Goal: Task Accomplishment & Management: Manage account settings

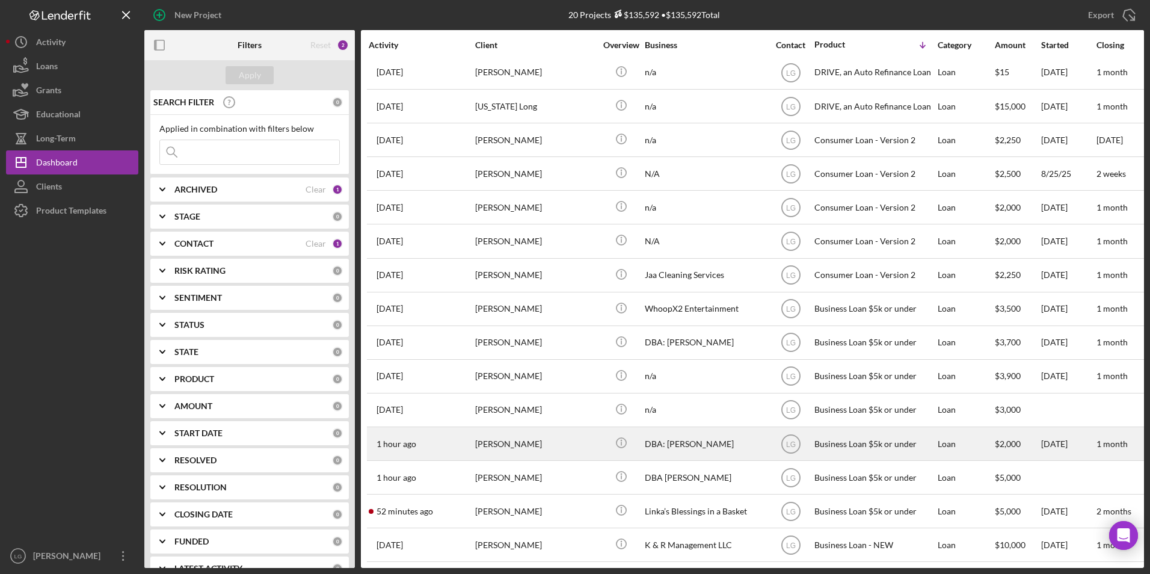
scroll to position [182, 0]
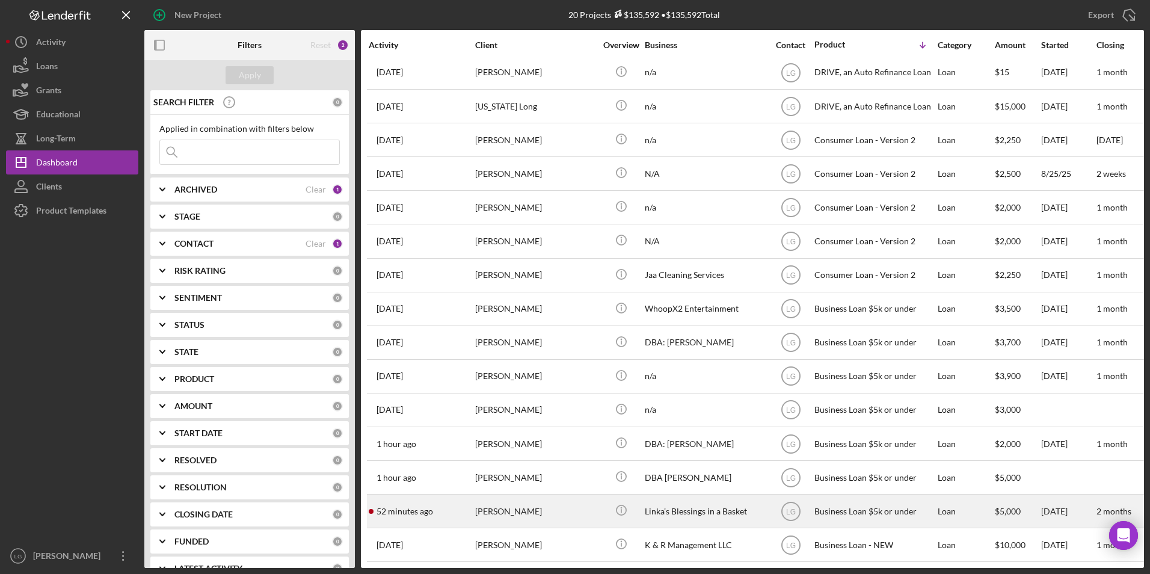
click at [543, 502] on div "[PERSON_NAME]" at bounding box center [535, 511] width 120 height 32
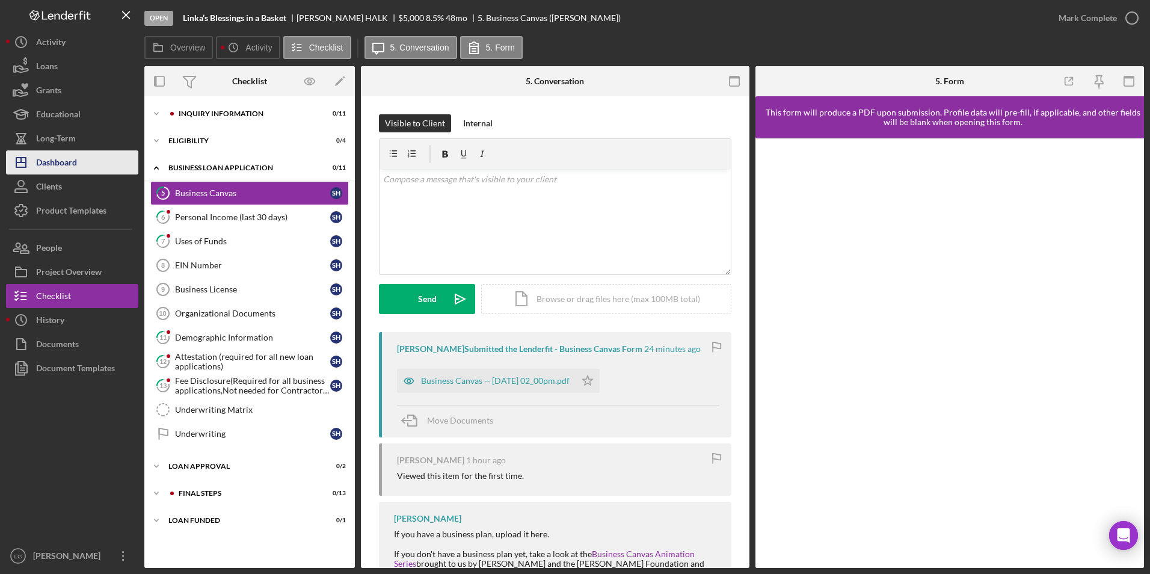
click at [42, 159] on div "Dashboard" at bounding box center [56, 163] width 41 height 27
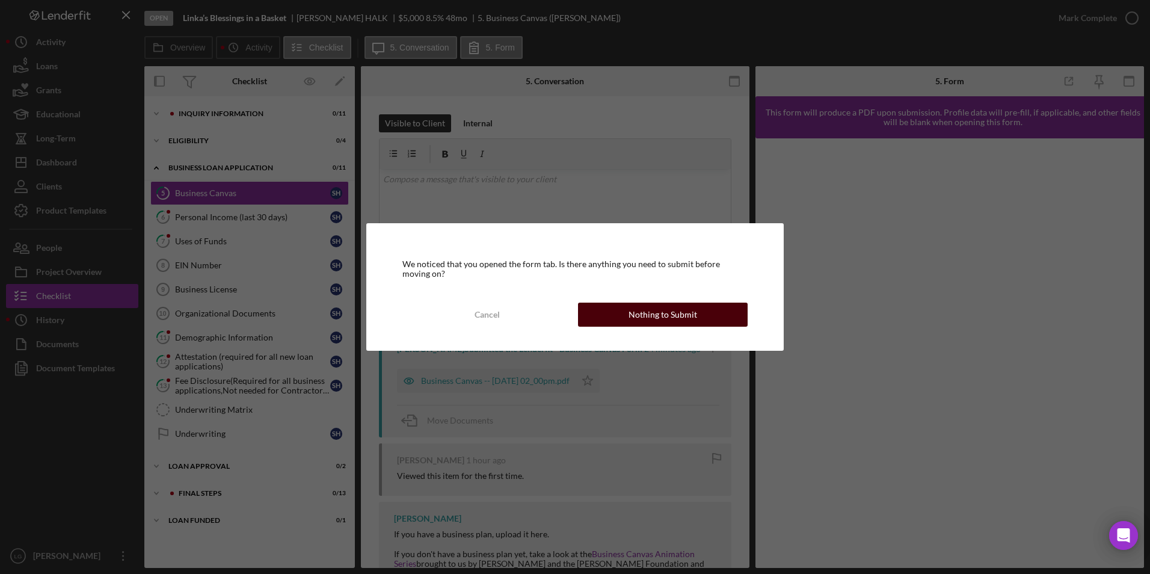
click at [610, 326] on div "Cancel Nothing to Submit" at bounding box center [574, 315] width 345 height 24
click at [611, 321] on button "Nothing to Submit" at bounding box center [663, 315] width 170 height 24
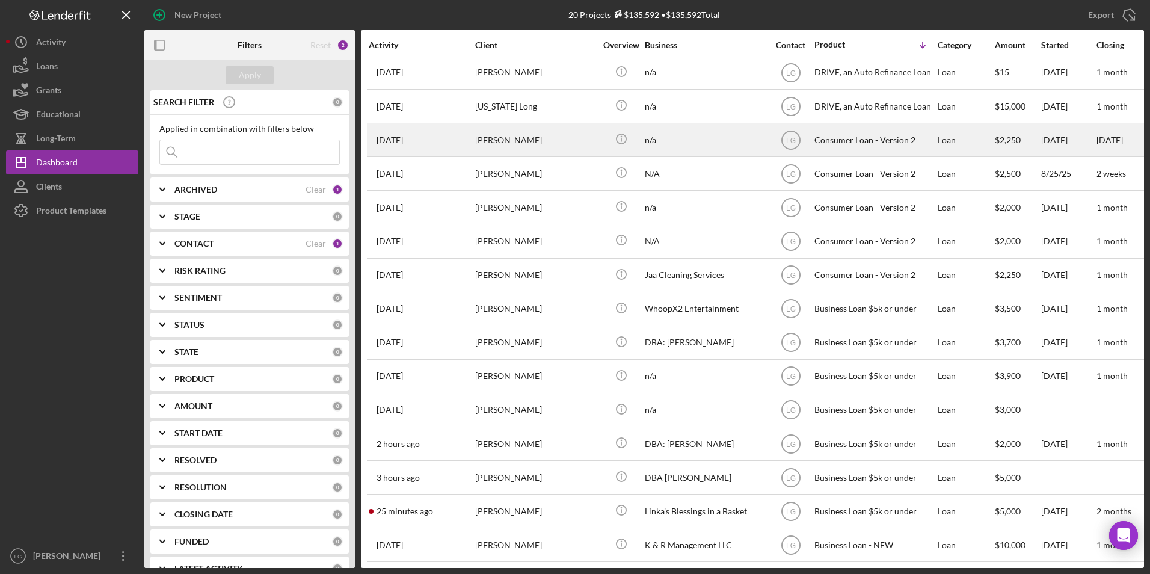
scroll to position [122, 0]
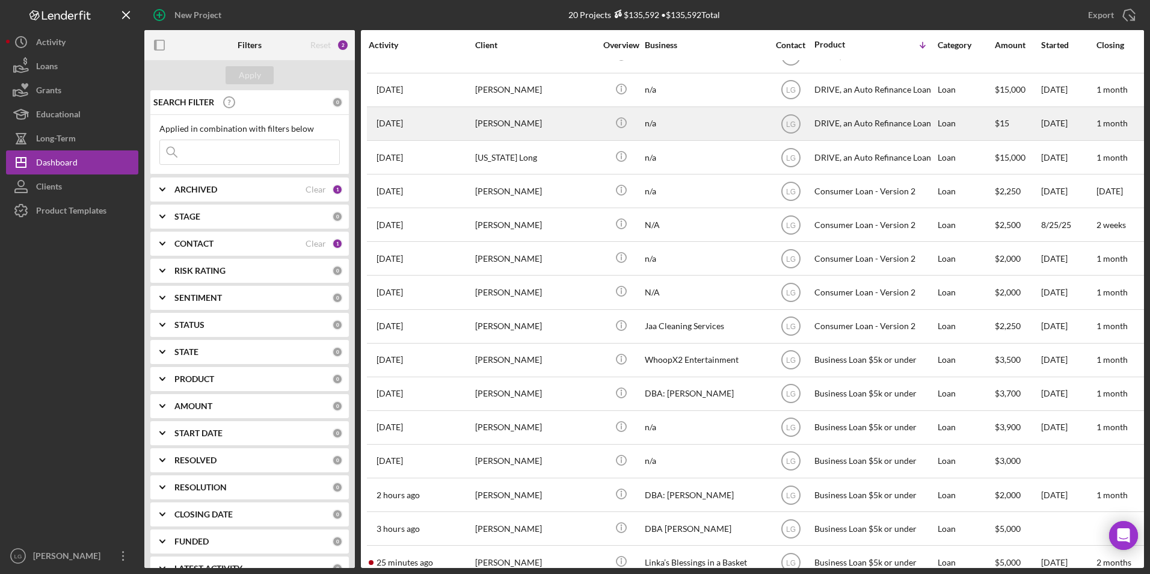
click at [532, 129] on div "[PERSON_NAME]" at bounding box center [535, 124] width 120 height 32
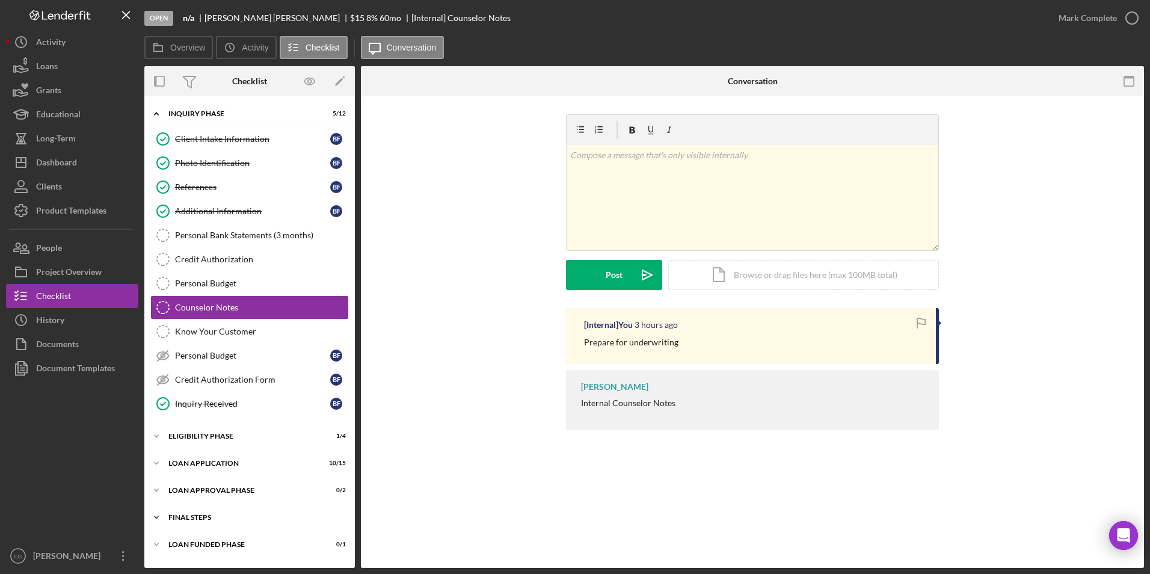
drag, startPoint x: 208, startPoint y: 546, endPoint x: 204, endPoint y: 527, distance: 19.0
click at [208, 546] on div "Loan Funded Phase" at bounding box center [241, 544] width 147 height 7
drag, startPoint x: 202, startPoint y: 522, endPoint x: 200, endPoint y: 511, distance: 10.3
click at [202, 519] on div "Icon/Expander FINAL STEPS 0 / 8" at bounding box center [249, 517] width 211 height 24
click at [193, 481] on div "Icon/Expander Loan Approval Phase 0 / 2" at bounding box center [249, 490] width 211 height 24
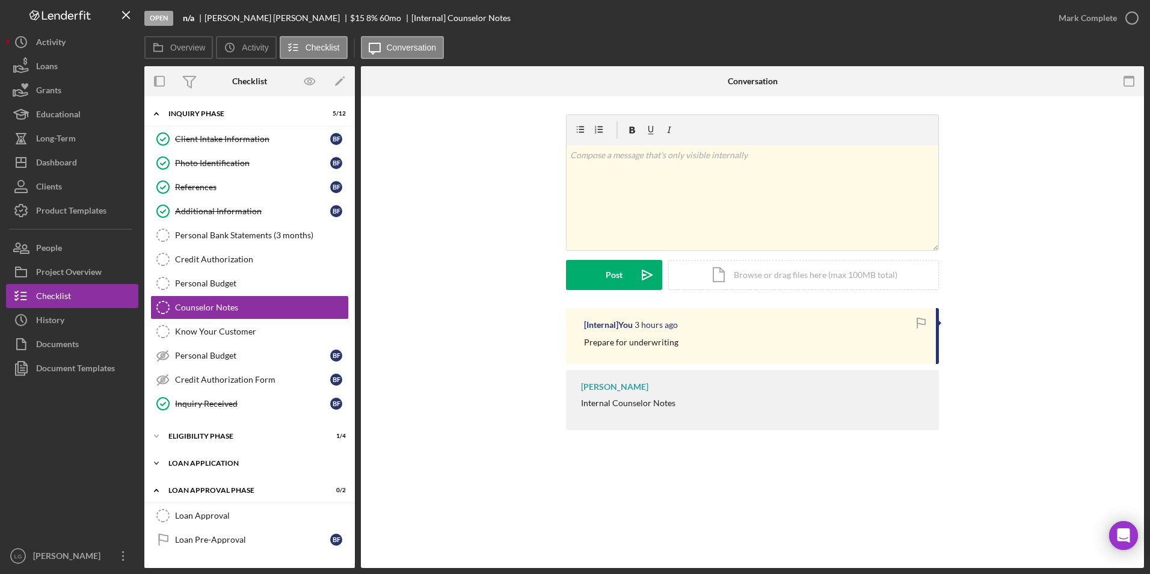
click at [192, 457] on div "Icon/Expander Loan Application 10 / 15" at bounding box center [249, 463] width 211 height 24
click at [191, 434] on div "Eligibility Phase" at bounding box center [253, 436] width 171 height 7
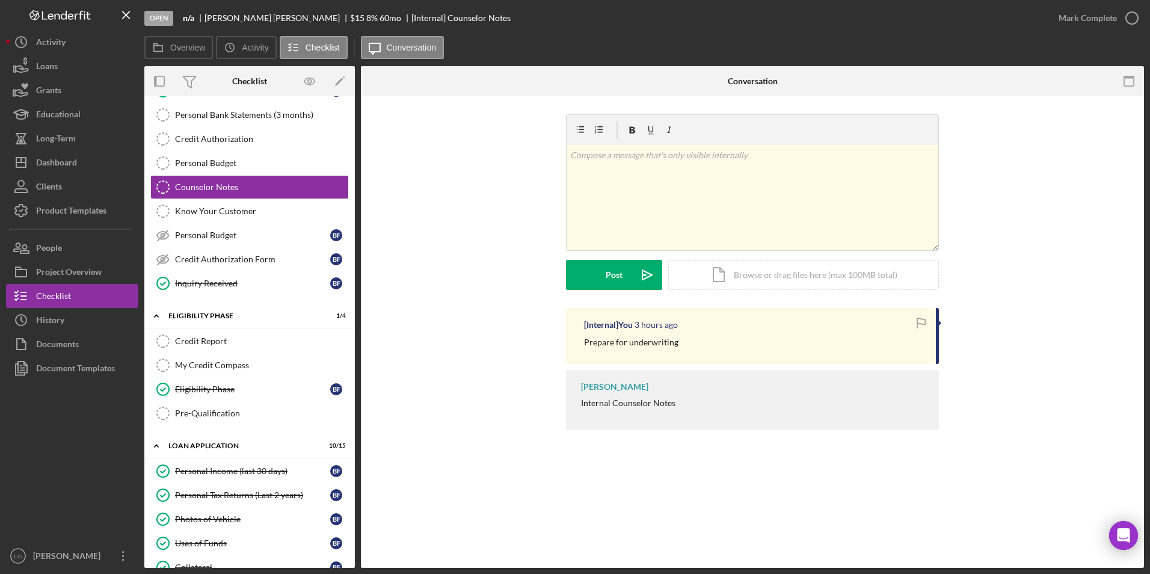
scroll to position [301, 0]
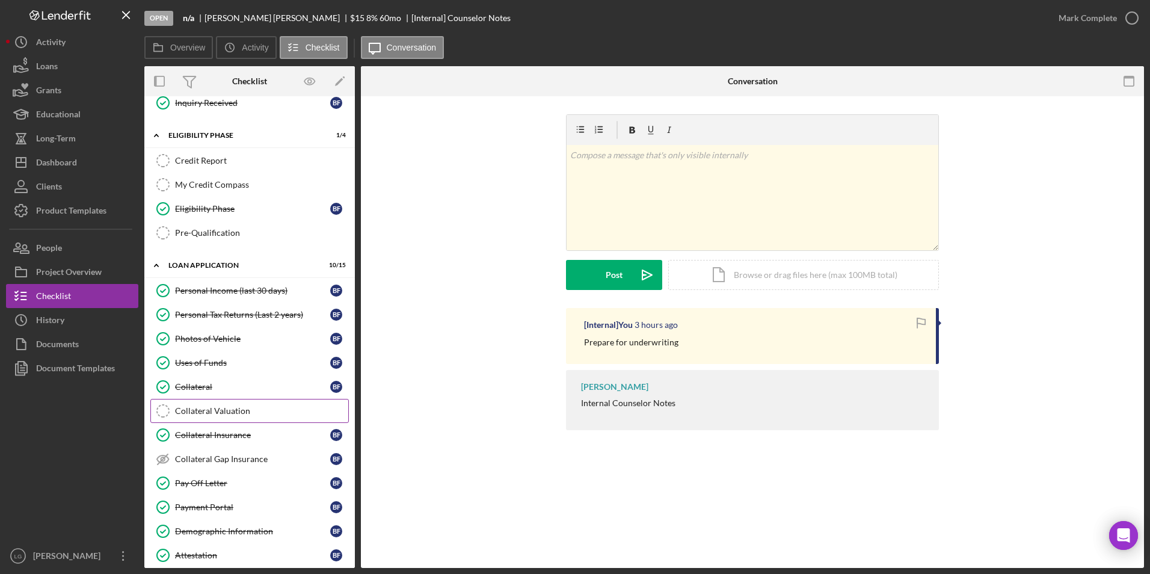
drag, startPoint x: 221, startPoint y: 408, endPoint x: 258, endPoint y: 383, distance: 44.9
click at [221, 408] on div "Collateral Valuation" at bounding box center [261, 411] width 173 height 10
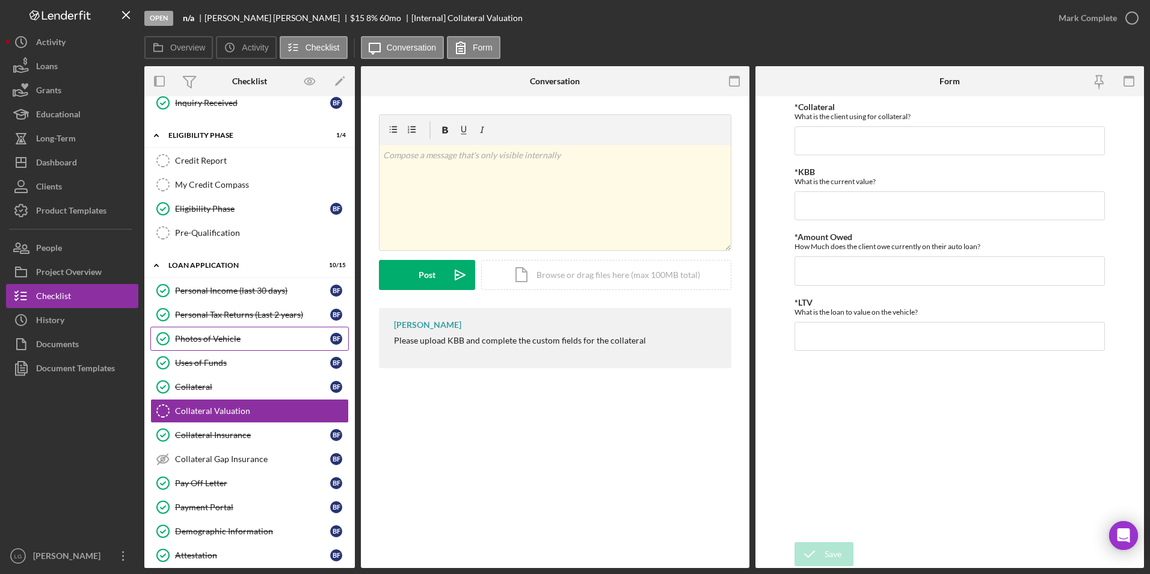
click at [189, 336] on div "Photos of Vehicle" at bounding box center [252, 339] width 155 height 10
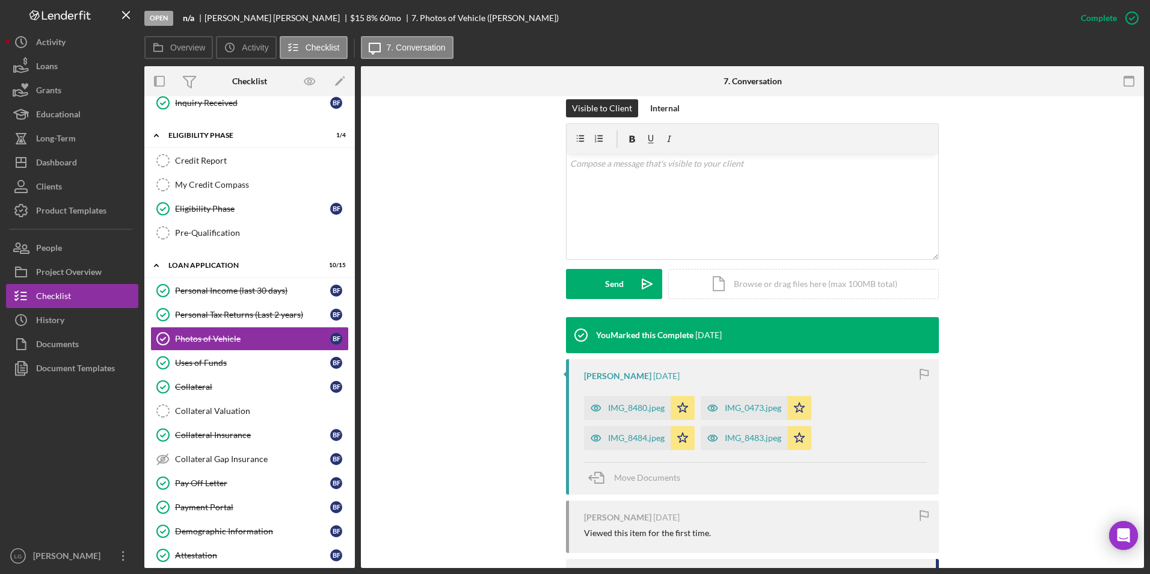
scroll to position [361, 0]
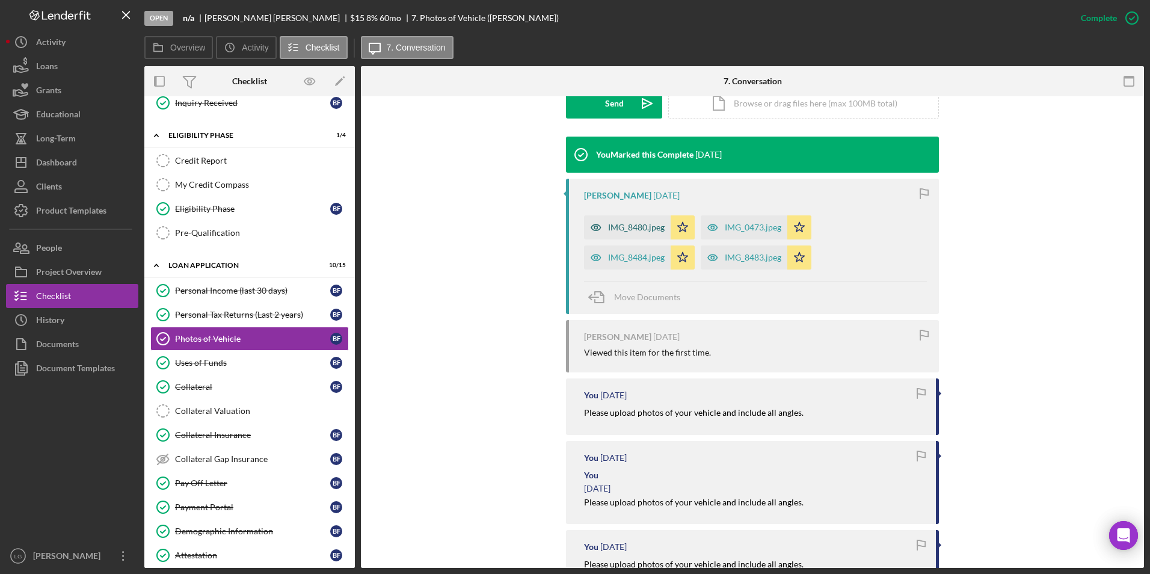
click at [618, 221] on div "IMG_8480.jpeg" at bounding box center [627, 227] width 87 height 24
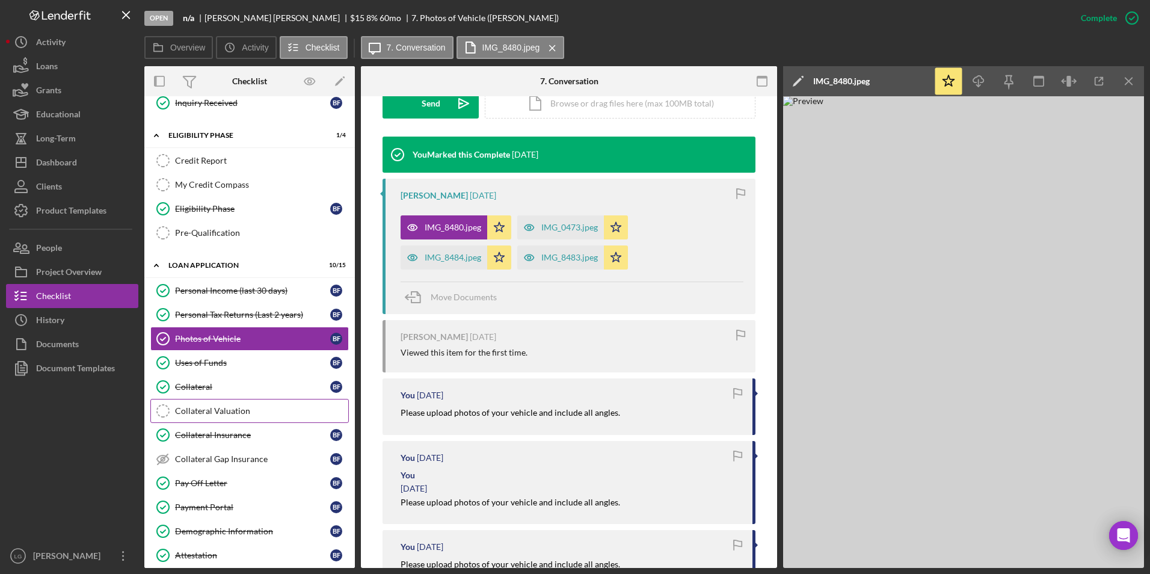
click at [210, 413] on div "Collateral Valuation" at bounding box center [261, 411] width 173 height 10
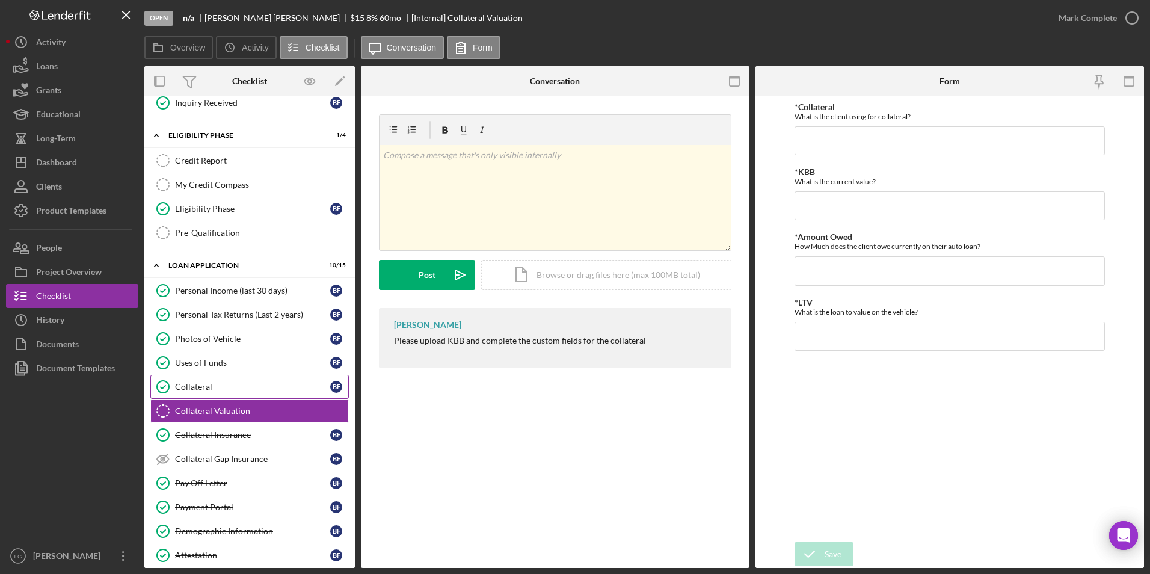
click at [202, 386] on div "Collateral" at bounding box center [252, 387] width 155 height 10
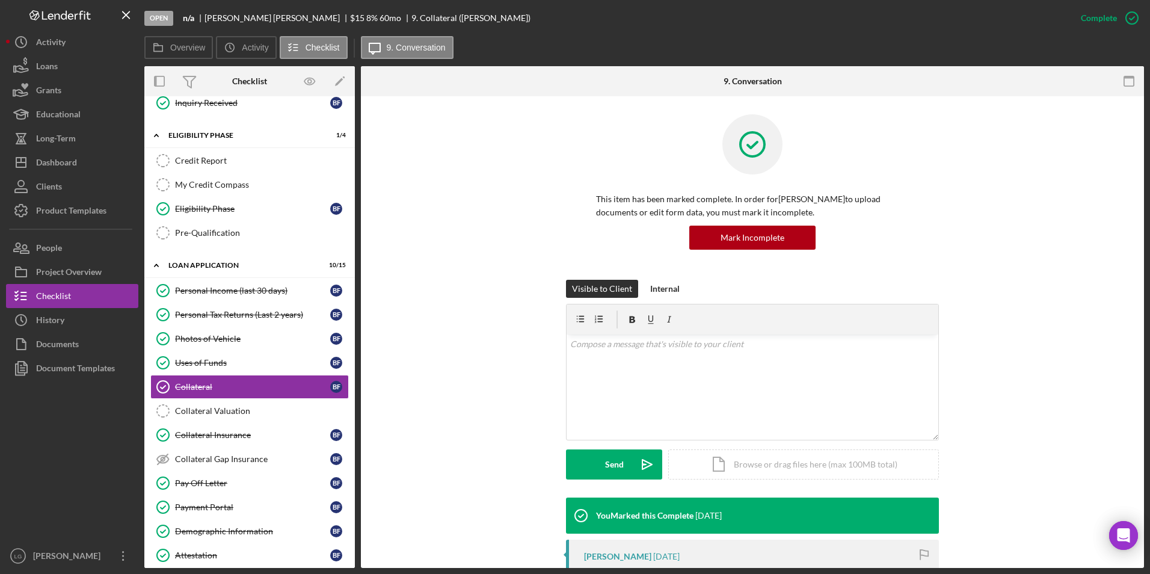
scroll to position [241, 0]
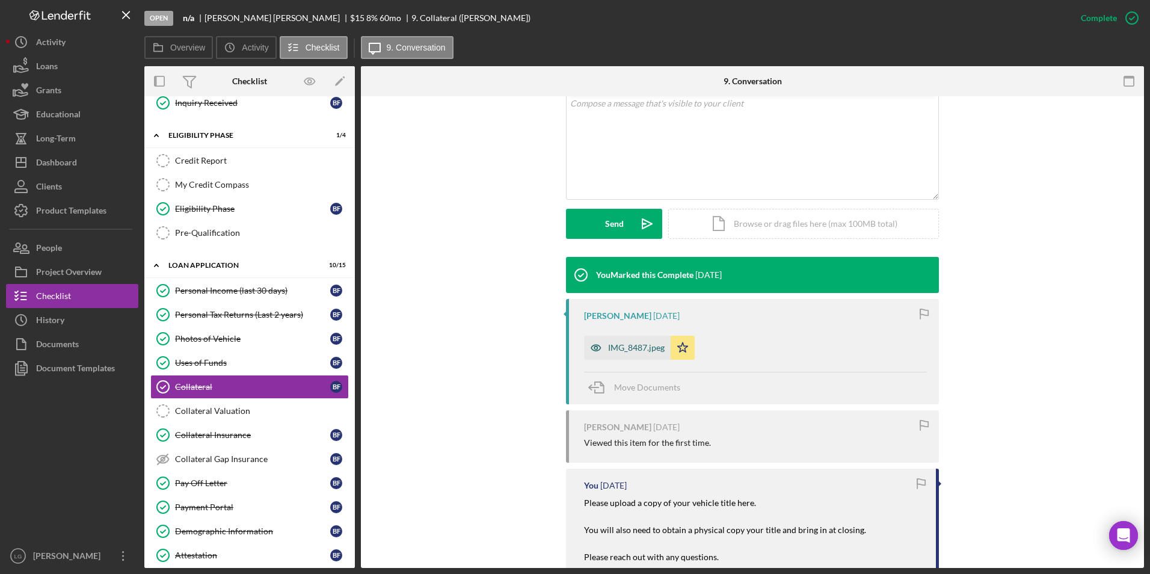
click at [620, 353] on div "IMG_8487.jpeg" at bounding box center [627, 348] width 87 height 24
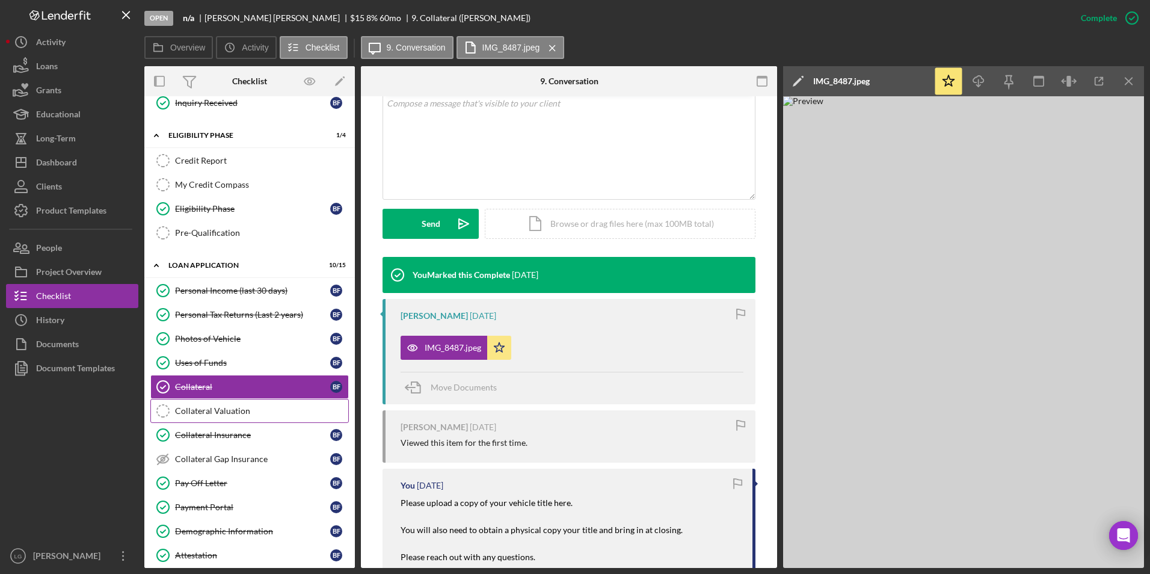
click at [194, 414] on div "Collateral Valuation" at bounding box center [261, 411] width 173 height 10
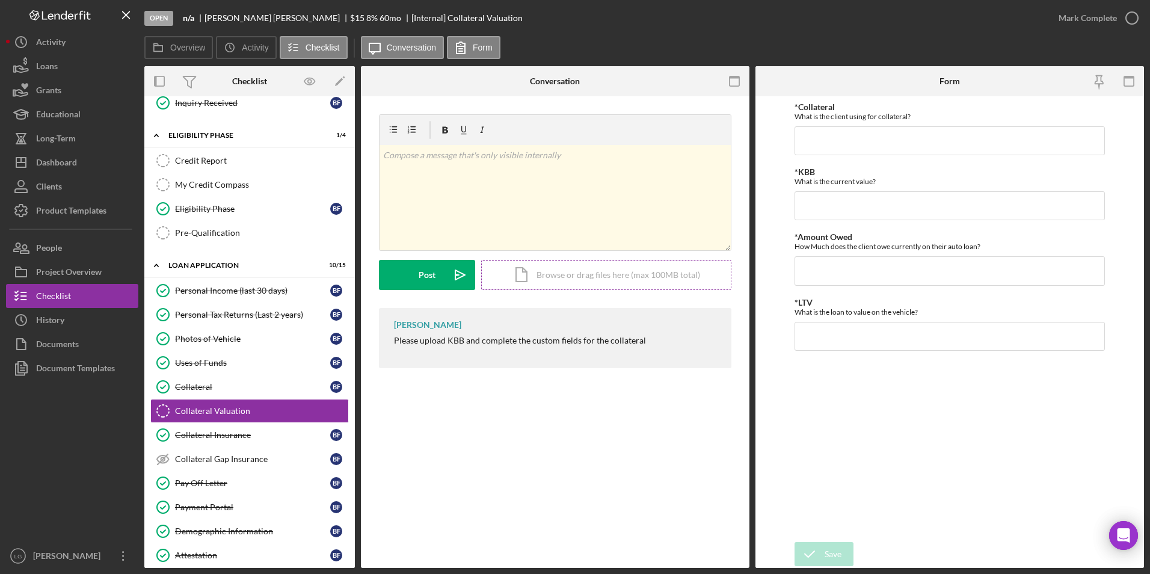
click at [577, 277] on div "Icon/Document Browse or drag files here (max 100MB total) Tap to choose files o…" at bounding box center [606, 275] width 250 height 30
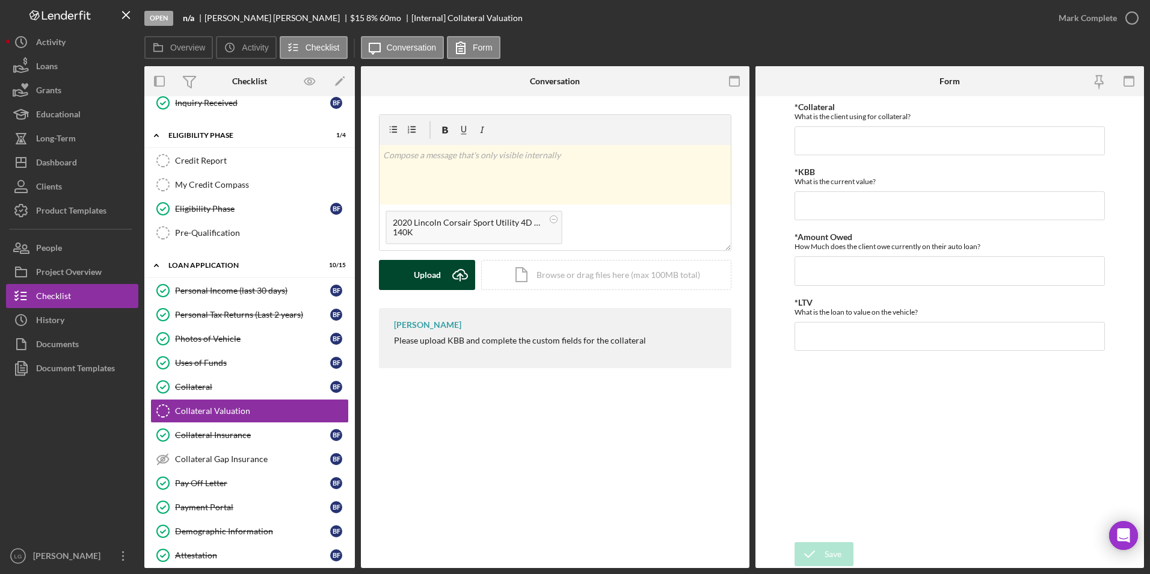
click at [428, 271] on div "Upload" at bounding box center [427, 275] width 27 height 30
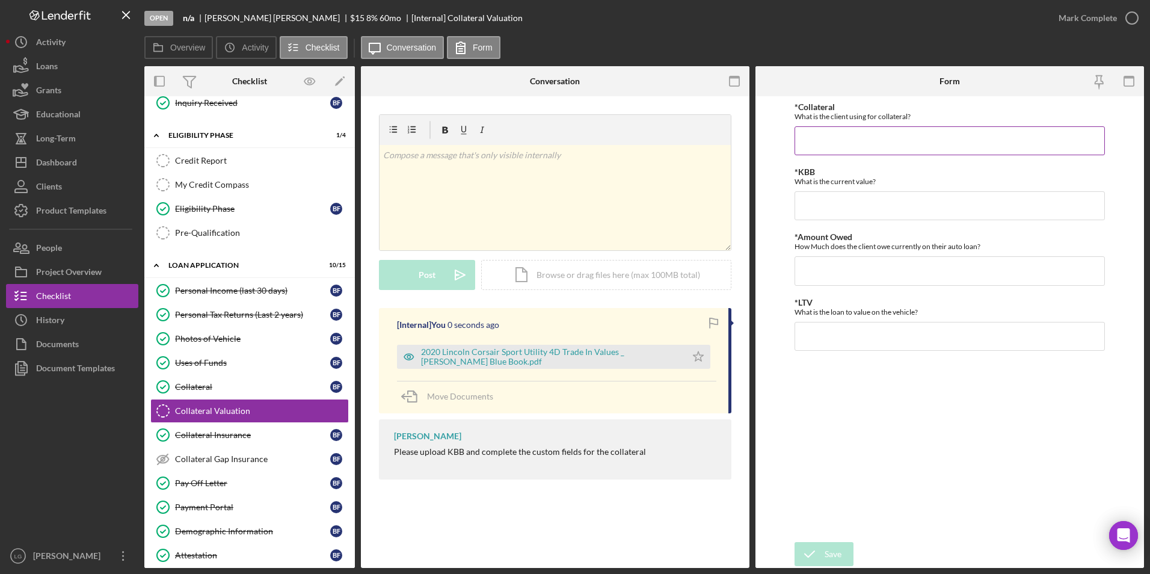
click at [840, 140] on input "*Collateral" at bounding box center [950, 140] width 311 height 29
click at [600, 360] on div "2020 Lincoln Corsair Sport Utility 4D Trade In Values _ [PERSON_NAME] Blue Book…" at bounding box center [550, 356] width 259 height 19
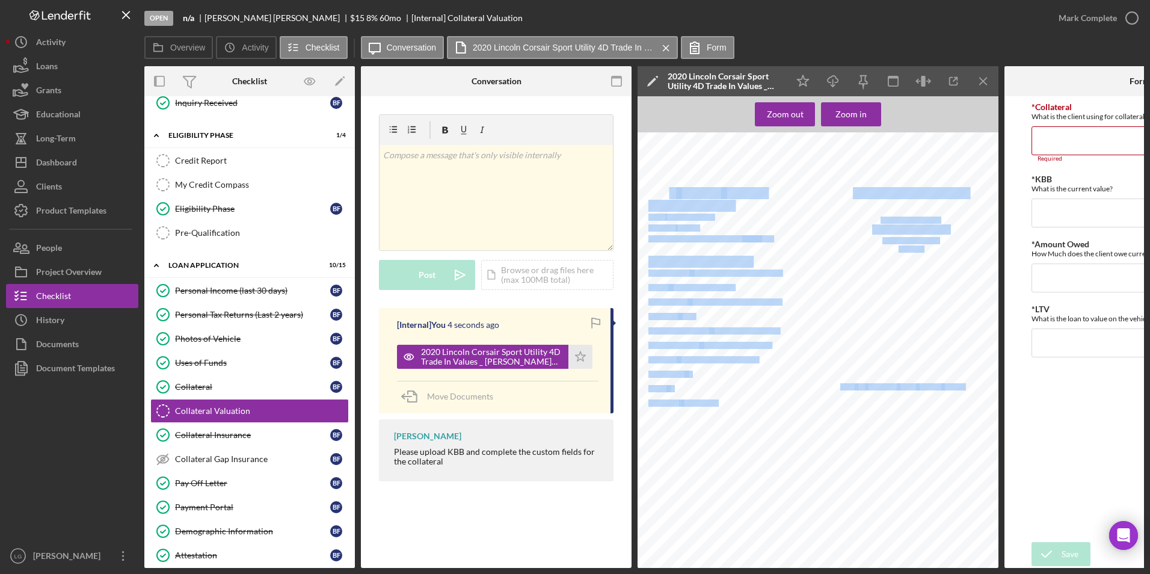
drag, startPoint x: 769, startPoint y: 192, endPoint x: 670, endPoint y: 193, distance: 98.7
click at [670, 193] on div "2020 Lincoln Corsair Pricing Report Style : Sport Utility 4D Mileage : 63,455 […" at bounding box center [822, 370] width 368 height 476
drag, startPoint x: 670, startPoint y: 193, endPoint x: 665, endPoint y: 178, distance: 15.8
click at [665, 178] on div "2020 Lincoln Corsair Pricing Report Style : Sport Utility 4D Mileage : 63,455 […" at bounding box center [822, 370] width 368 height 476
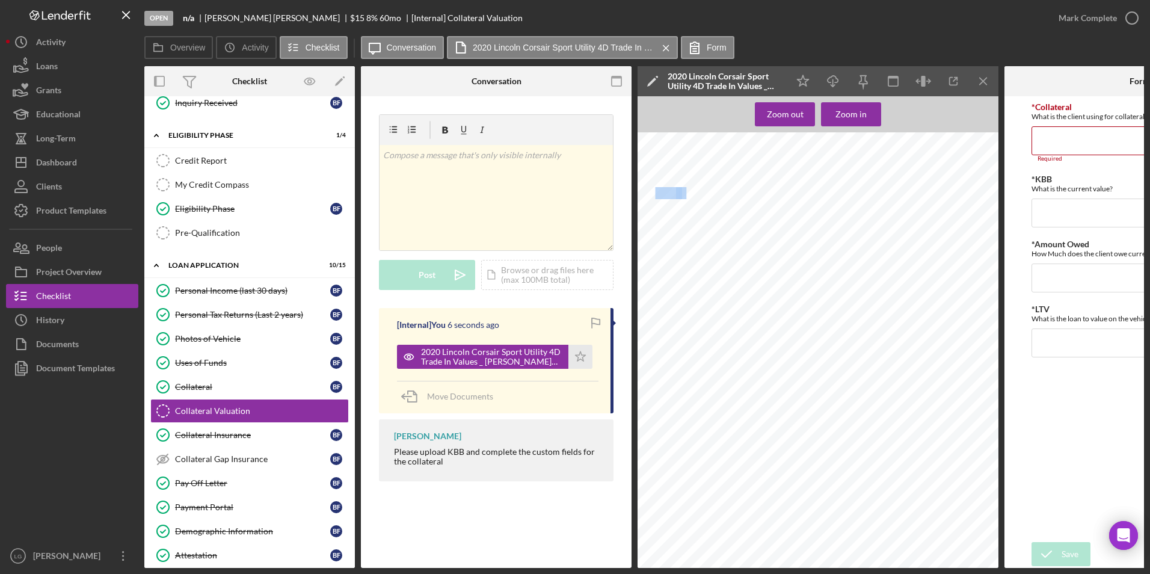
drag, startPoint x: 654, startPoint y: 191, endPoint x: 684, endPoint y: 188, distance: 30.3
click at [684, 188] on div "2020 Lincoln Corsair Pricing Report Style : Sport Utility 4D Mileage : 63,455 […" at bounding box center [822, 370] width 368 height 476
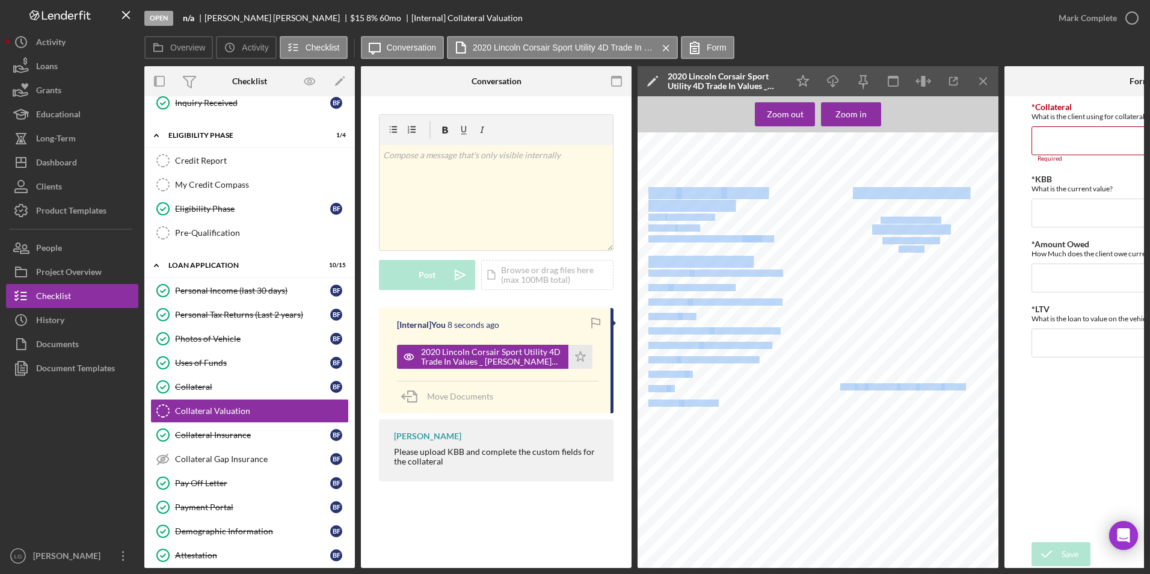
drag, startPoint x: 684, startPoint y: 188, endPoint x: 770, endPoint y: 194, distance: 86.3
click at [770, 194] on div "2020 Lincoln Corsair Pricing Report Style : Sport Utility 4D Mileage : 63,455 […" at bounding box center [822, 370] width 368 height 476
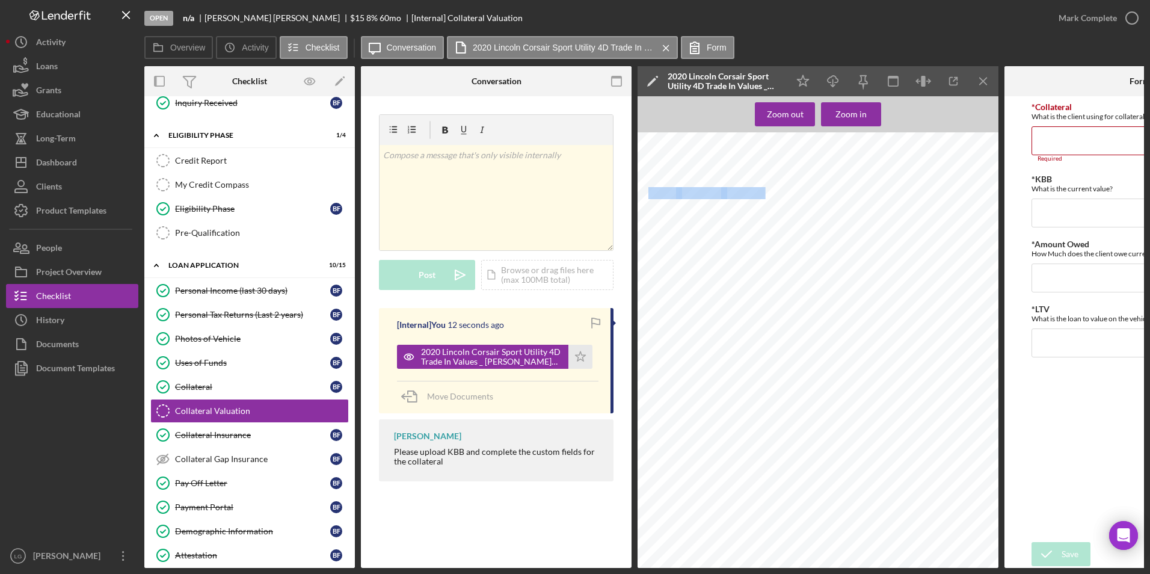
drag, startPoint x: 648, startPoint y: 193, endPoint x: 764, endPoint y: 191, distance: 115.5
click at [764, 191] on div "2020 Lincoln Corsair Pricing Report Style : Sport Utility 4D Mileage : 63,455 […" at bounding box center [822, 370] width 368 height 476
drag, startPoint x: 764, startPoint y: 191, endPoint x: 758, endPoint y: 195, distance: 7.3
copy div "2020 [PERSON_NAME]"
click at [1051, 141] on input "*Collateral" at bounding box center [1140, 140] width 217 height 29
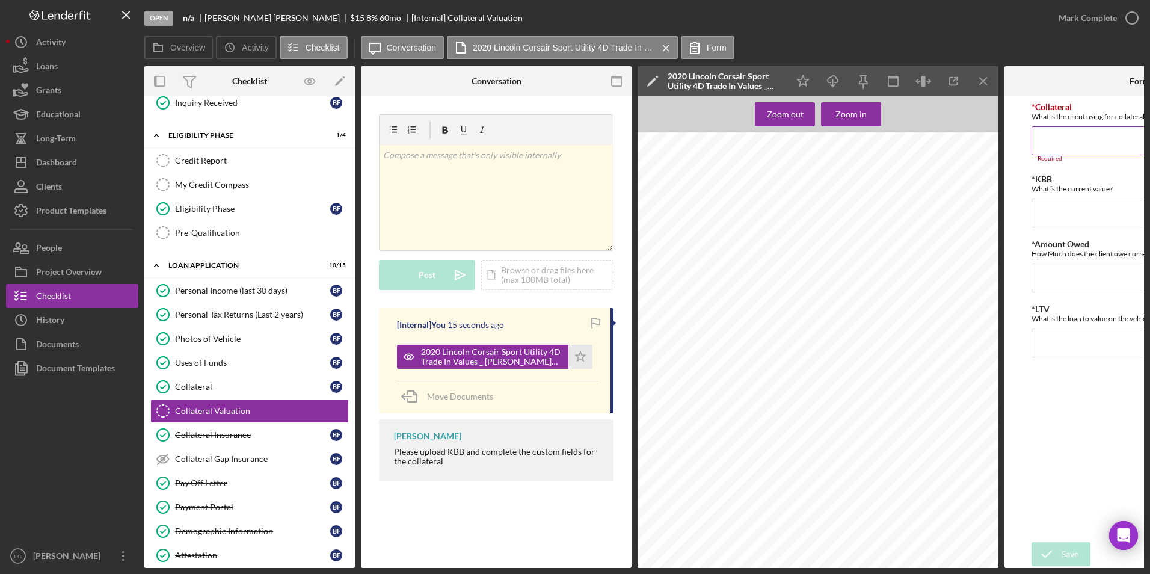
paste input "2020 [PERSON_NAME]"
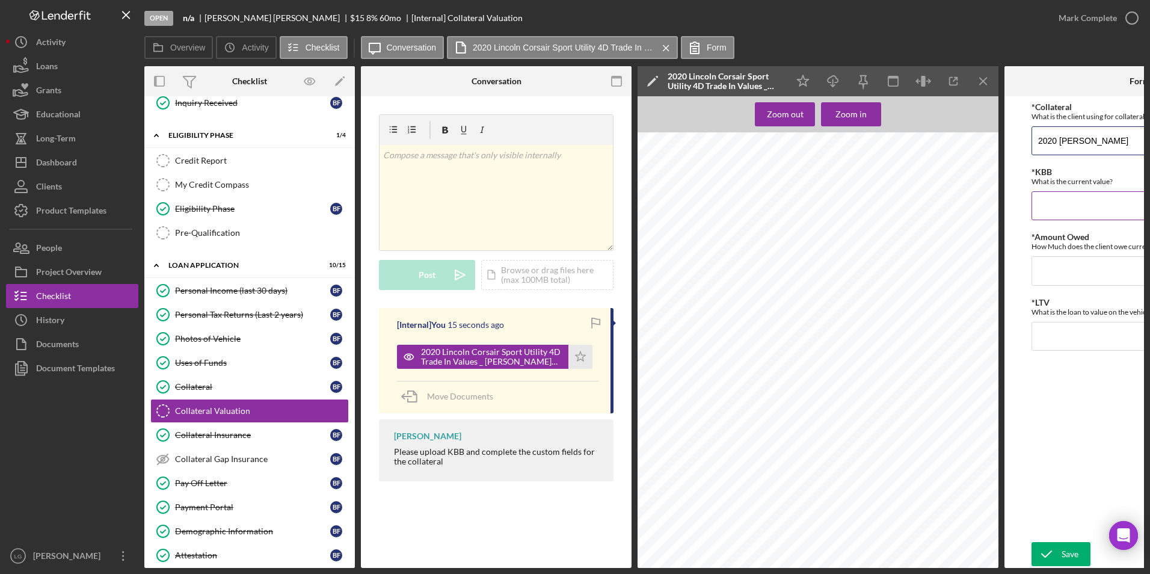
type input "2020 [PERSON_NAME]"
click at [1056, 211] on input "*KBB" at bounding box center [1140, 205] width 217 height 29
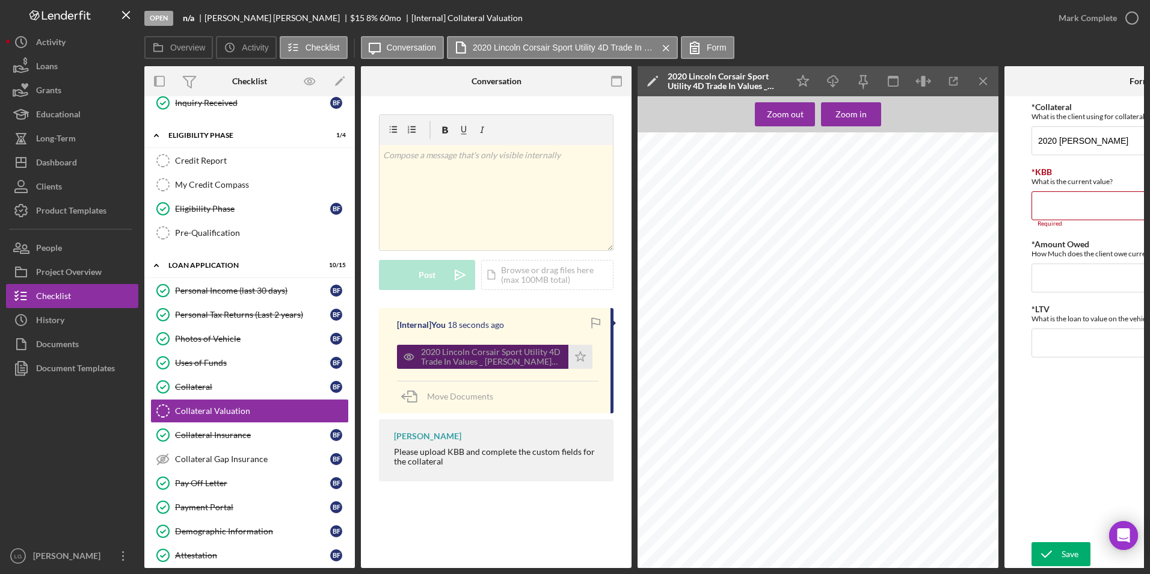
click at [528, 357] on div "2020 Lincoln Corsair Sport Utility 4D Trade In Values _ [PERSON_NAME] Blue Book…" at bounding box center [491, 356] width 141 height 19
click at [1073, 209] on input "*KBB" at bounding box center [1140, 205] width 217 height 29
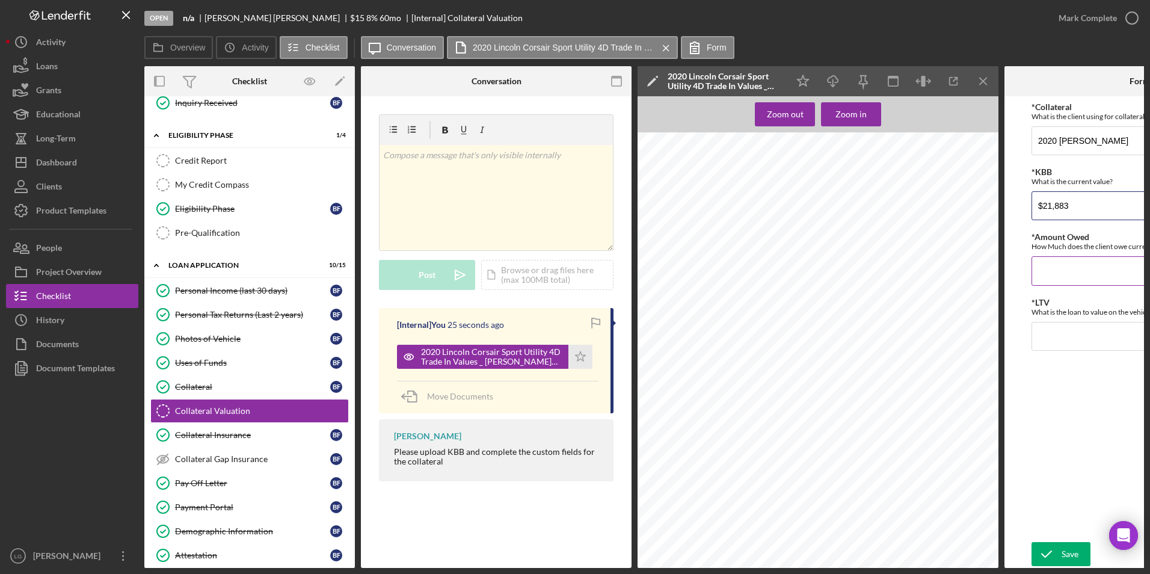
type input "$21,883"
click at [1065, 276] on input "*Amount Owed" at bounding box center [1140, 270] width 217 height 29
type input "$25,274.00"
click at [1048, 322] on input "*LTV" at bounding box center [1140, 336] width 217 height 29
click at [208, 337] on div "Photos of Vehicle" at bounding box center [252, 339] width 155 height 10
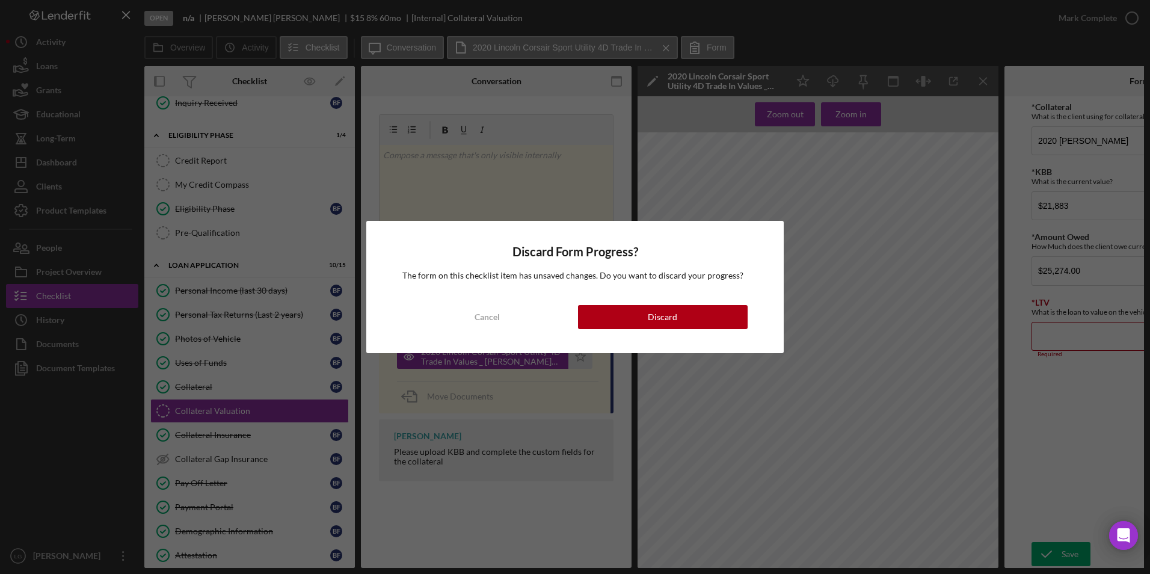
click at [1081, 412] on div "Discard Form Progress? The form on this checklist item has unsaved changes. Do …" at bounding box center [575, 287] width 1150 height 574
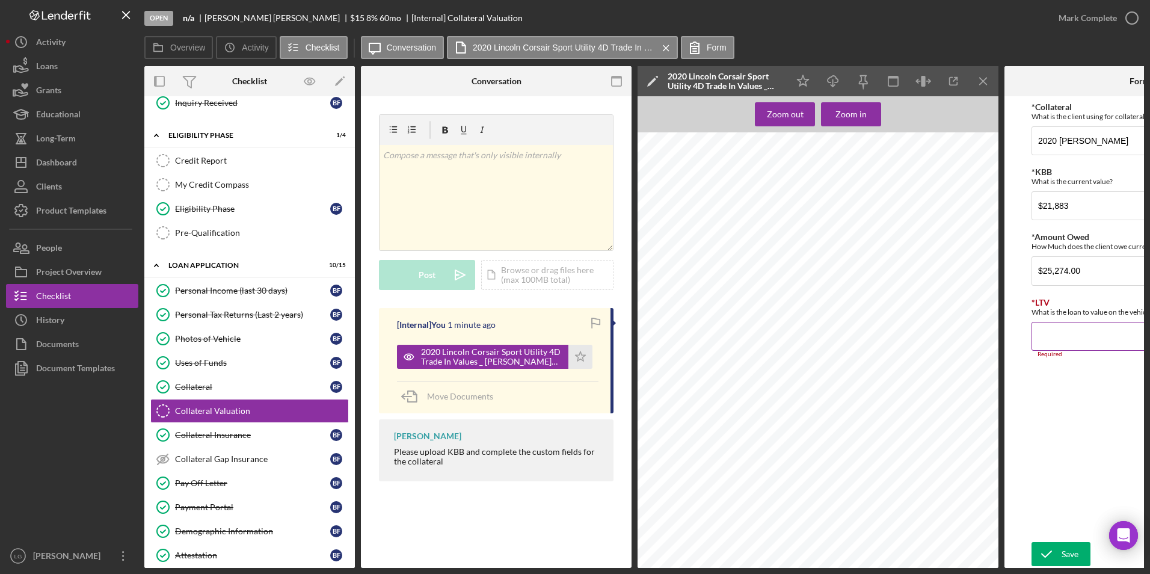
click at [1076, 330] on input "*LTV" at bounding box center [1140, 336] width 217 height 29
type input "1.04000%"
click at [1045, 550] on icon "submit" at bounding box center [1047, 554] width 30 height 30
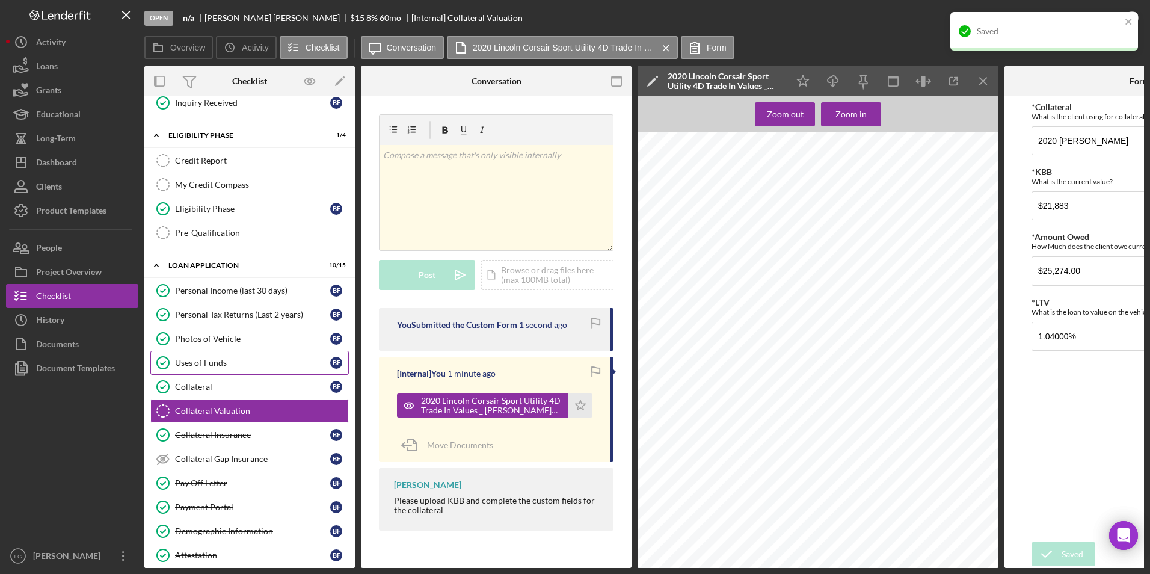
click at [208, 385] on div "Collateral" at bounding box center [252, 387] width 155 height 10
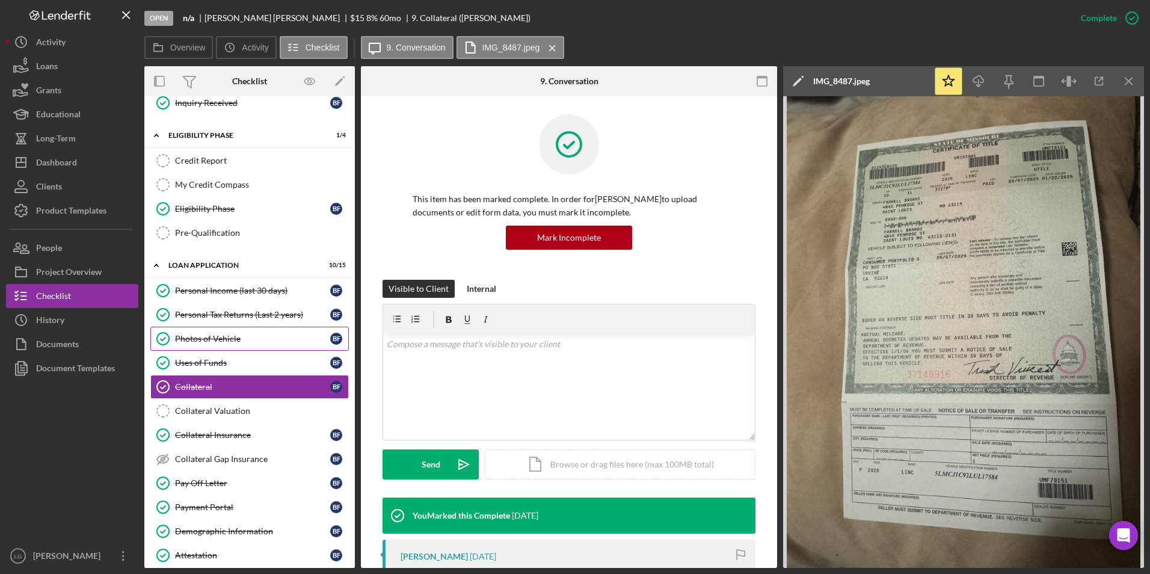
click at [228, 331] on link "Photos of Vehicle Photos of Vehicle B F" at bounding box center [249, 339] width 199 height 24
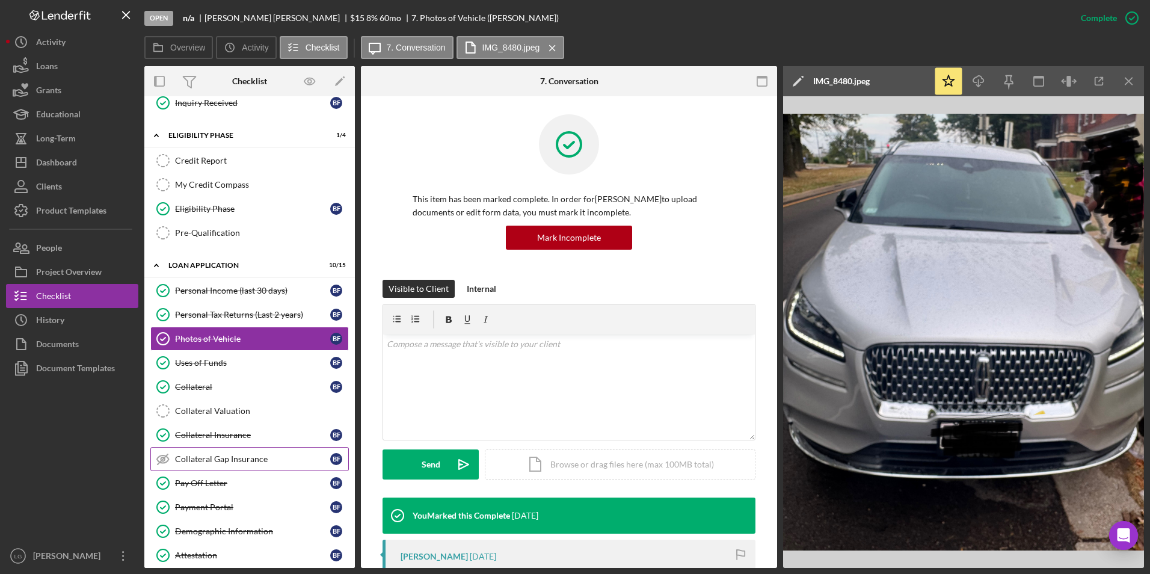
drag, startPoint x: 203, startPoint y: 473, endPoint x: 214, endPoint y: 462, distance: 14.9
click at [203, 473] on link "Pay Off Letter Pay Off Letter B F" at bounding box center [249, 483] width 199 height 24
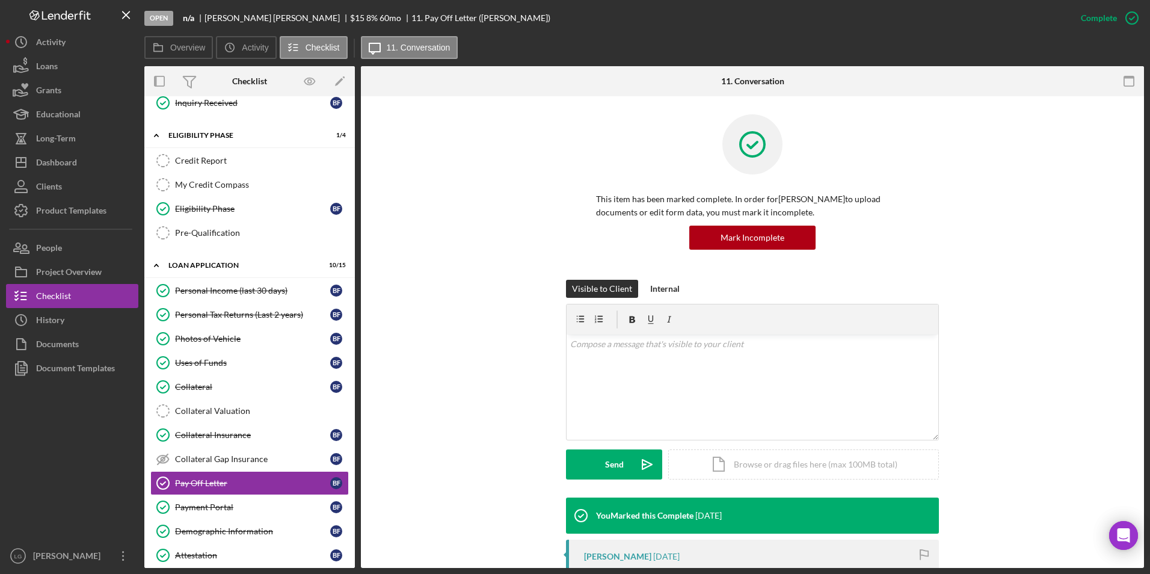
scroll to position [180, 0]
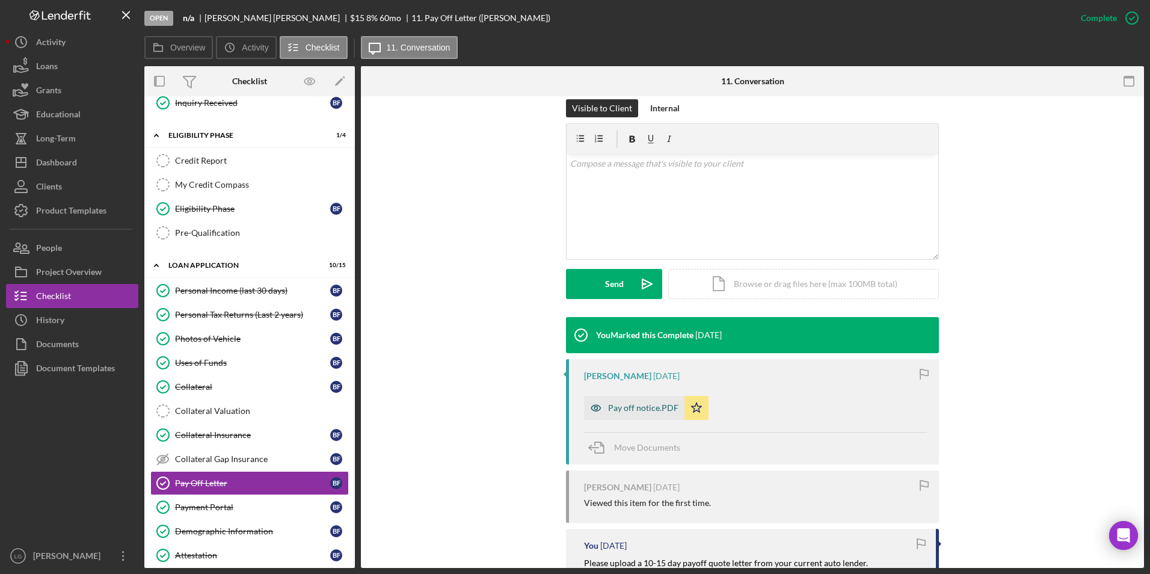
click at [626, 406] on div "Pay off notice.PDF" at bounding box center [643, 408] width 70 height 10
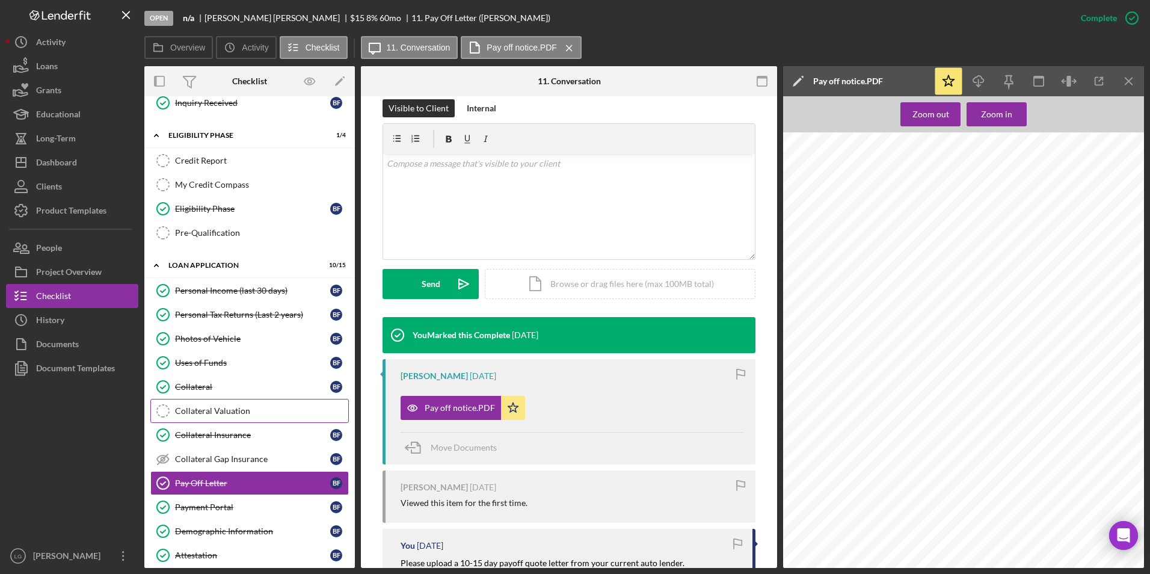
drag, startPoint x: 202, startPoint y: 402, endPoint x: 209, endPoint y: 401, distance: 8.0
click at [202, 402] on link "Collateral Valuation Collateral Valuation" at bounding box center [249, 411] width 199 height 24
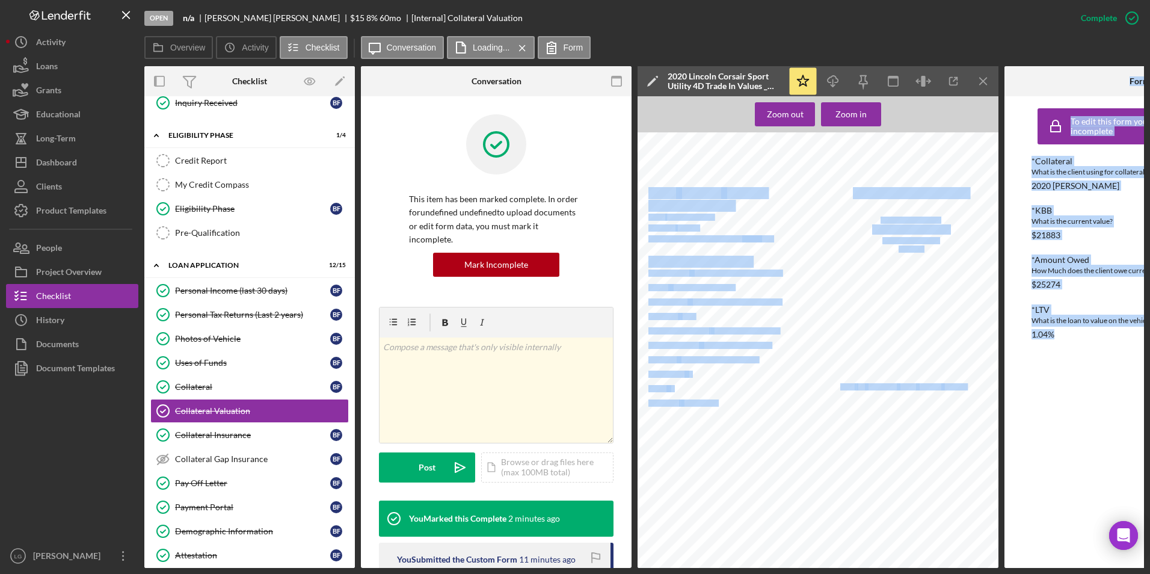
drag, startPoint x: 929, startPoint y: 568, endPoint x: 1085, endPoint y: 580, distance: 156.2
click at [1085, 573] on html "Open n/a [PERSON_NAME] $15 $15 8 % 60 mo [Internal] Collateral Valuation Comple…" at bounding box center [575, 287] width 1150 height 574
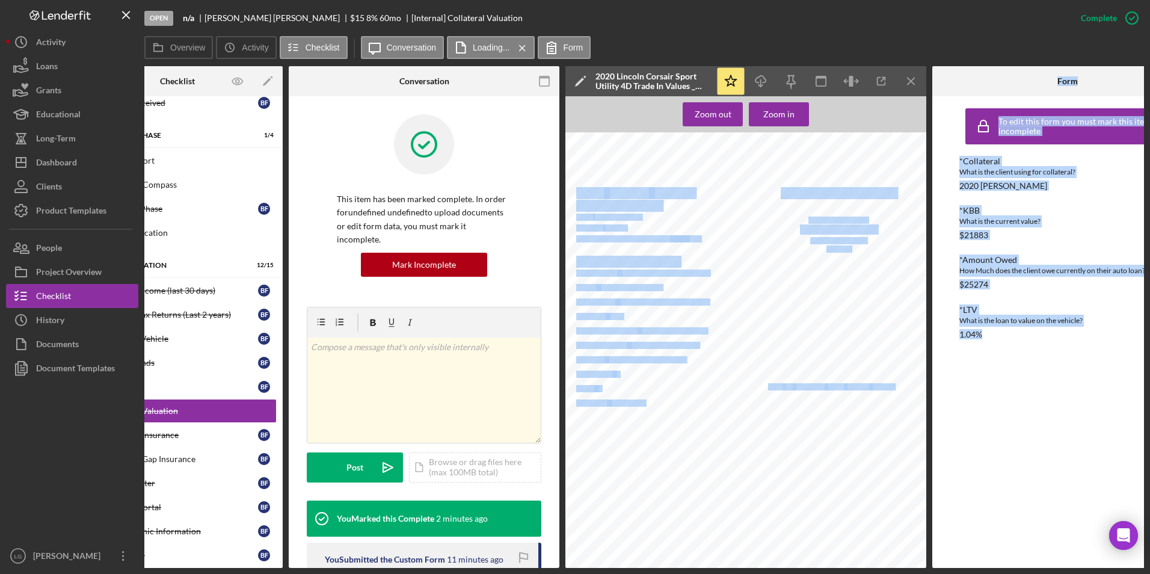
scroll to position [0, 67]
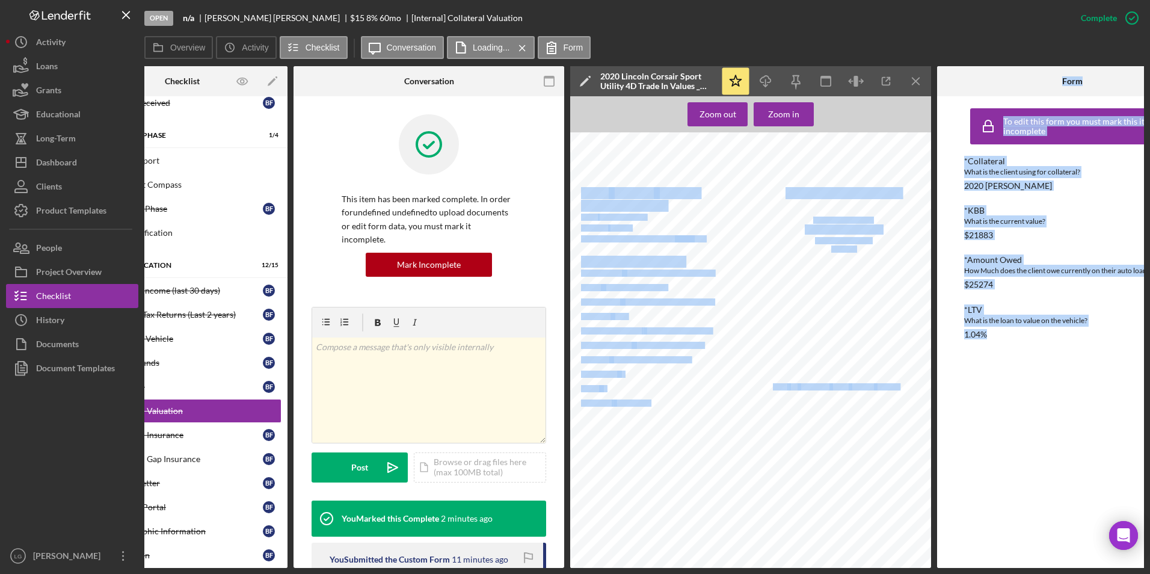
click at [1052, 470] on div "To edit this form you must mark this item incomplete *Collateral What is the cl…" at bounding box center [1072, 332] width 217 height 460
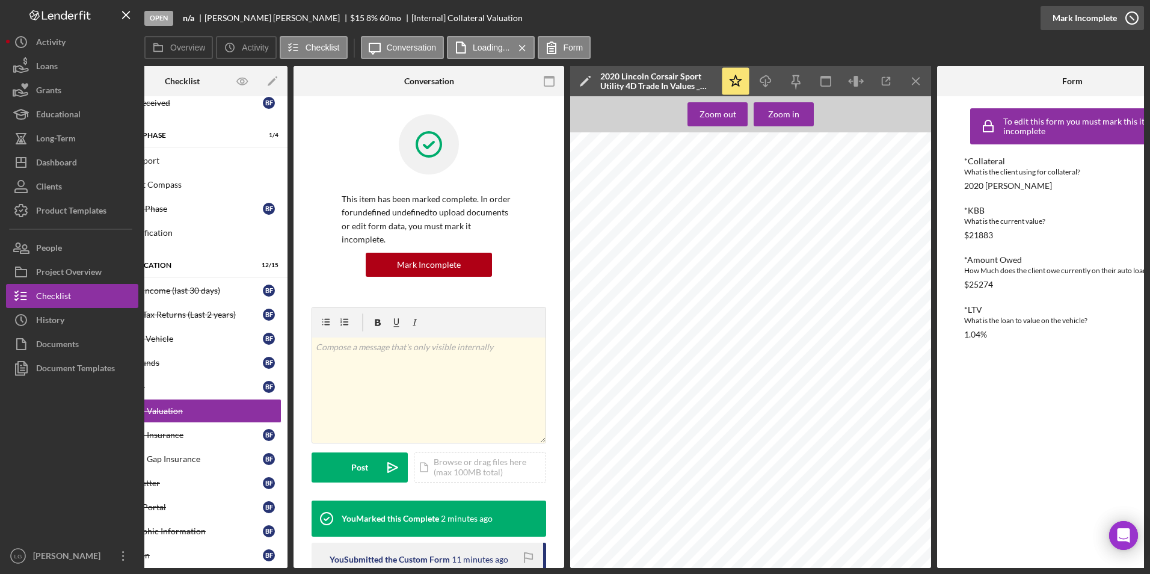
click at [1086, 14] on div "Mark Incomplete" at bounding box center [1085, 18] width 64 height 24
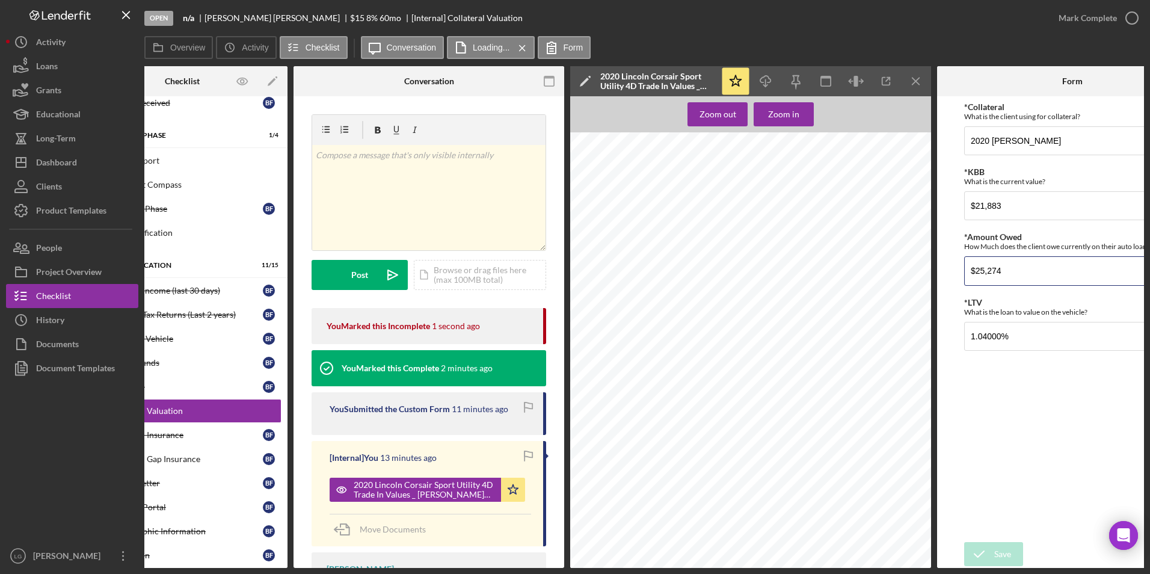
drag, startPoint x: 1017, startPoint y: 274, endPoint x: 956, endPoint y: 269, distance: 60.4
click at [956, 269] on form "*Collateral What is the client using for collateral? 2020 [PERSON_NAME] *KBB Wh…" at bounding box center [1072, 332] width 271 height 472
type input "$25,935.86"
click at [977, 546] on icon "submit" at bounding box center [979, 554] width 30 height 30
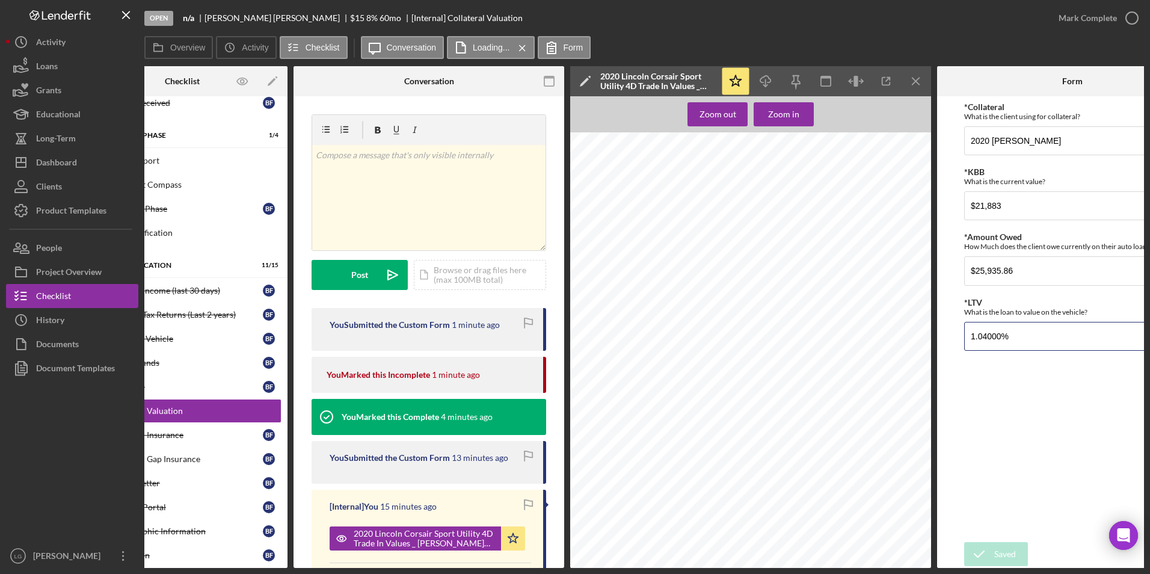
drag, startPoint x: 1017, startPoint y: 335, endPoint x: 909, endPoint y: 334, distance: 107.7
click at [909, 334] on div "Overview Internal Workflow Stage Open Icon/Dropdown Arrow Archive (can unarchiv…" at bounding box center [644, 317] width 1000 height 502
type input "1.18000%"
click at [991, 551] on icon "submit" at bounding box center [979, 554] width 30 height 30
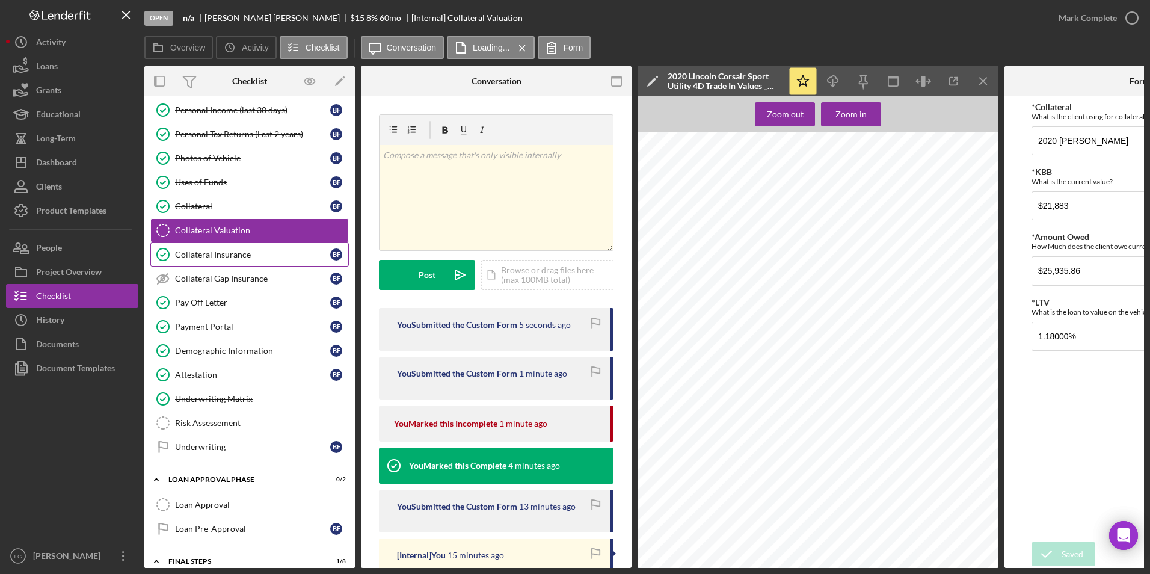
scroll to position [602, 0]
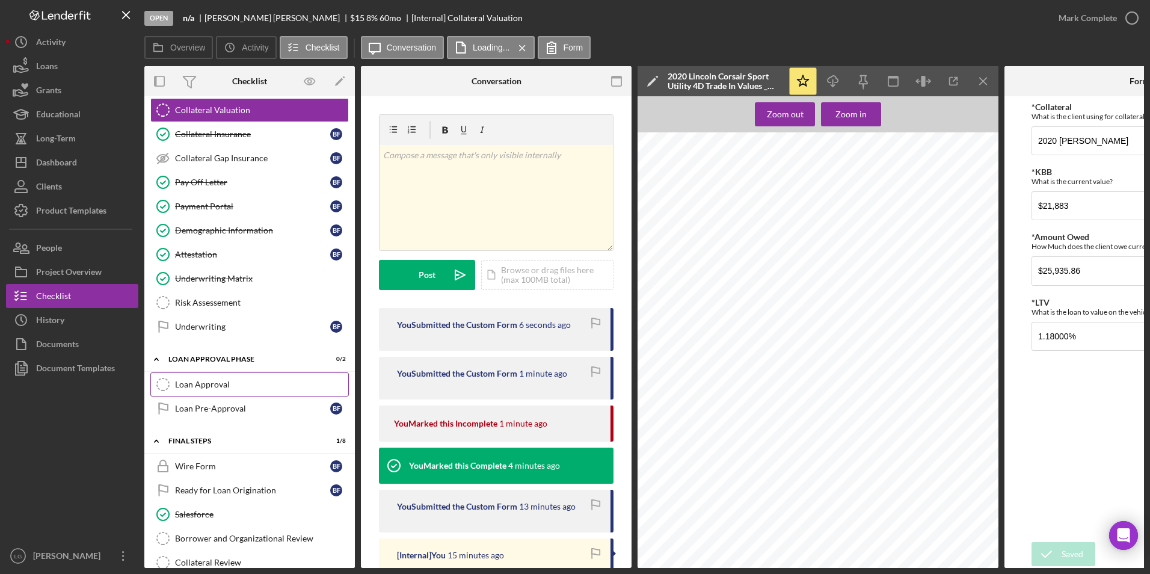
click at [221, 378] on link "Loan Approval Loan Approval" at bounding box center [249, 384] width 199 height 24
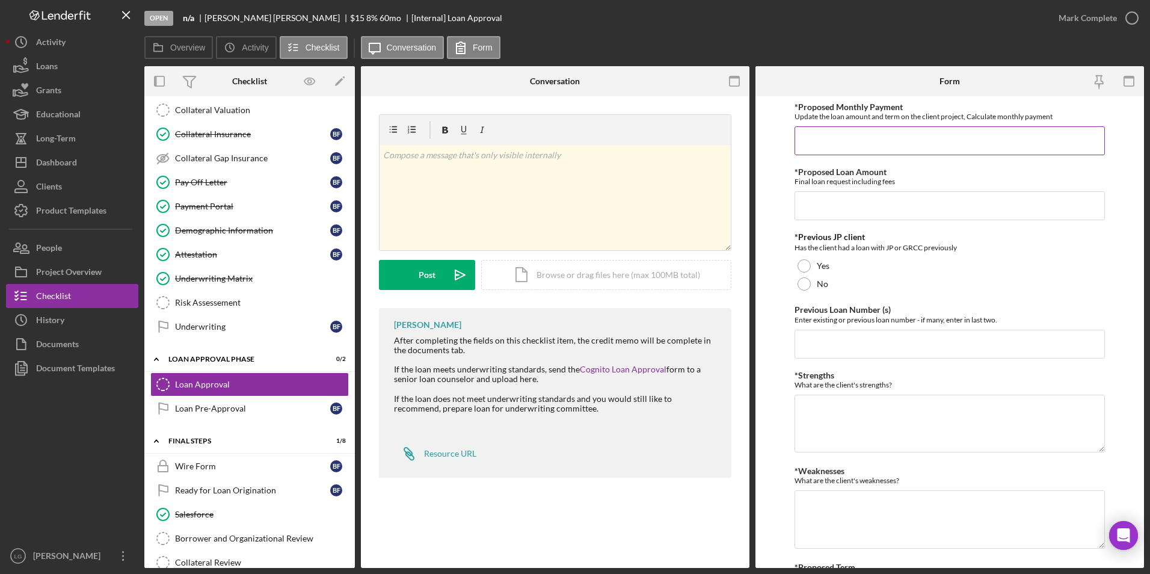
click at [873, 145] on input "*Proposed Monthly Payment" at bounding box center [950, 140] width 311 height 29
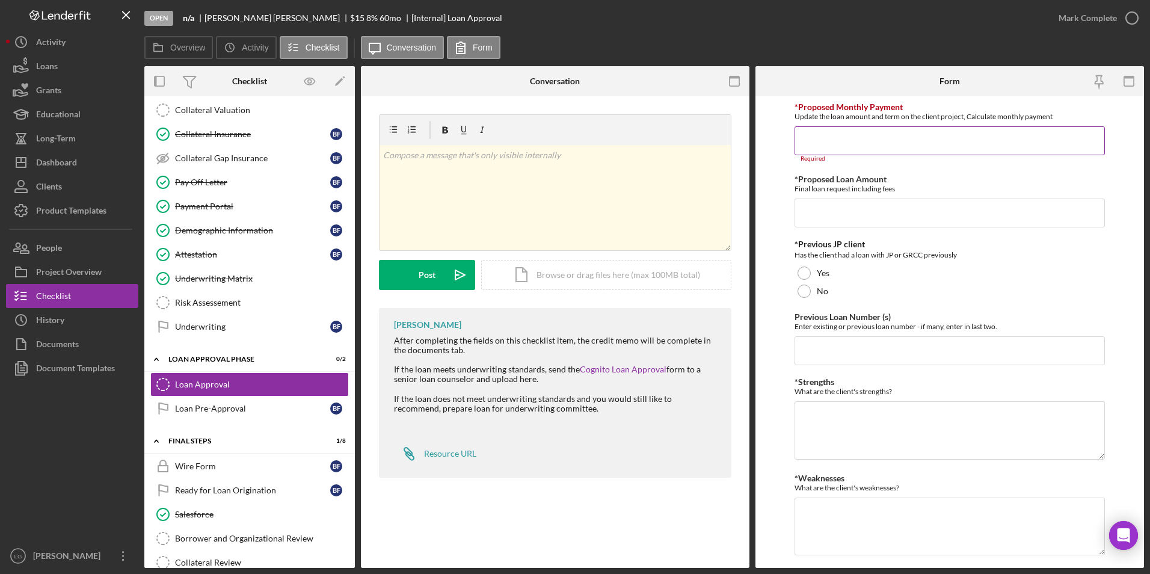
click at [843, 139] on input "*Proposed Monthly Payment" at bounding box center [950, 140] width 311 height 29
paste input "$512.00"
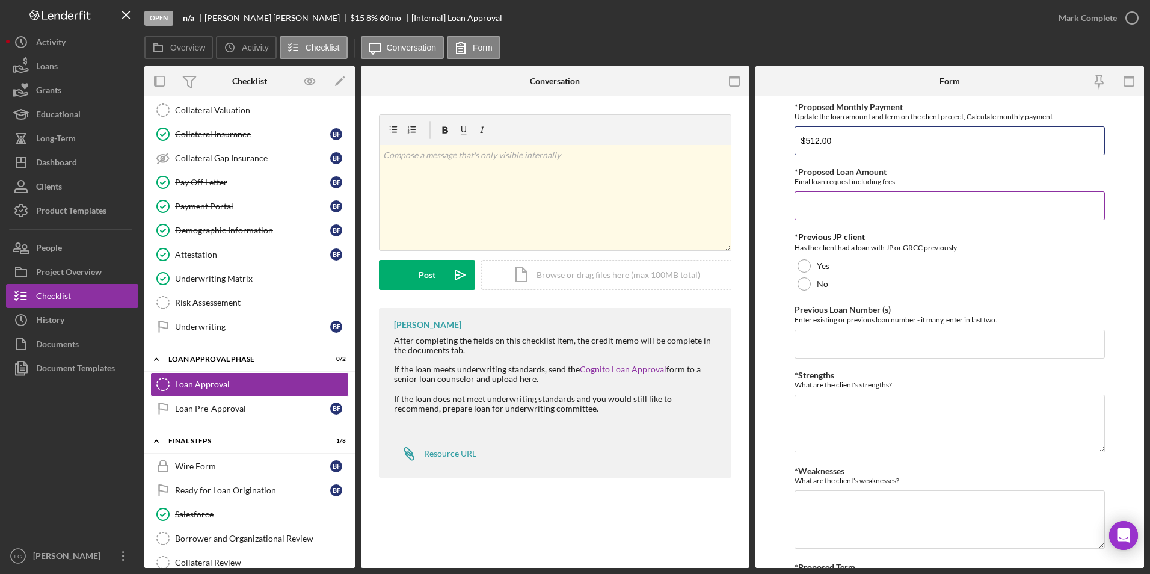
type input "$512.00"
click at [832, 208] on input "*Proposed Loan Amount" at bounding box center [950, 205] width 311 height 29
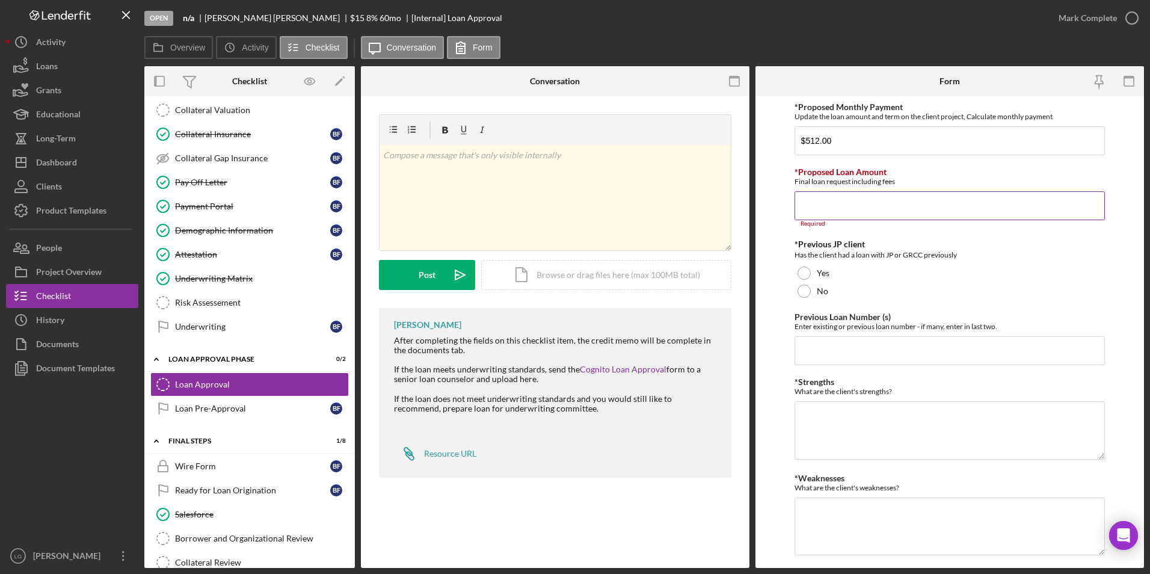
click at [825, 208] on input "*Proposed Loan Amount" at bounding box center [950, 205] width 311 height 29
paste input "$25,935.86"
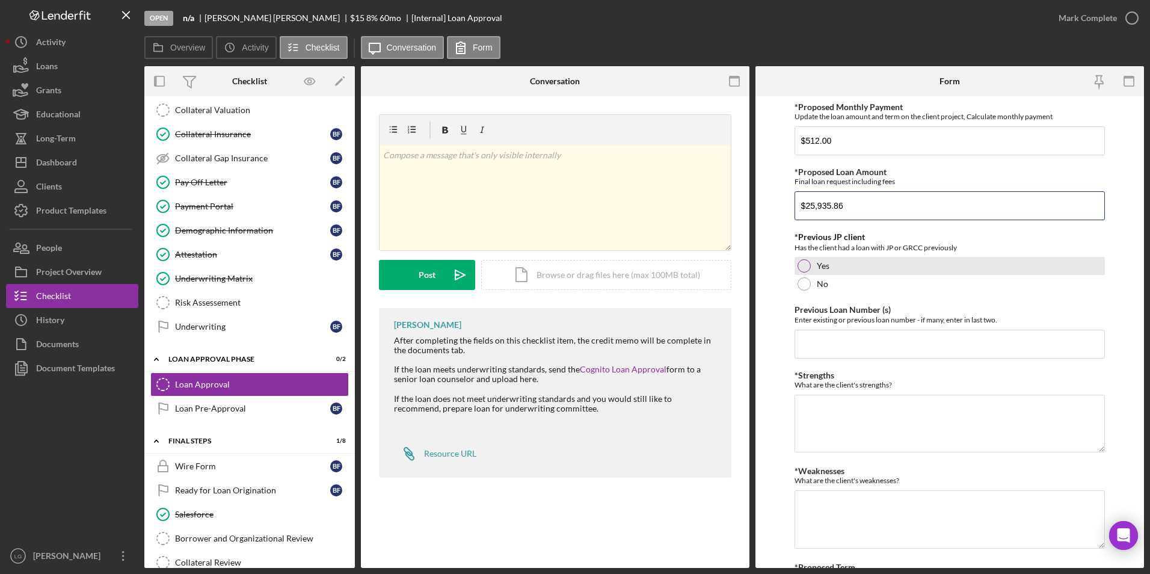
type input "$25,935.86"
click at [804, 265] on div at bounding box center [804, 265] width 13 height 13
click at [843, 340] on input "Previous Loan Number (s)" at bounding box center [950, 344] width 311 height 29
click at [863, 342] on input "Previous Loan Number (s)" at bounding box center [950, 344] width 311 height 29
click at [931, 348] on input "Previous Loan Number (s)" at bounding box center [950, 344] width 311 height 29
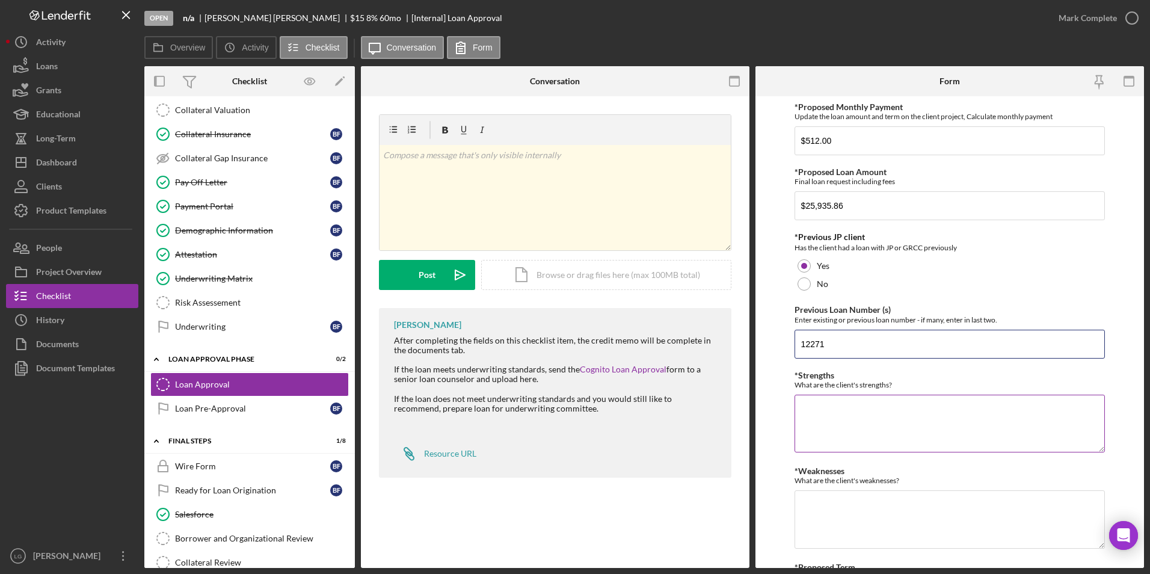
type input "12271"
drag, startPoint x: 897, startPoint y: 406, endPoint x: 940, endPoint y: 410, distance: 42.9
click at [897, 409] on textarea "*Strengths" at bounding box center [950, 424] width 311 height 58
click at [825, 405] on textarea "*Strengths" at bounding box center [950, 424] width 311 height 58
click at [800, 411] on textarea "bank Statements" at bounding box center [950, 424] width 311 height 58
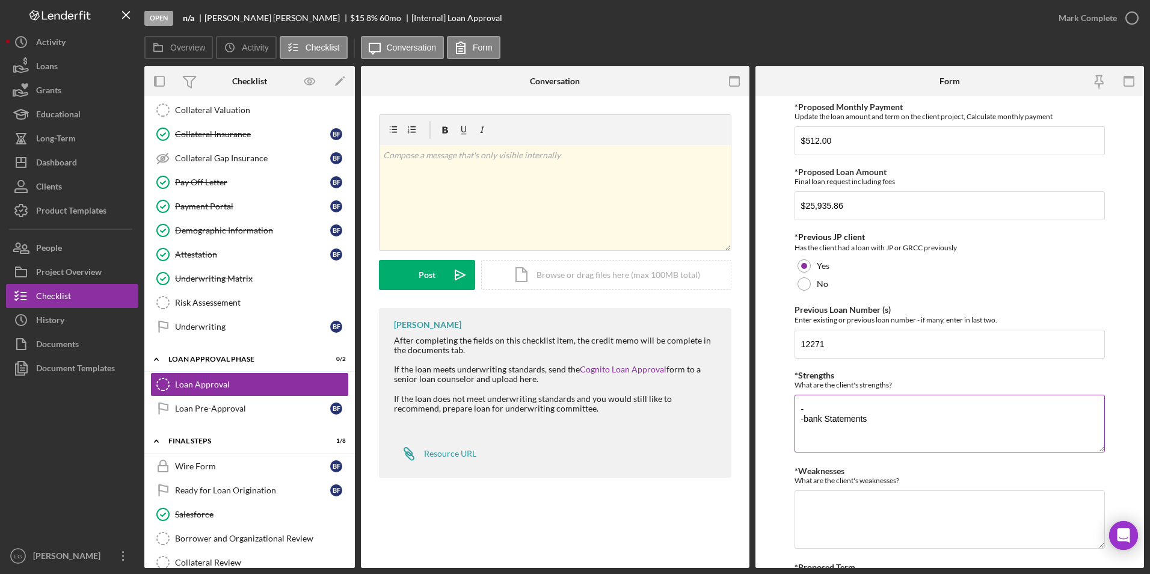
click at [810, 399] on textarea "- -bank Statements" at bounding box center [950, 424] width 311 height 58
click at [890, 418] on textarea "-NO collection debt -bank Statements" at bounding box center [950, 424] width 311 height 58
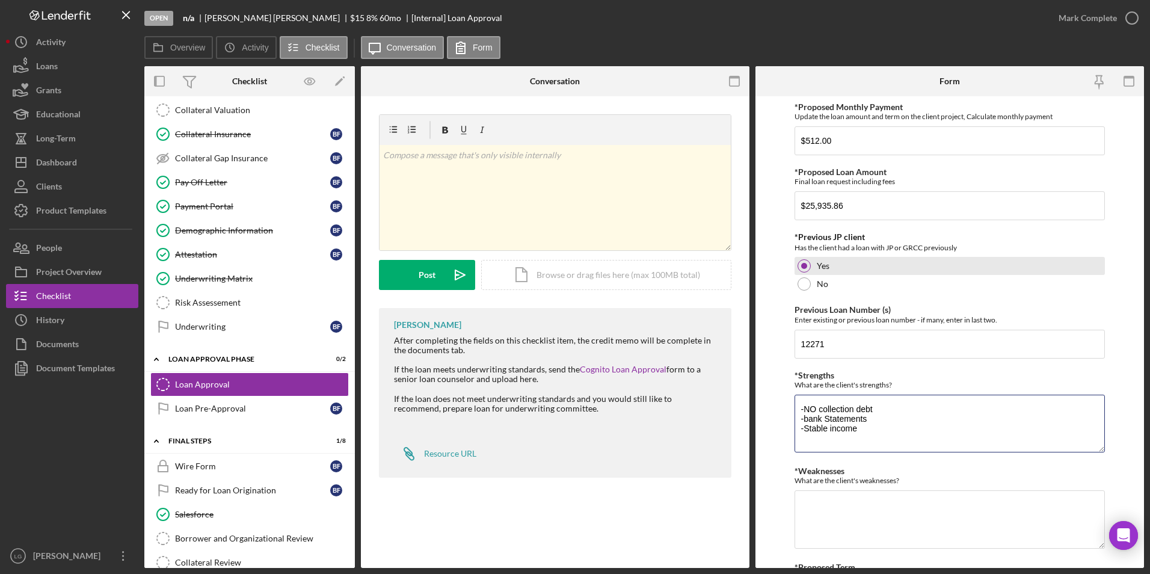
type textarea "-NO collection debt -bank Statements -Stable income"
click at [811, 506] on textarea "*Weaknesses" at bounding box center [950, 519] width 311 height 58
type textarea "-Credit score under 580 -"
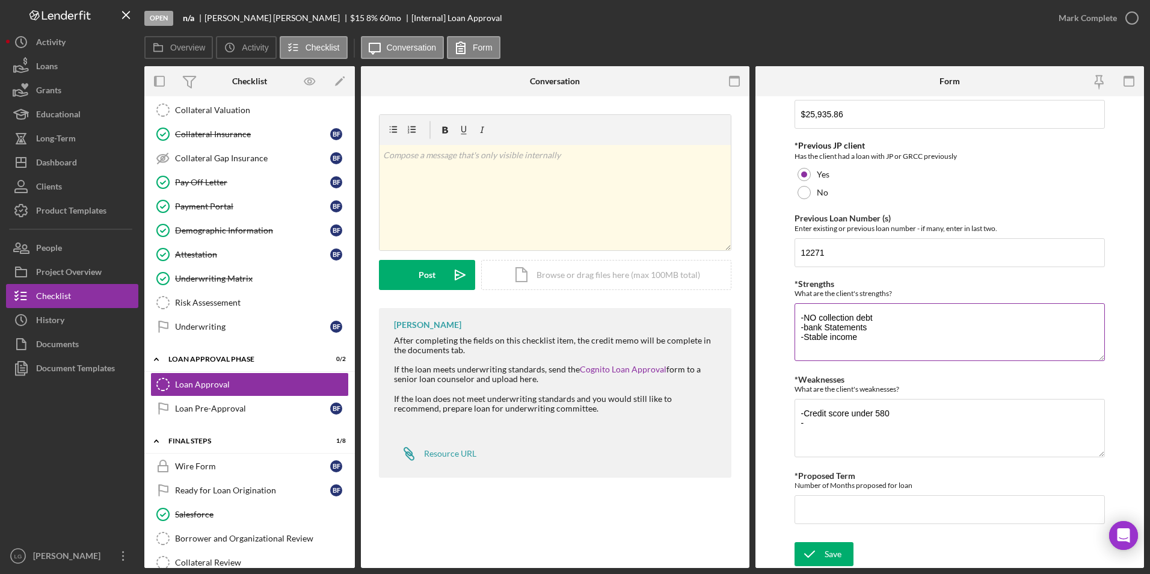
click at [866, 338] on textarea "-NO collection debt -bank Statements -Stable income" at bounding box center [950, 332] width 311 height 58
type textarea "-NO collection debt -bank Statements -Stable income -active lines"
drag, startPoint x: 807, startPoint y: 424, endPoint x: 795, endPoint y: 436, distance: 16.6
click at [795, 436] on textarea "-Credit score under 580 -" at bounding box center [950, 428] width 311 height 58
type textarea "-Credit score under 580"
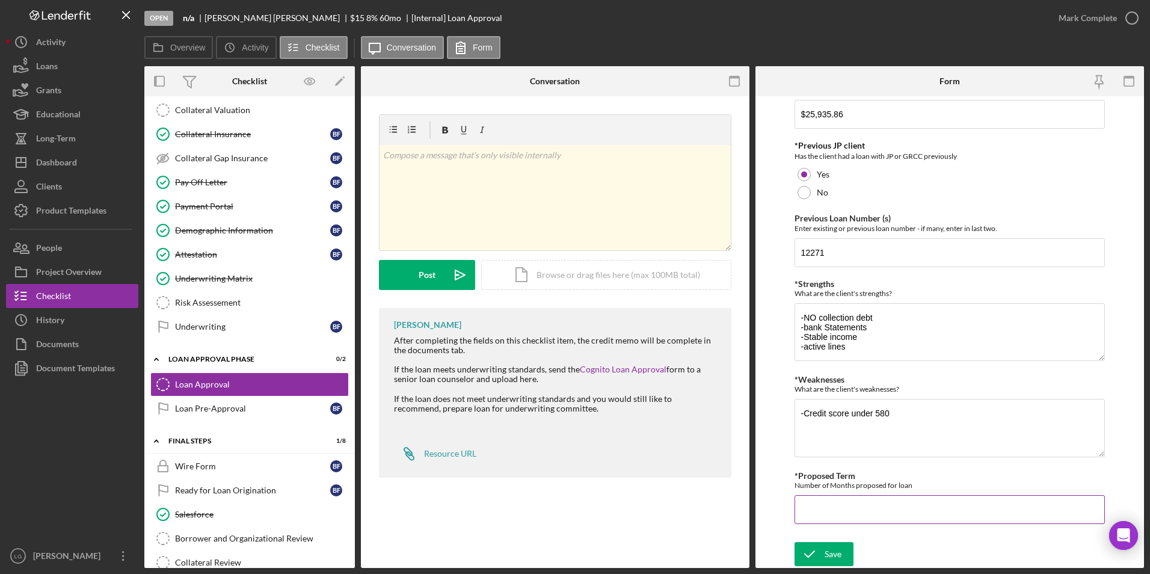
click at [902, 507] on input "*Proposed Term" at bounding box center [950, 509] width 311 height 29
type input "60"
click at [825, 555] on div "Save" at bounding box center [833, 554] width 17 height 24
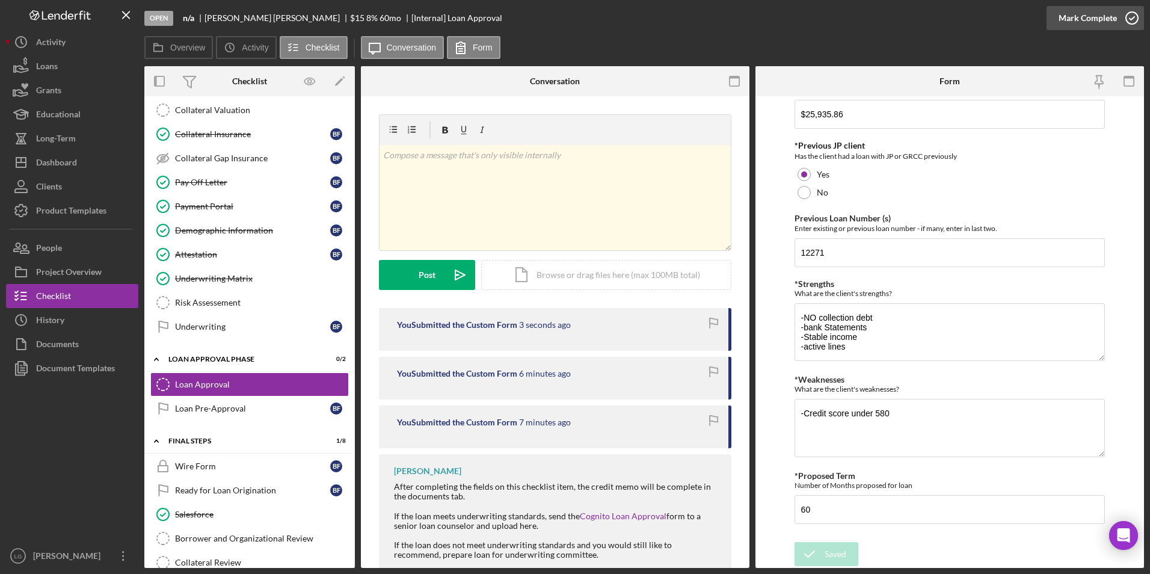
click at [1101, 20] on div "Mark Complete" at bounding box center [1088, 18] width 58 height 24
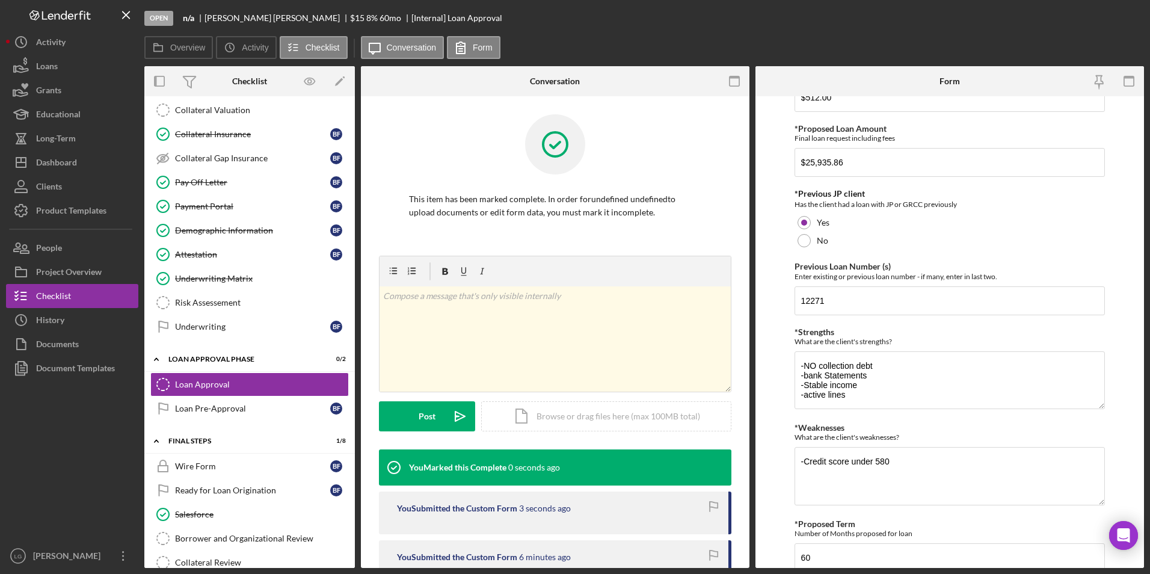
scroll to position [0, 0]
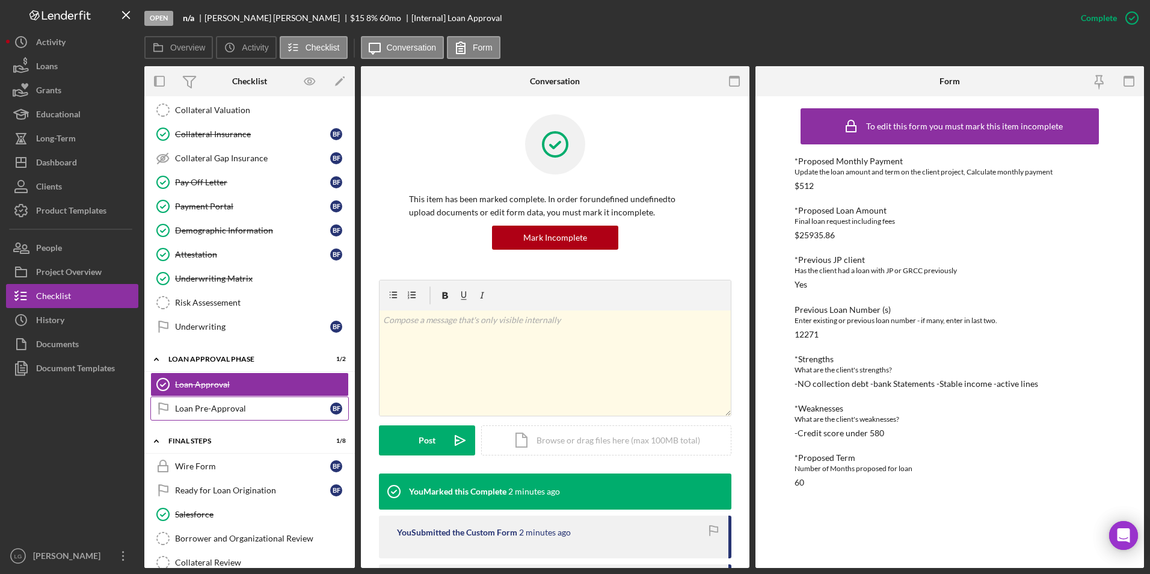
click at [205, 404] on div "Loan Pre-Approval" at bounding box center [252, 409] width 155 height 10
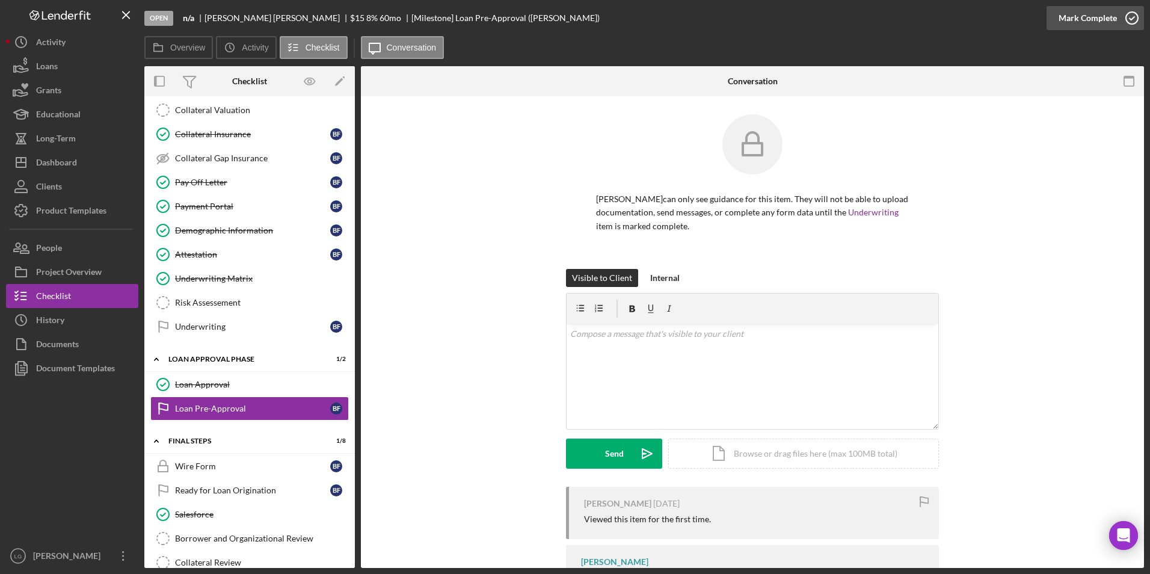
click at [1078, 19] on div "Mark Complete" at bounding box center [1088, 18] width 58 height 24
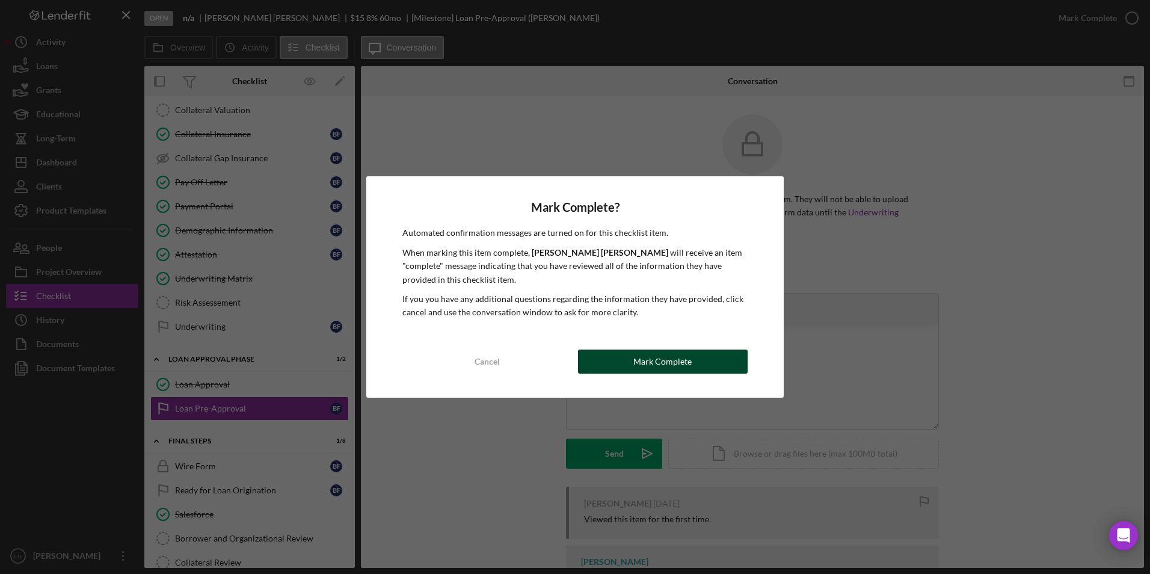
click at [693, 357] on button "Mark Complete" at bounding box center [663, 361] width 170 height 24
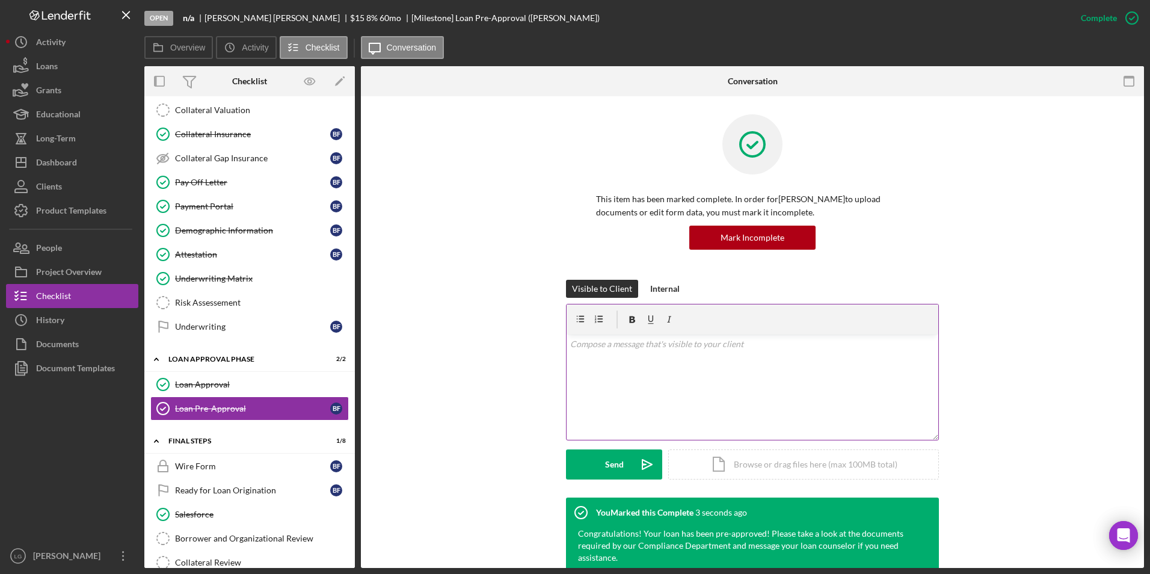
click at [617, 389] on div "v Color teal Color pink Remove color Add row above Add row below Add column bef…" at bounding box center [753, 386] width 372 height 105
click at [694, 349] on p "cognito sent to underwrtiing" at bounding box center [752, 343] width 365 height 13
drag, startPoint x: 672, startPoint y: 345, endPoint x: 663, endPoint y: 341, distance: 9.7
click at [654, 346] on p "cognito sent to underwrtiing" at bounding box center [752, 343] width 365 height 13
click at [655, 376] on div "v Color teal Color pink Remove color Add row above Add row below Add column bef…" at bounding box center [753, 386] width 372 height 105
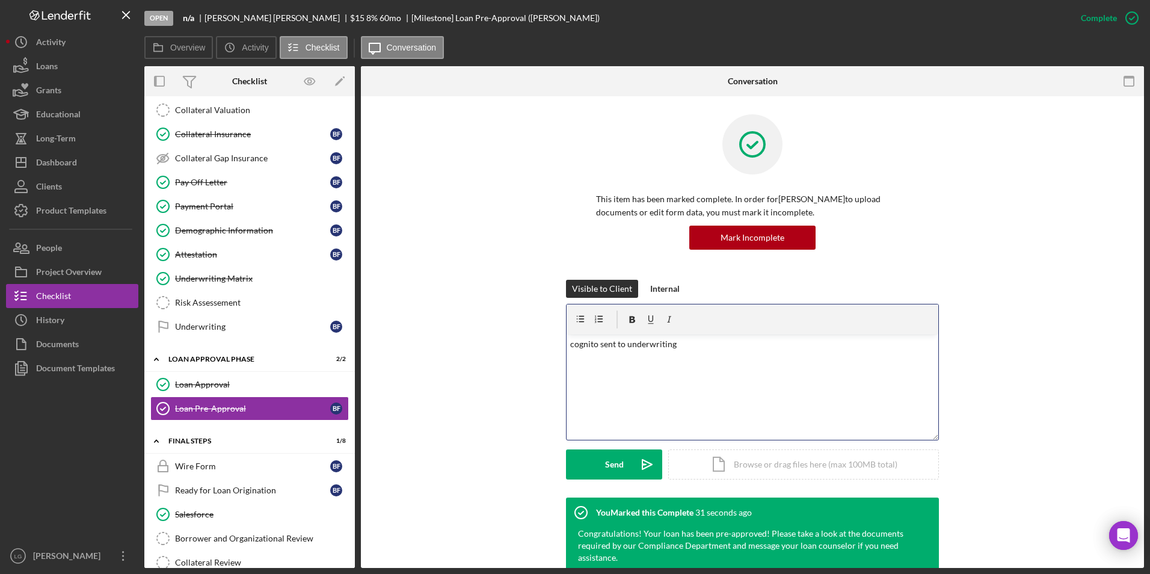
click at [722, 361] on div "v Color teal Color pink Remove color Add row above Add row below Add column bef…" at bounding box center [753, 386] width 372 height 105
click at [683, 412] on div "v Color teal Color pink Remove color Add row above Add row below Add column bef…" at bounding box center [753, 386] width 372 height 105
click at [623, 464] on button "Send Icon/icon-invite-send" at bounding box center [614, 464] width 96 height 30
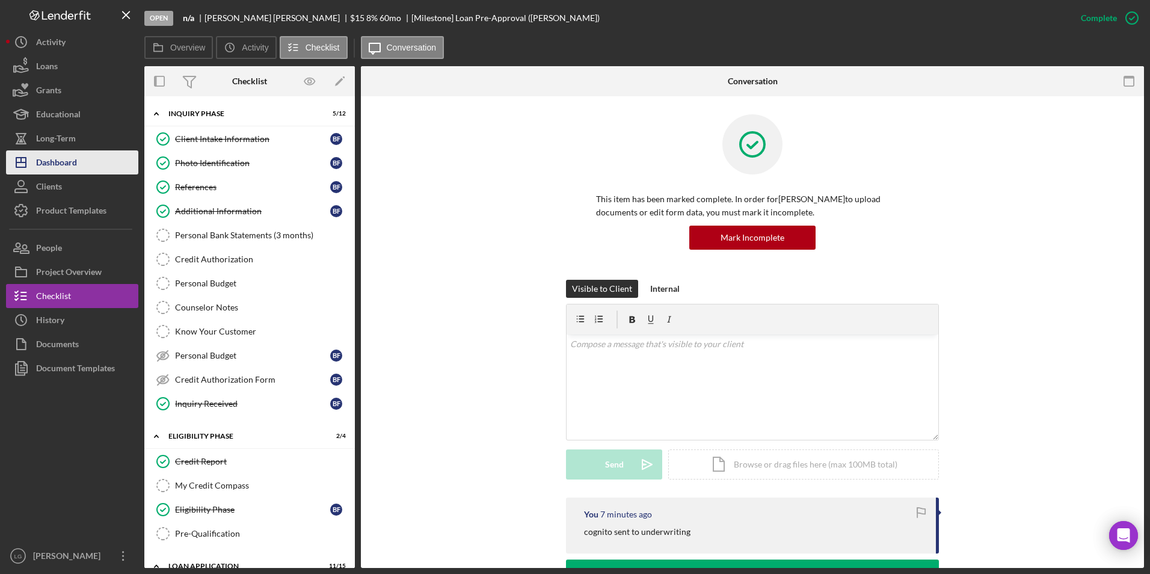
drag, startPoint x: 49, startPoint y: 159, endPoint x: 55, endPoint y: 161, distance: 6.1
click at [49, 159] on div "Dashboard" at bounding box center [56, 163] width 41 height 27
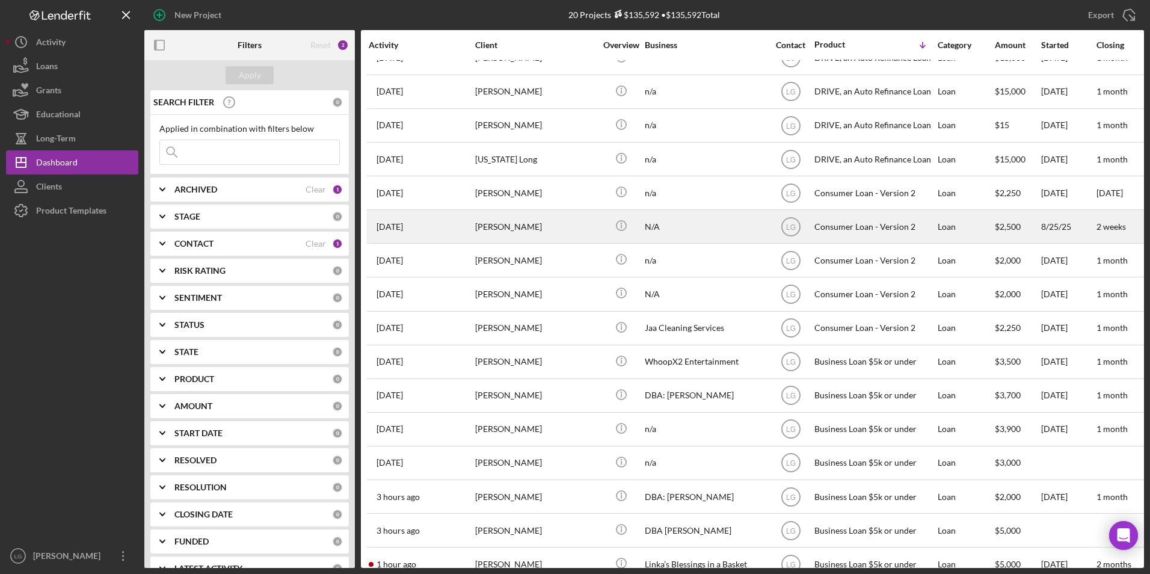
scroll to position [180, 0]
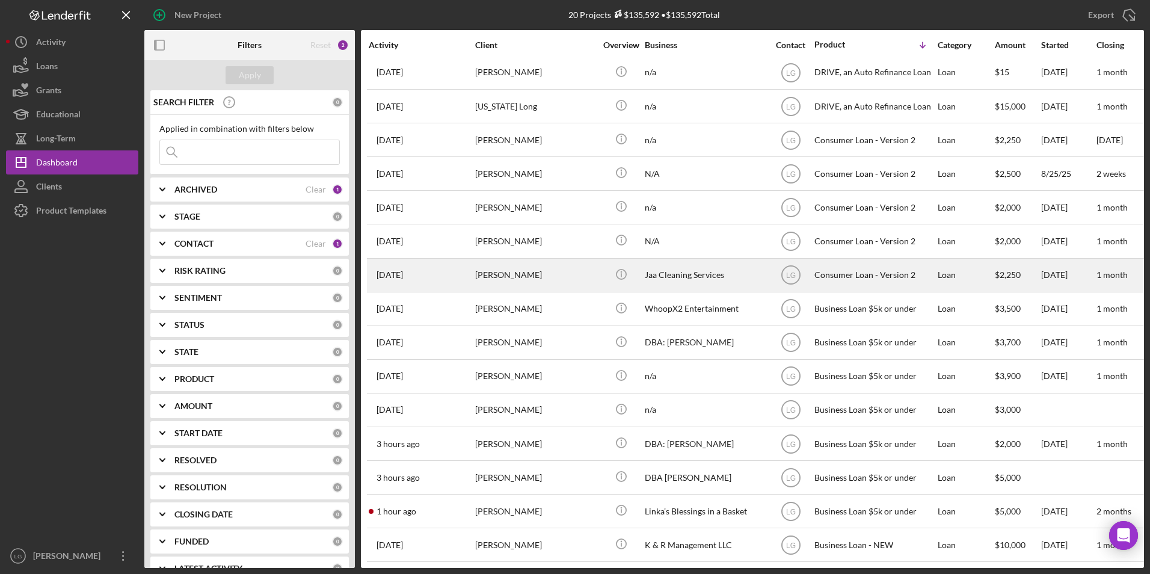
click at [519, 272] on div "[PERSON_NAME]" at bounding box center [535, 275] width 120 height 32
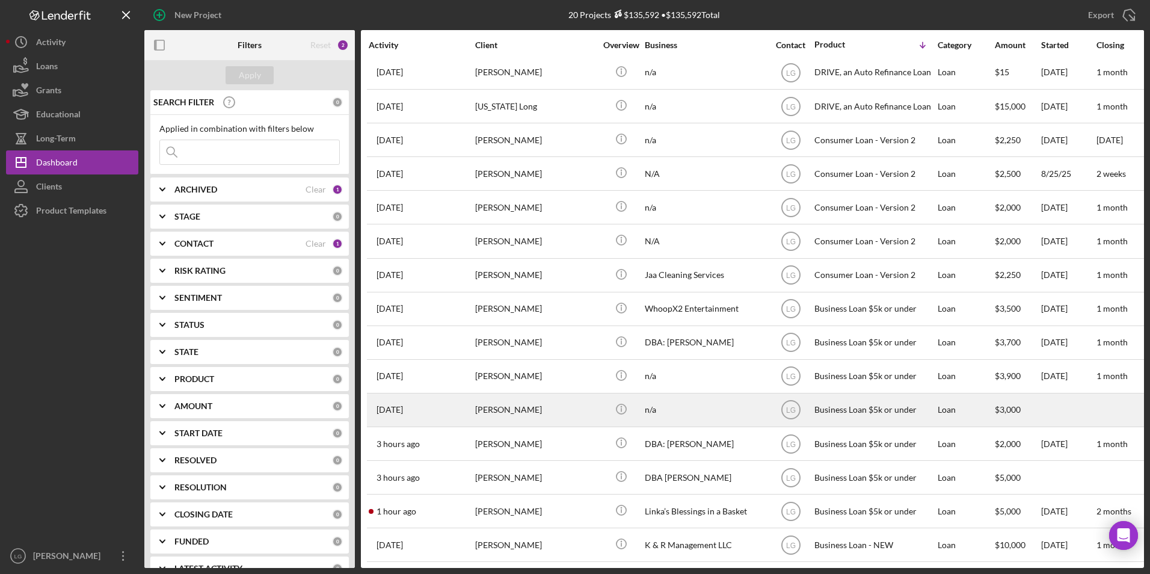
scroll to position [182, 0]
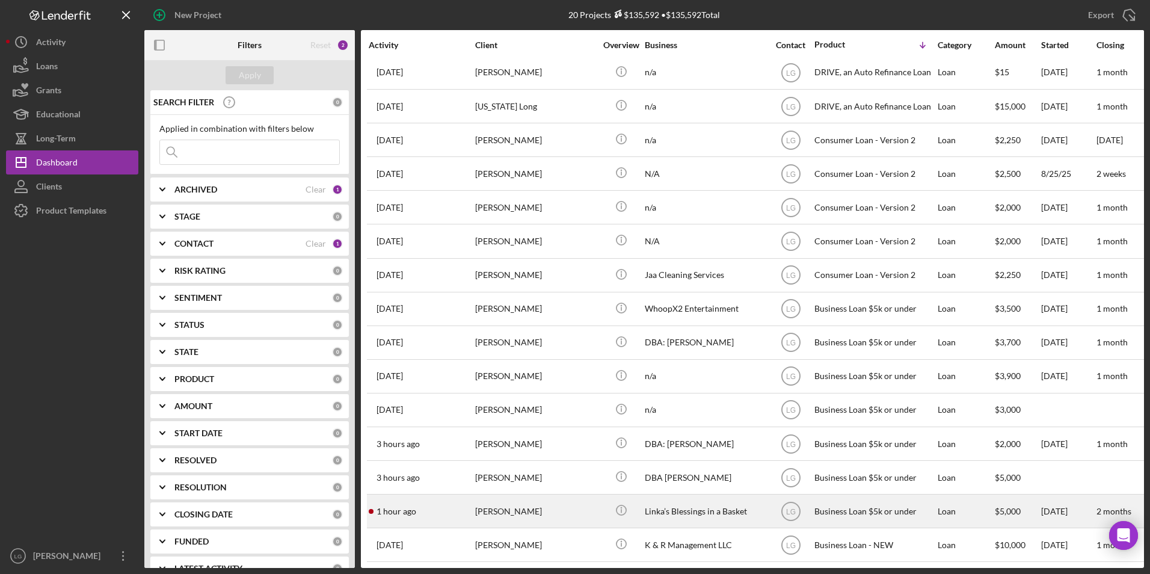
click at [544, 501] on div "[PERSON_NAME]" at bounding box center [535, 511] width 120 height 32
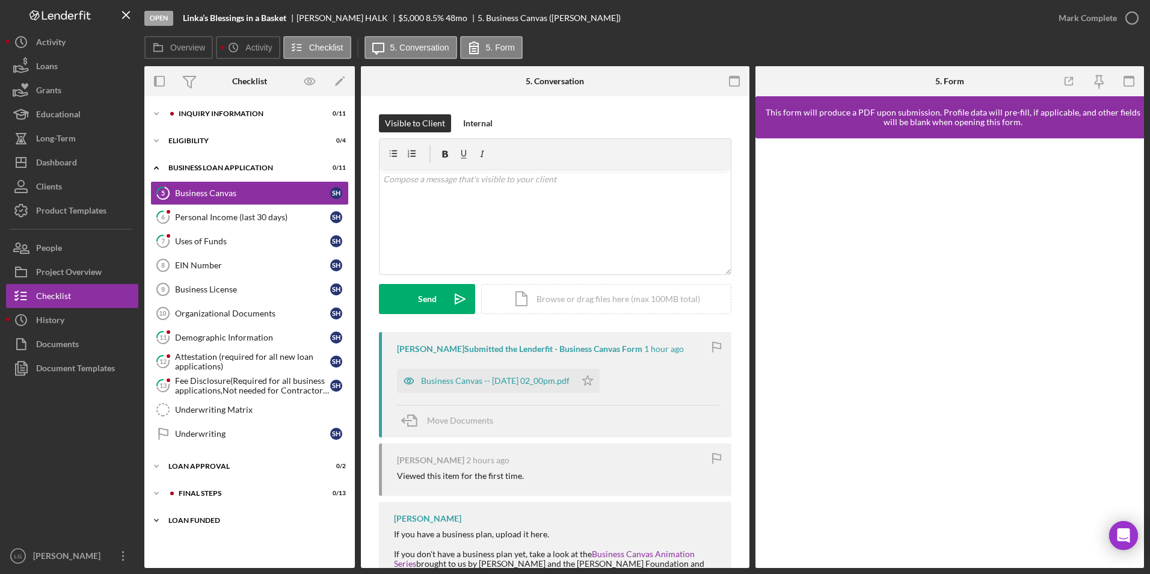
click at [211, 519] on div "LOAN FUNDED" at bounding box center [253, 520] width 171 height 7
click at [208, 494] on div "Final Steps" at bounding box center [259, 493] width 161 height 7
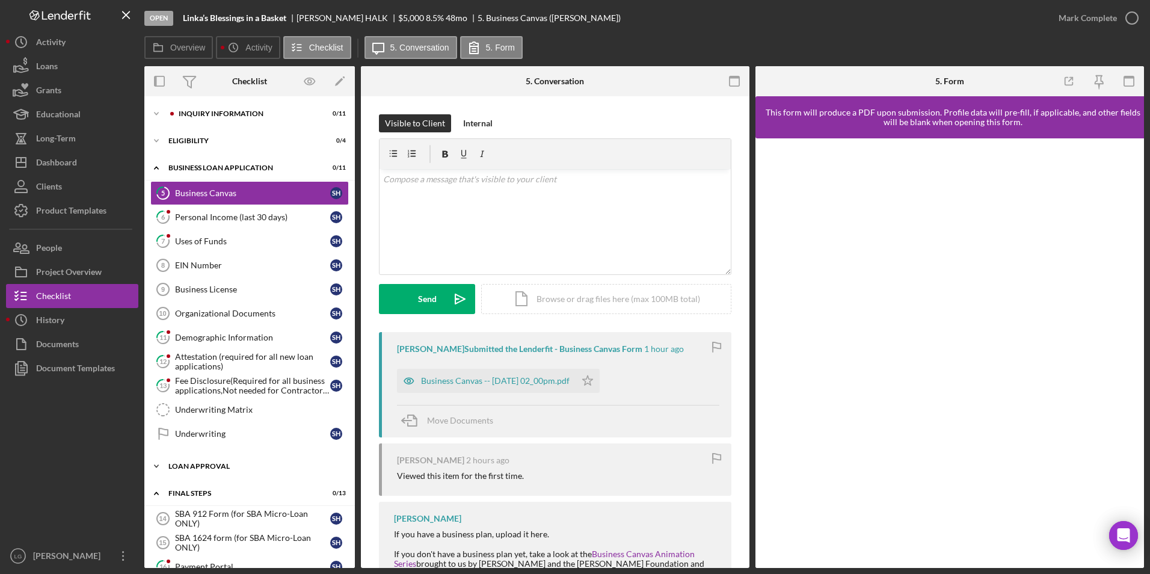
click at [205, 463] on div "Loan Approval" at bounding box center [253, 466] width 171 height 7
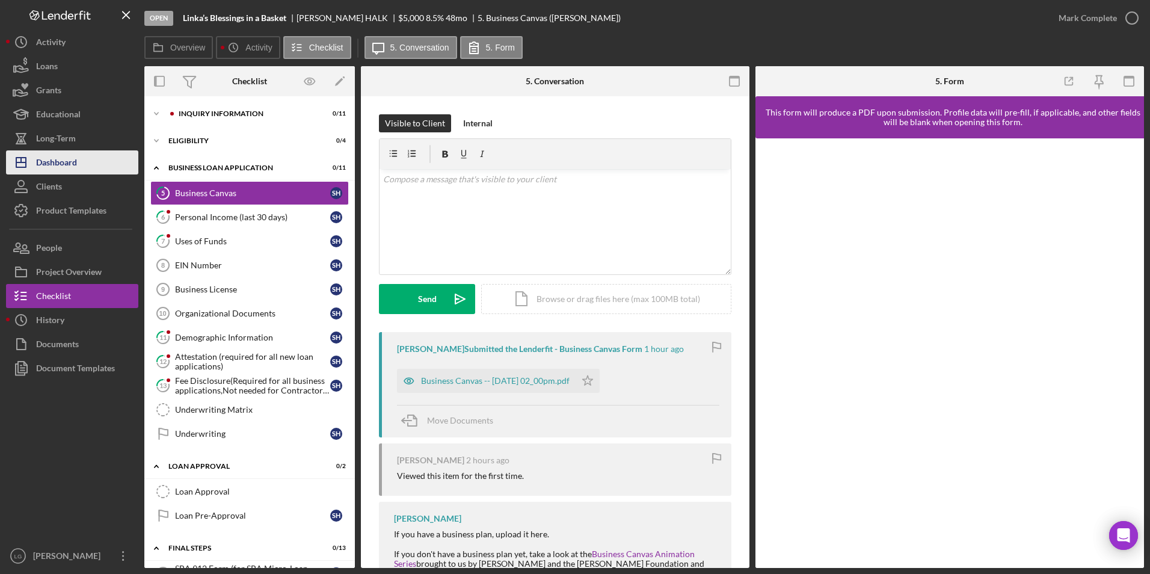
click at [59, 161] on div "Dashboard" at bounding box center [56, 163] width 41 height 27
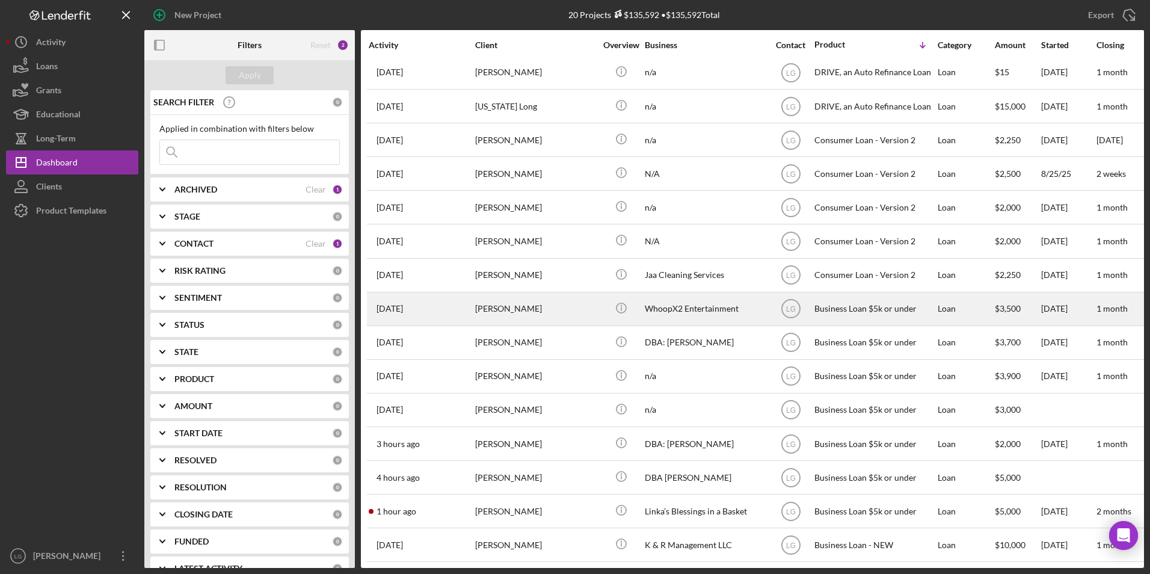
scroll to position [182, 0]
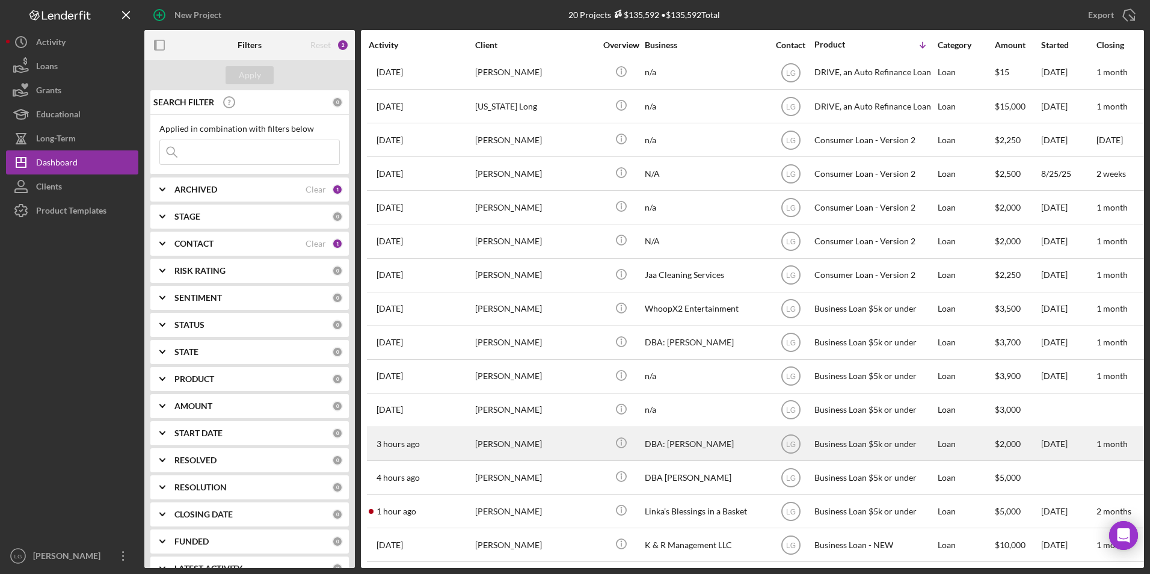
click at [677, 433] on div "DBA: [PERSON_NAME]" at bounding box center [705, 444] width 120 height 32
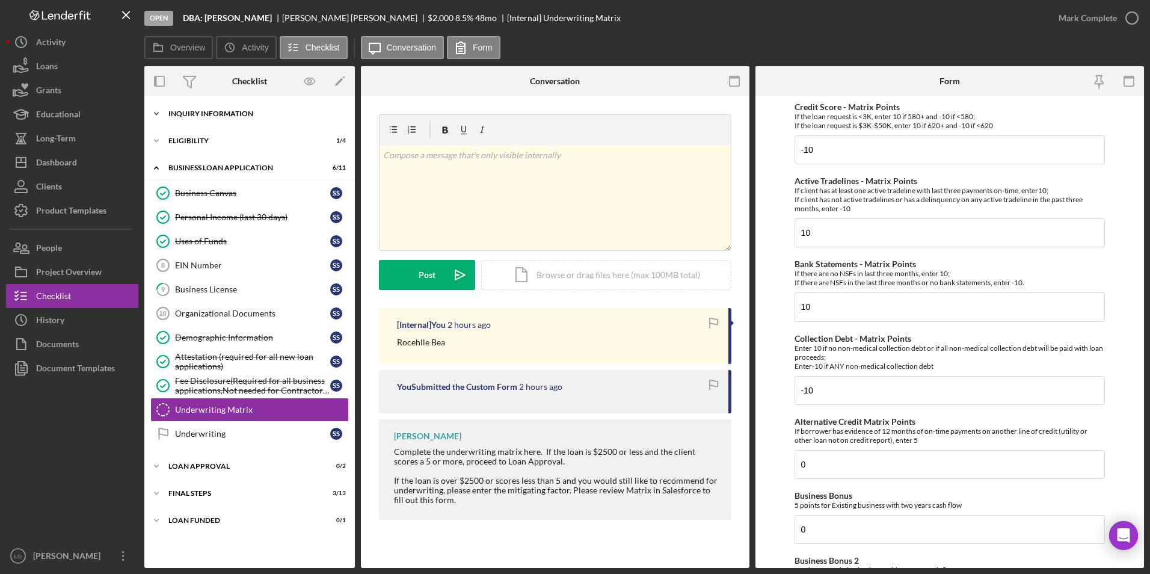
click at [206, 109] on div "Icon/Expander INQUIRY INFORMATION 4 / 11" at bounding box center [249, 114] width 211 height 24
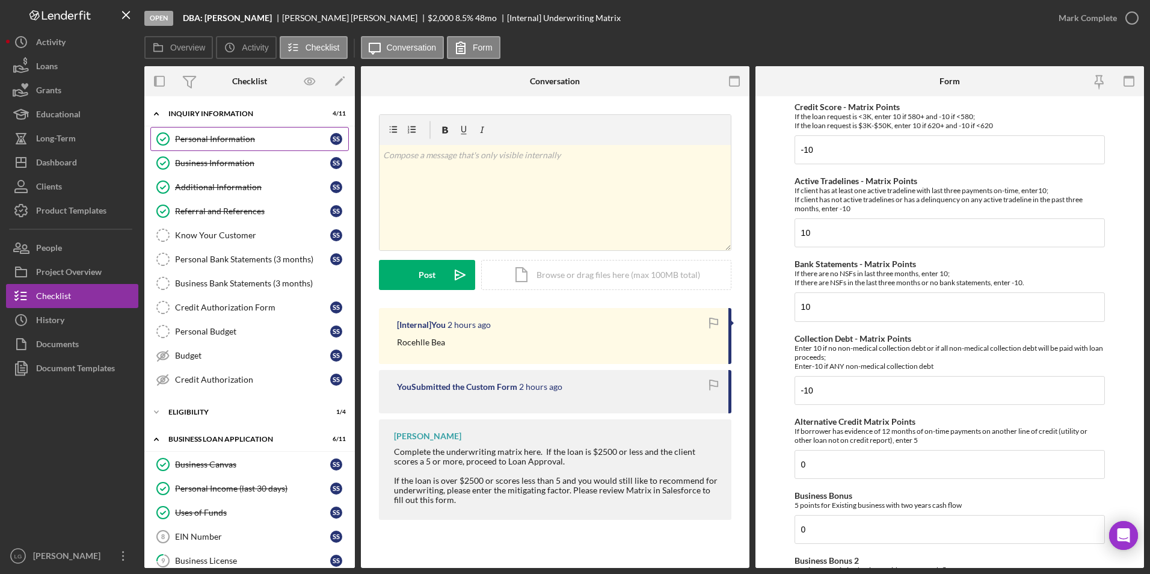
click at [234, 141] on div "Personal Information" at bounding box center [252, 139] width 155 height 10
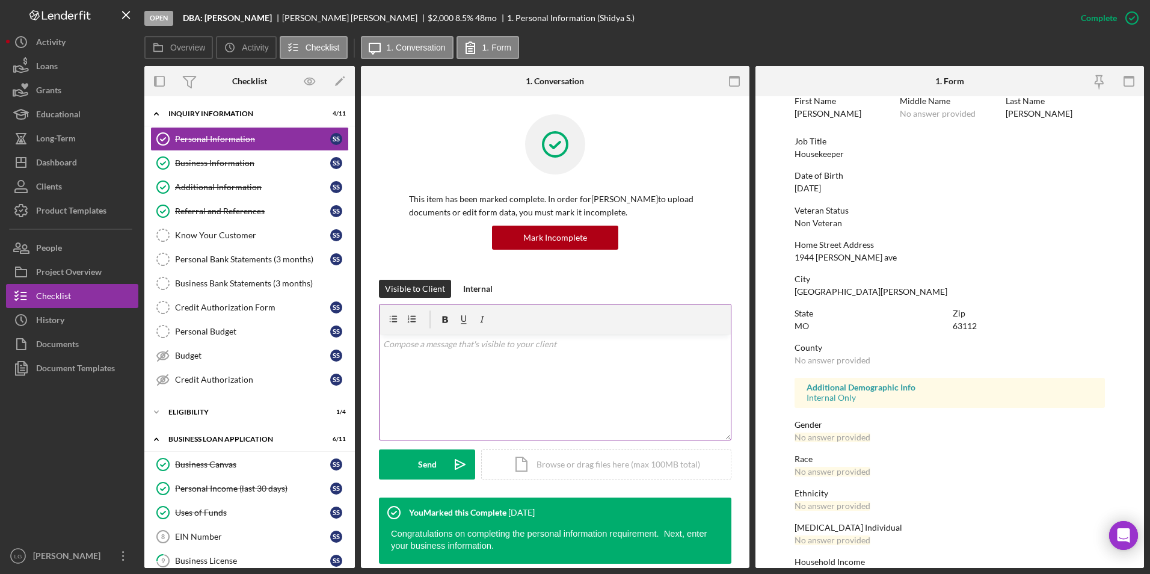
scroll to position [90, 0]
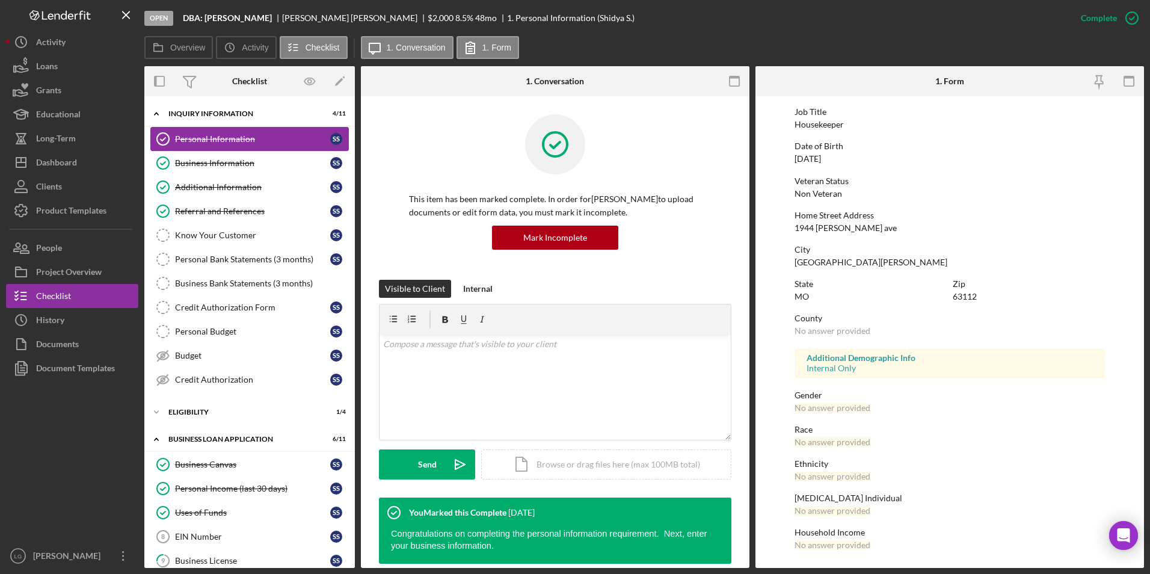
click at [183, 148] on link "Personal Information Personal Information S S" at bounding box center [249, 139] width 199 height 24
click at [186, 165] on div "Business Information" at bounding box center [252, 163] width 155 height 10
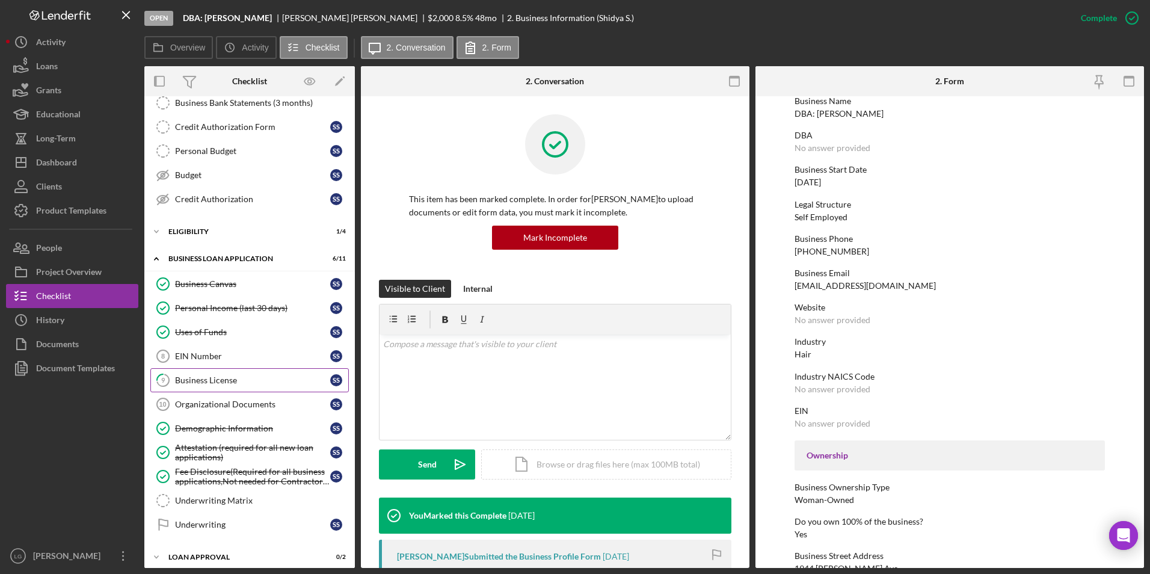
scroll to position [242, 0]
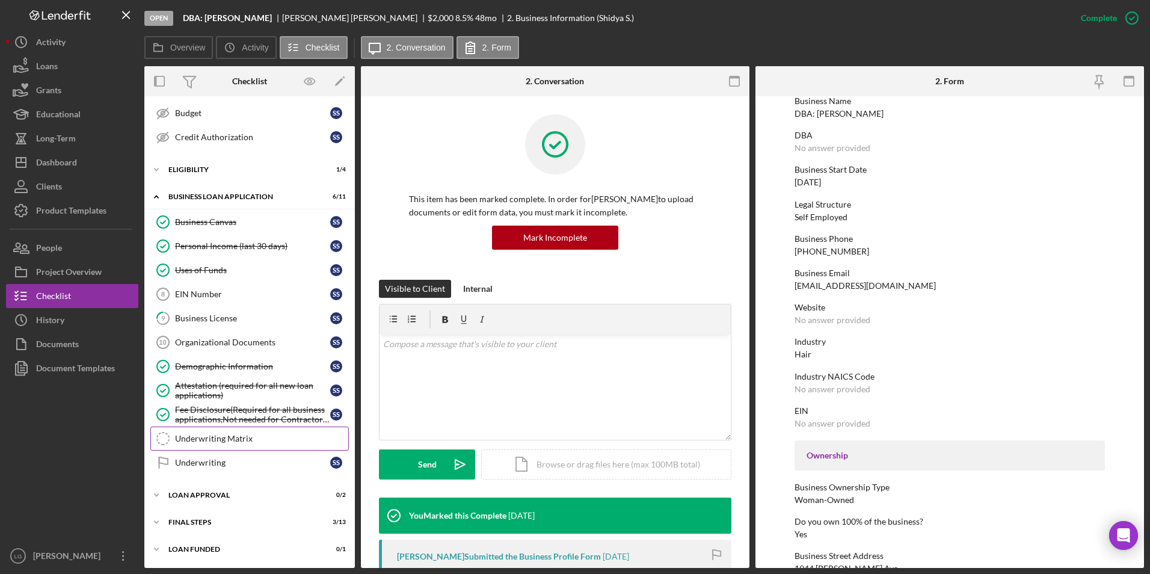
click at [215, 442] on div "Underwriting Matrix" at bounding box center [261, 439] width 173 height 10
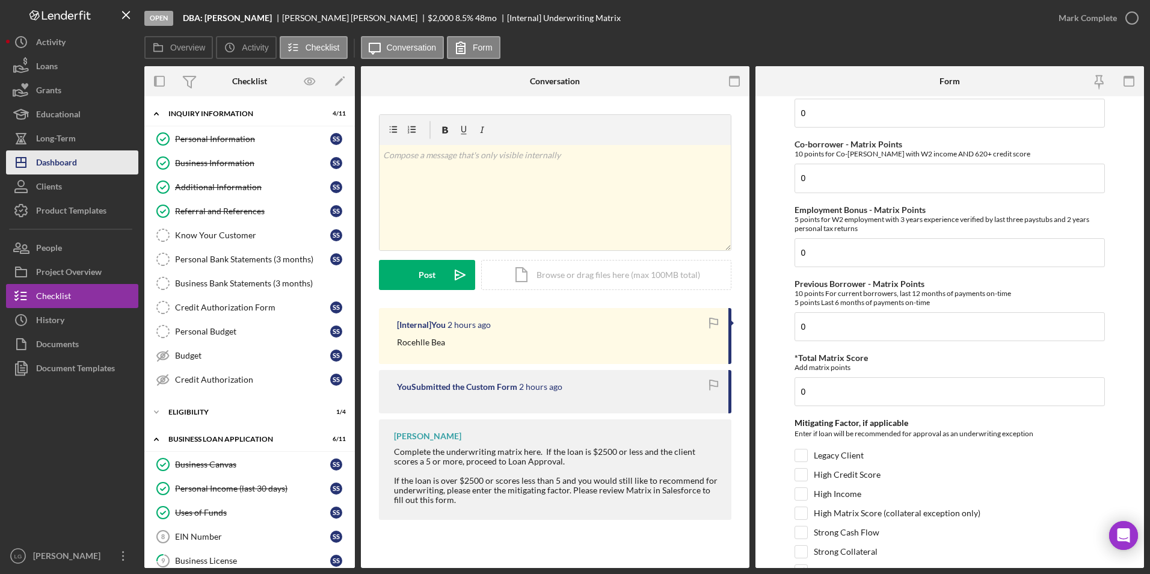
click at [67, 162] on div "Dashboard" at bounding box center [56, 163] width 41 height 27
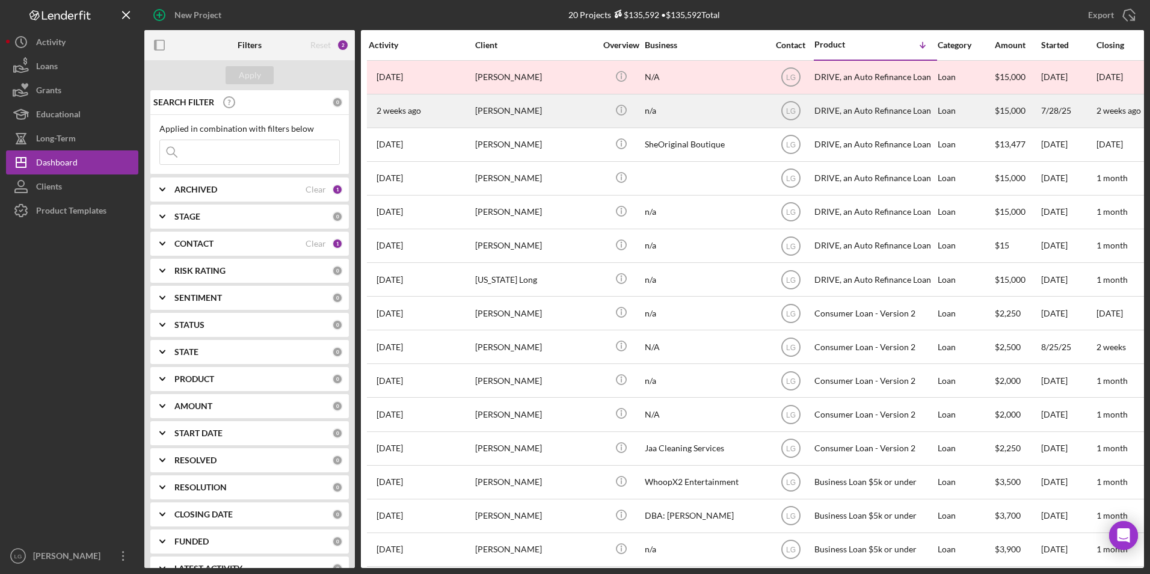
click at [539, 117] on div "[PERSON_NAME]" at bounding box center [535, 111] width 120 height 32
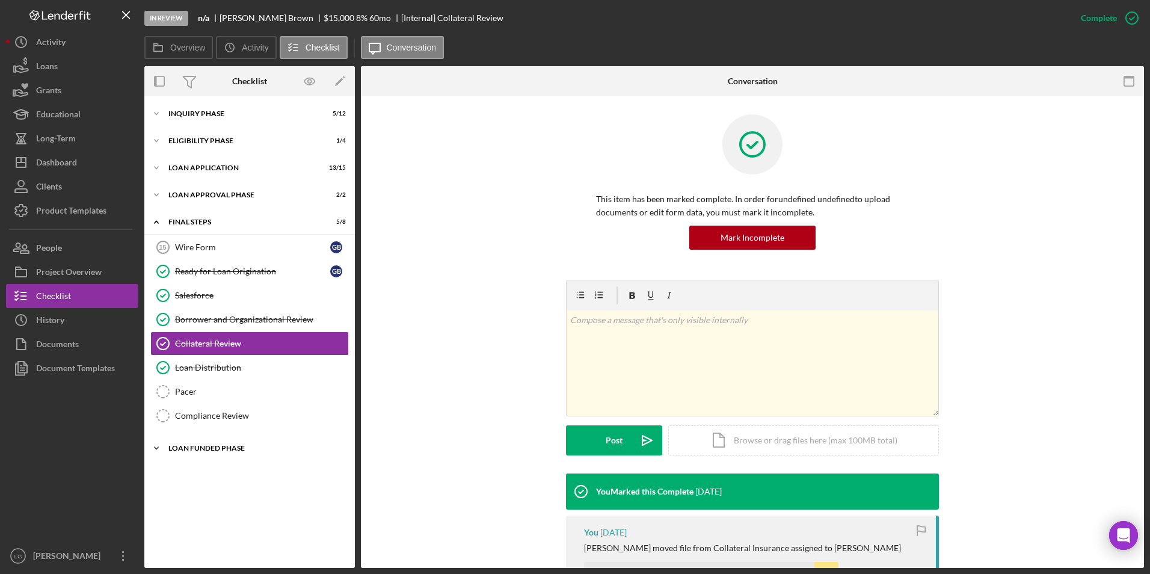
click at [241, 450] on div "Loan Funded Phase" at bounding box center [253, 448] width 171 height 7
click at [211, 200] on div "Icon/Expander Loan Approval Phase 2 / 2" at bounding box center [249, 195] width 211 height 24
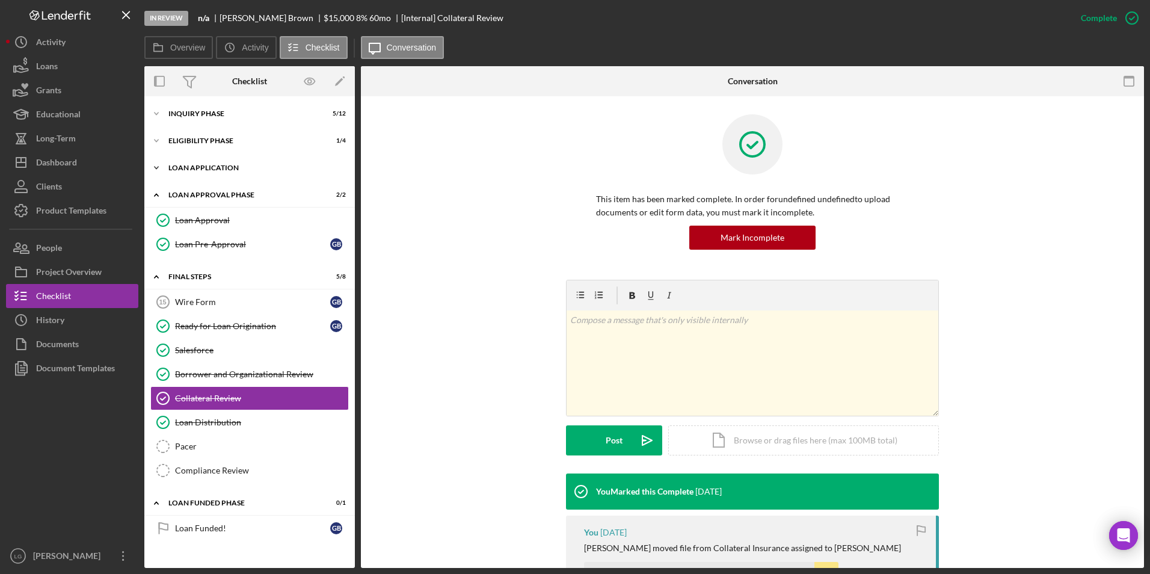
click at [206, 162] on div "Icon/Expander Loan Application 13 / 15" at bounding box center [249, 168] width 211 height 24
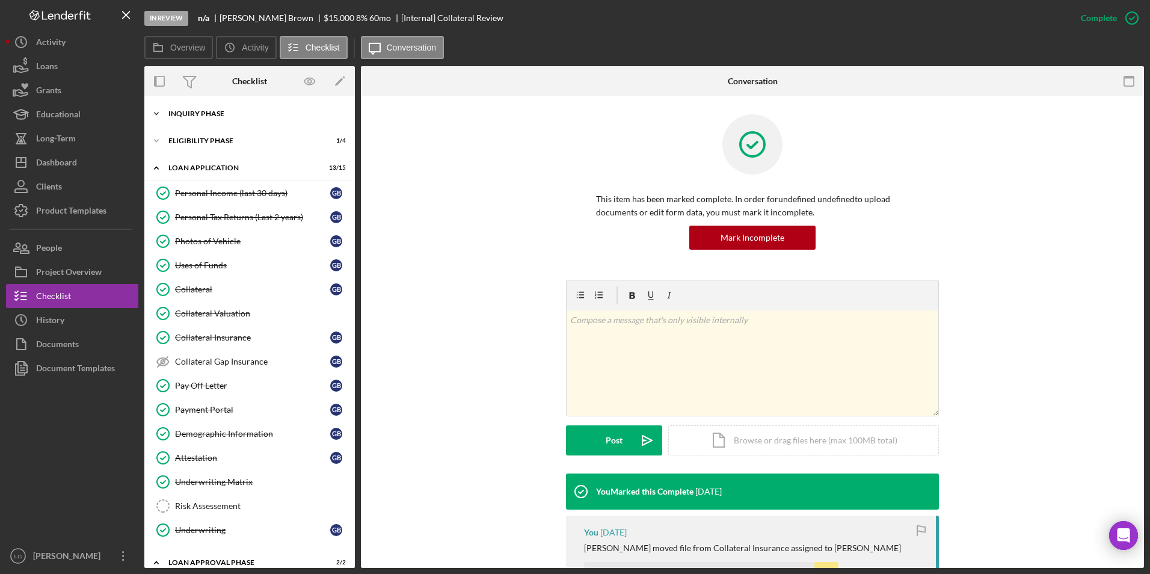
drag, startPoint x: 209, startPoint y: 136, endPoint x: 209, endPoint y: 120, distance: 16.3
click at [209, 131] on div "Icon/Expander Eligibility Phase 1 / 4" at bounding box center [249, 141] width 211 height 24
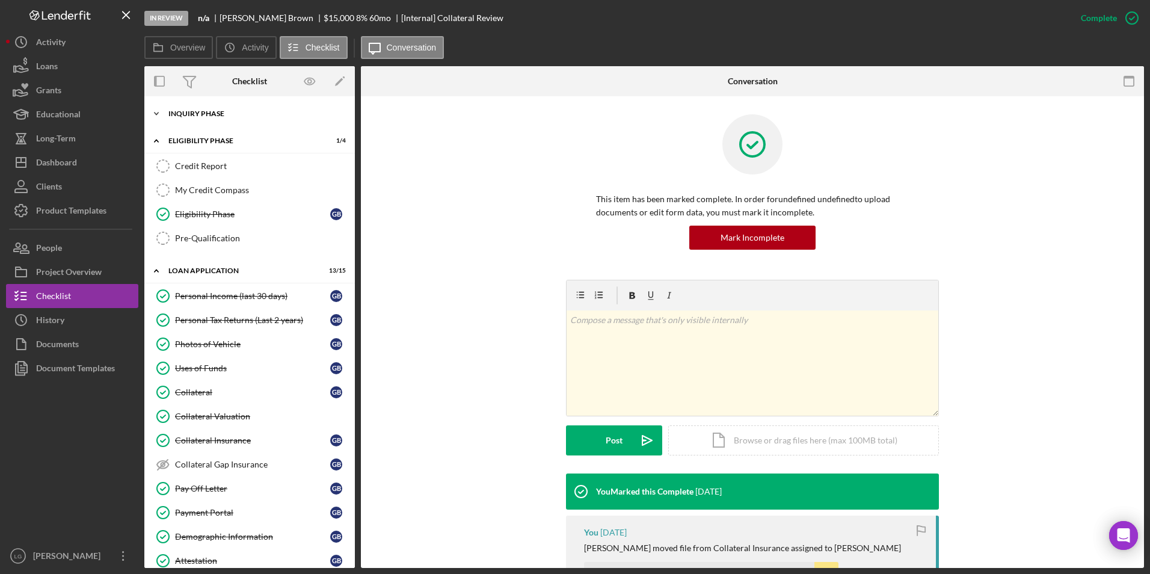
click at [209, 115] on div "Icon/Expander Inquiry Phase 5 / 12" at bounding box center [249, 114] width 211 height 24
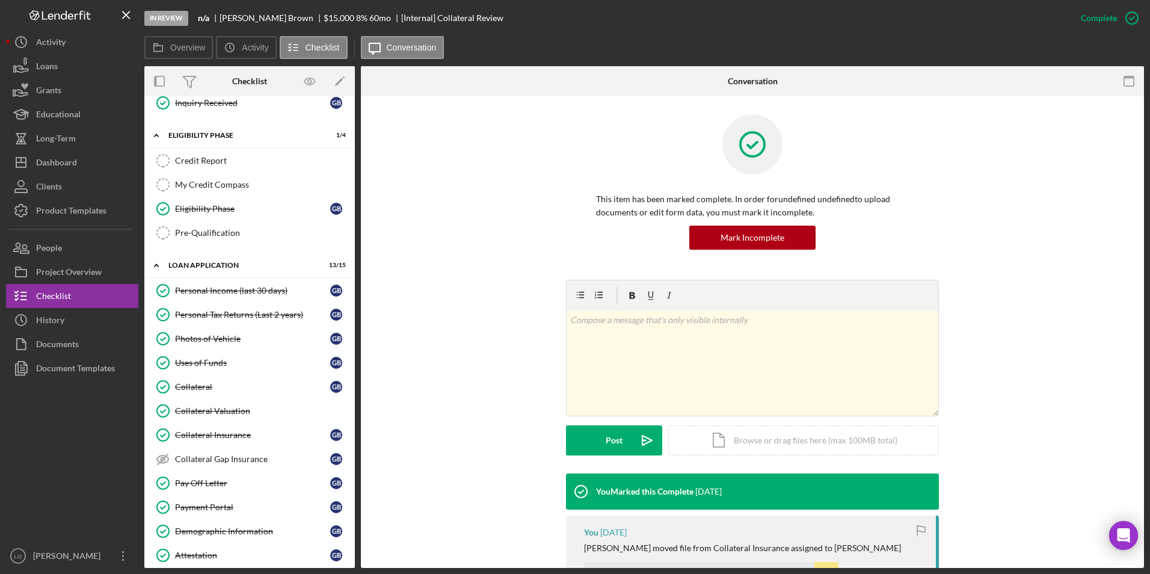
scroll to position [421, 0]
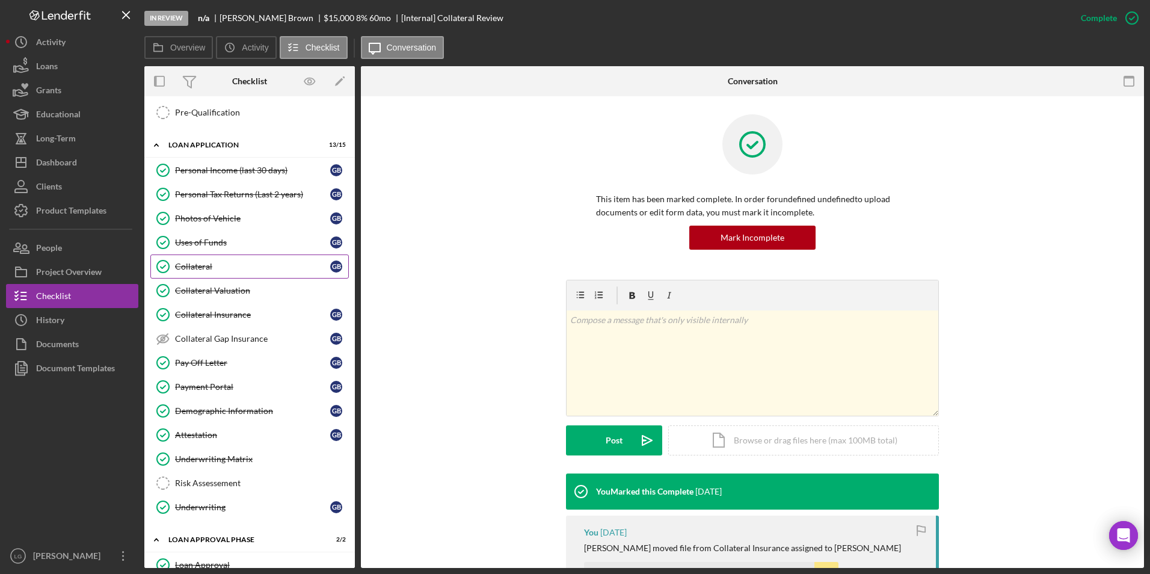
click at [198, 274] on link "Collateral Collateral G B" at bounding box center [249, 266] width 199 height 24
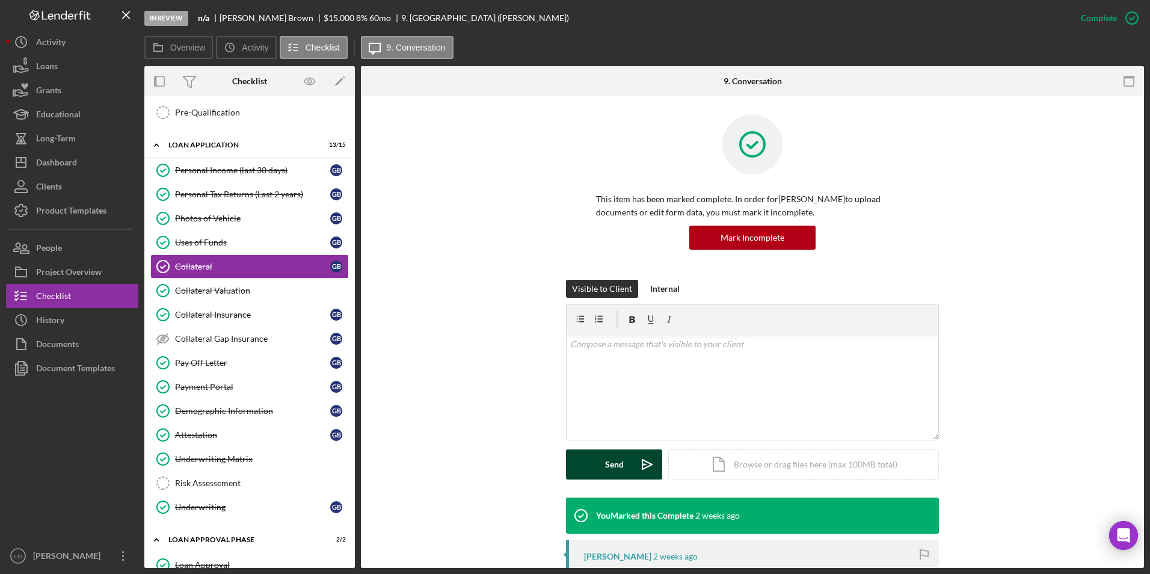
scroll to position [180, 0]
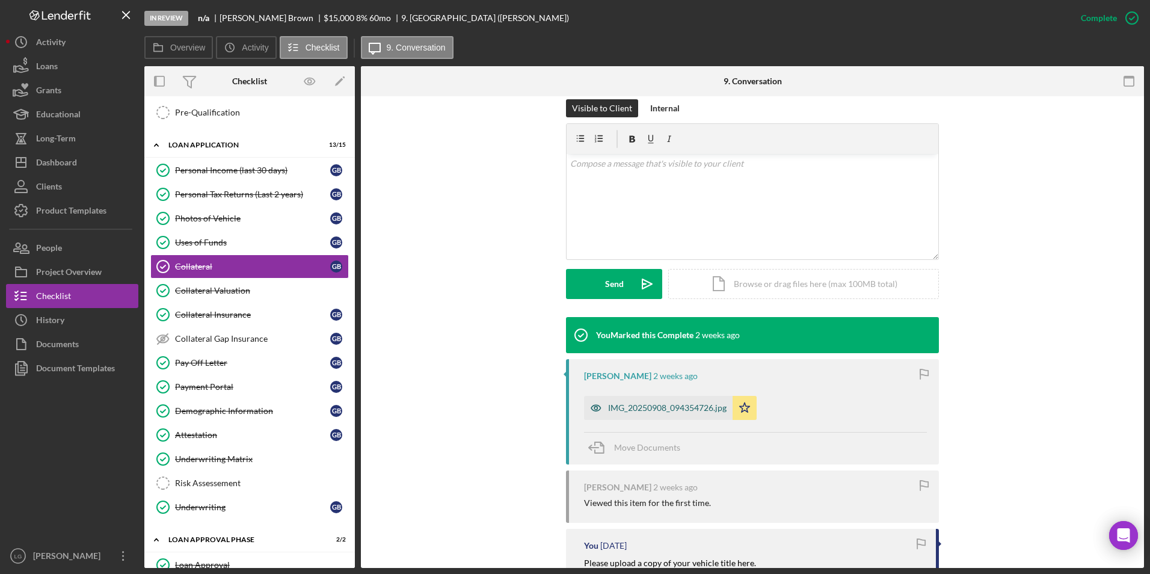
click at [639, 406] on div "IMG_20250908_094354726.jpg" at bounding box center [667, 408] width 119 height 10
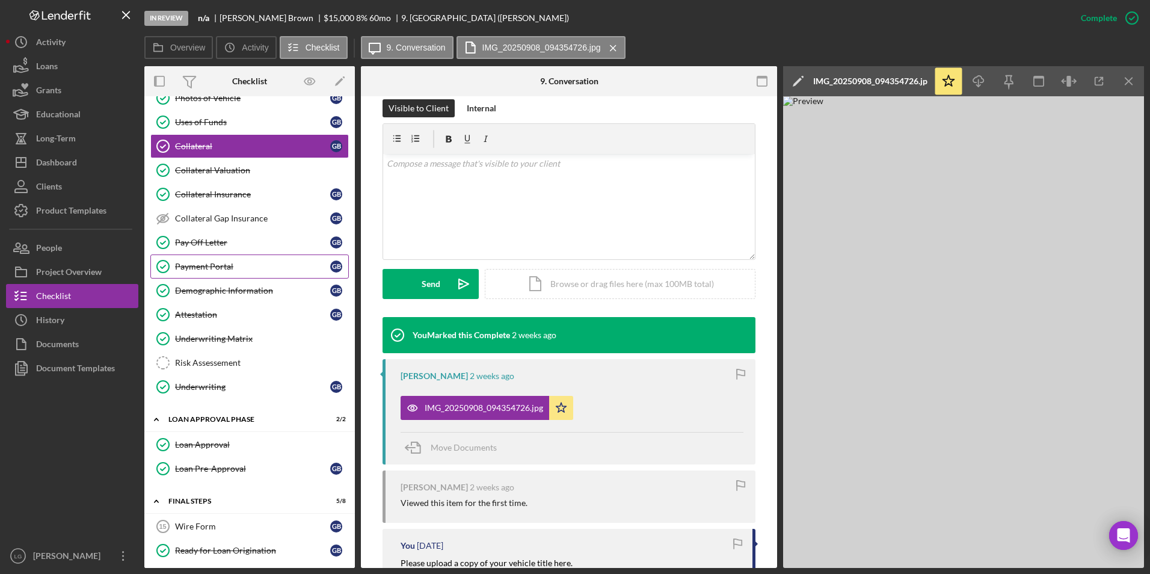
scroll to position [421, 0]
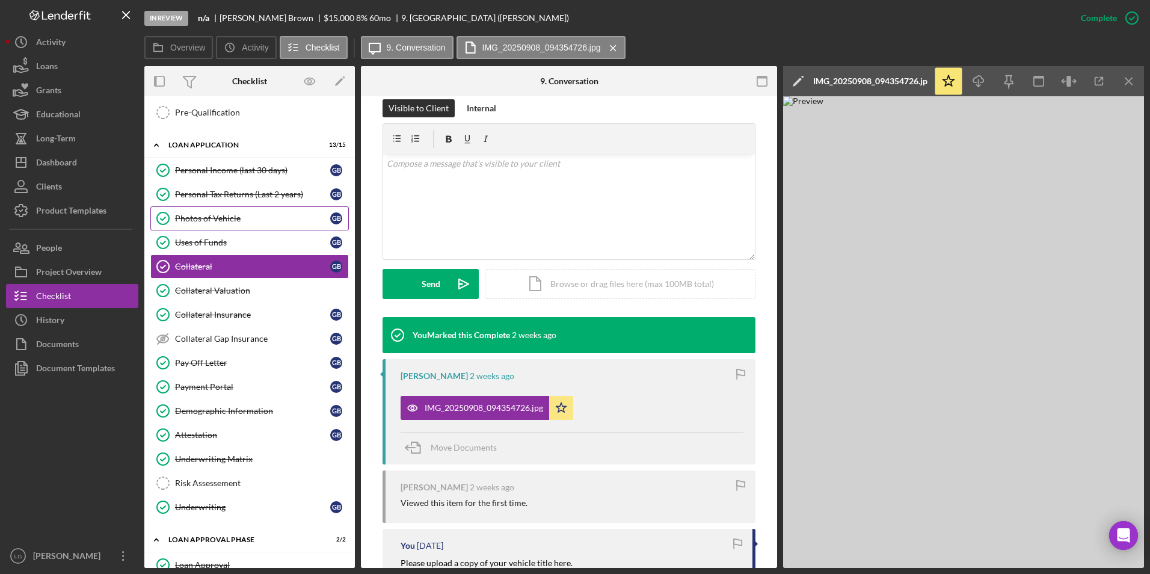
click at [211, 220] on div "Photos of Vehicle" at bounding box center [252, 219] width 155 height 10
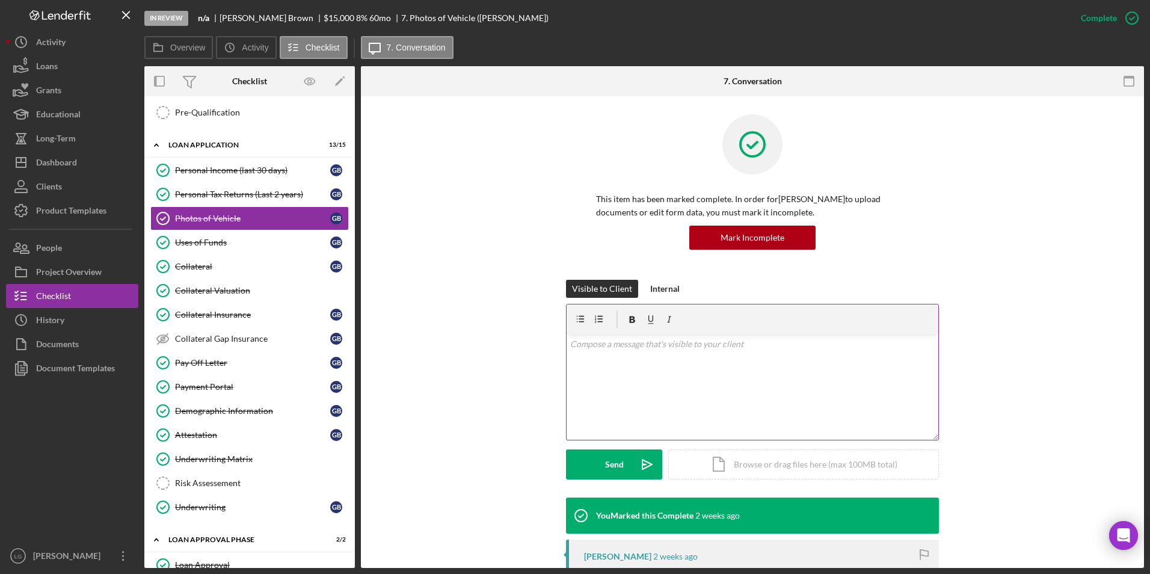
scroll to position [60, 0]
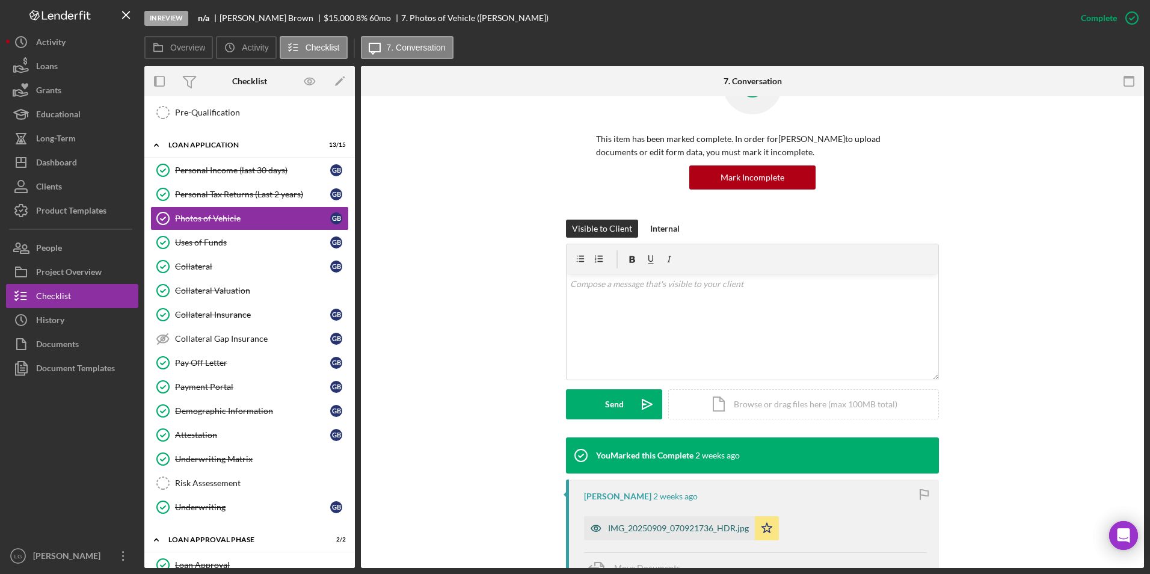
click at [621, 532] on div "IMG_20250909_070921736_HDR.jpg" at bounding box center [678, 528] width 141 height 10
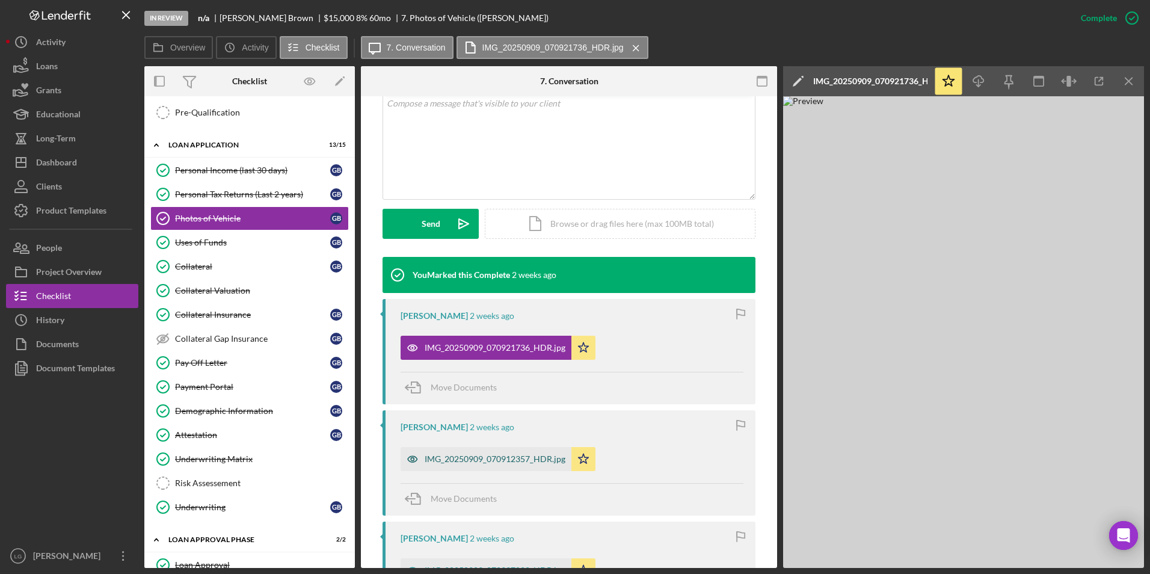
click at [489, 458] on div "IMG_20250909_070912357_HDR.jpg" at bounding box center [495, 459] width 141 height 10
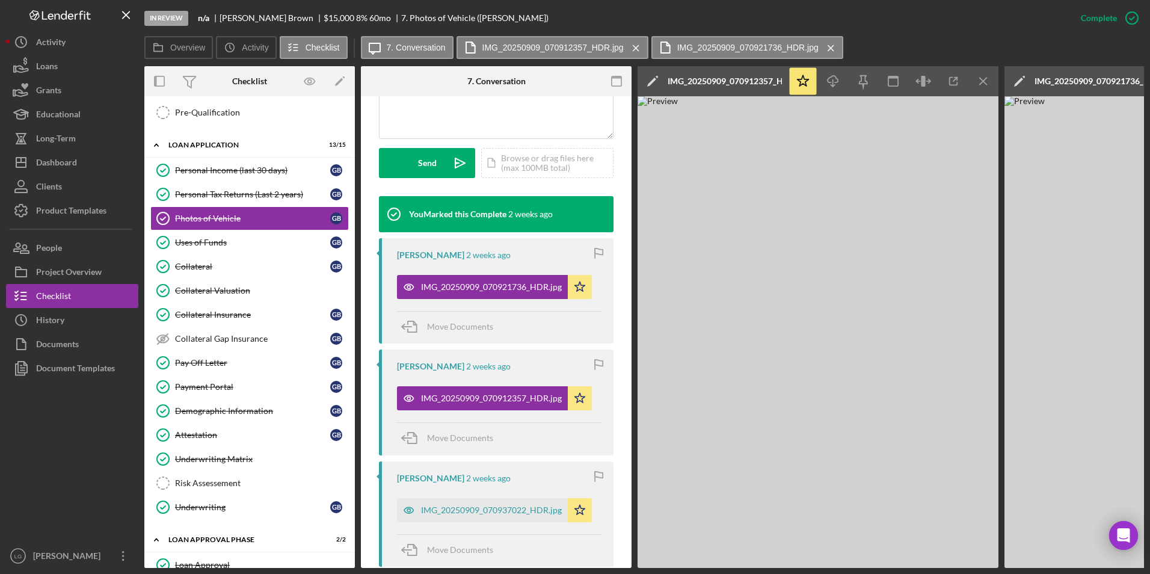
scroll to position [435, 0]
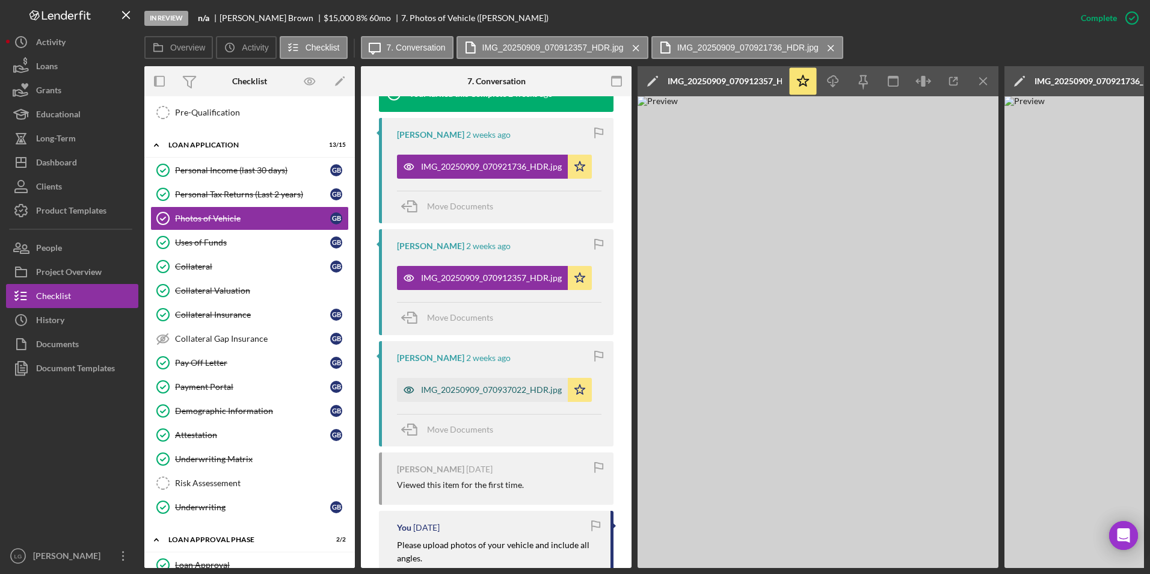
click at [488, 393] on div "IMG_20250909_070937022_HDR.jpg" at bounding box center [491, 390] width 141 height 10
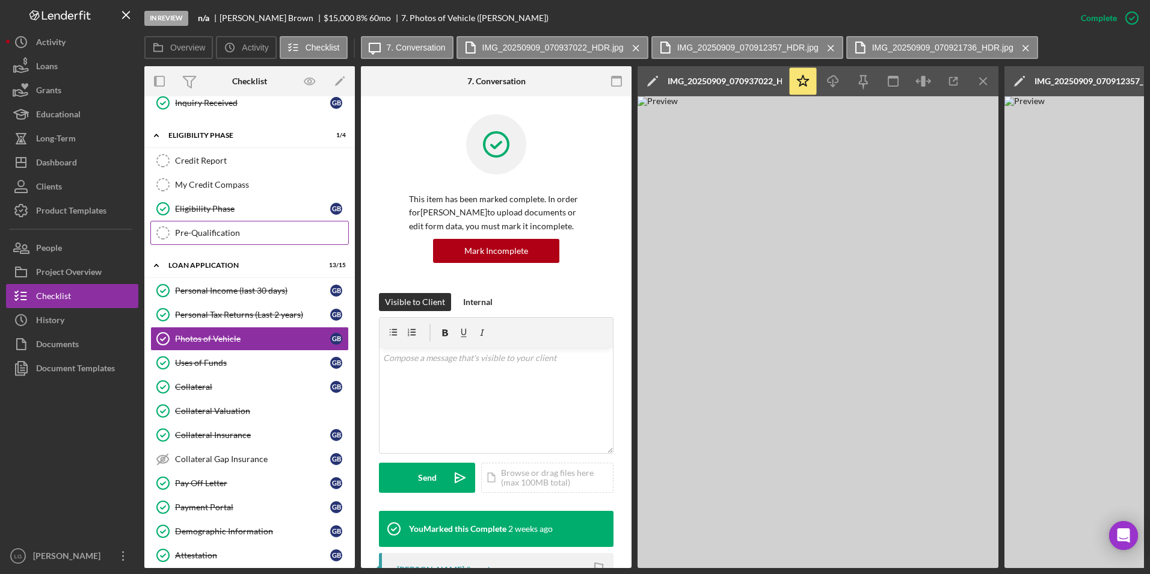
scroll to position [241, 0]
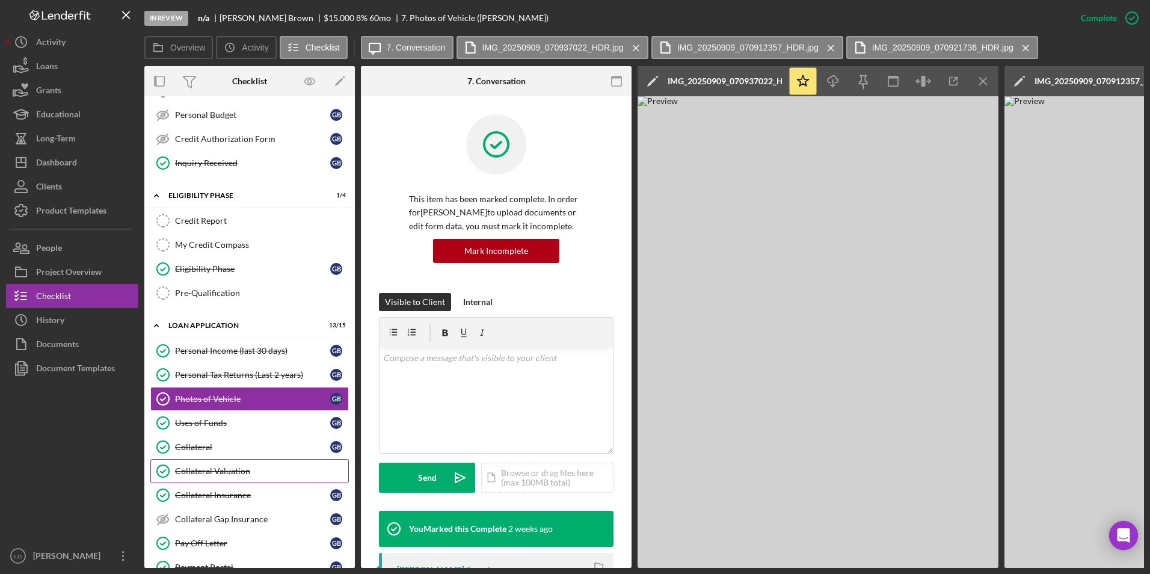
click at [253, 481] on link "Collateral Valuation Collateral Valuation" at bounding box center [249, 471] width 199 height 24
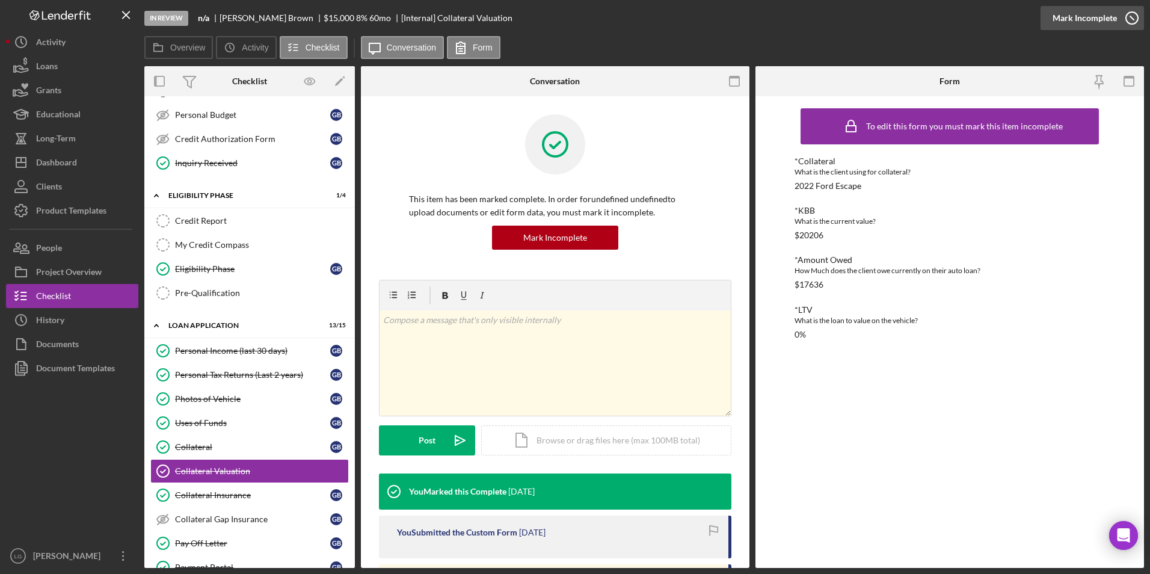
click at [1104, 17] on div "Mark Incomplete" at bounding box center [1085, 18] width 64 height 24
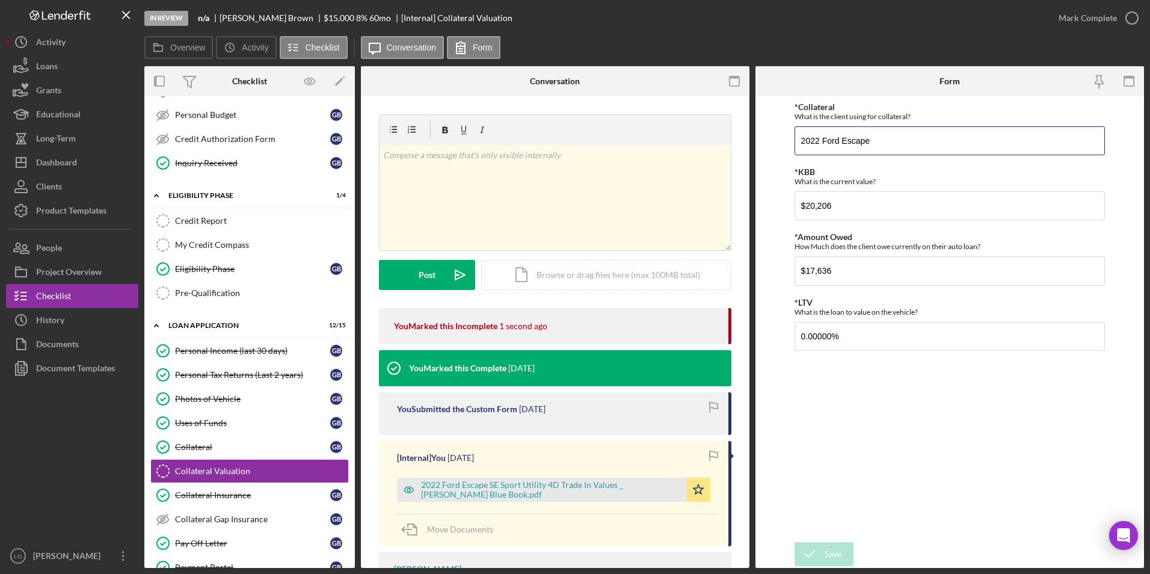
drag, startPoint x: 889, startPoint y: 140, endPoint x: 763, endPoint y: 147, distance: 126.6
click at [763, 147] on form "*Collateral What is the client using for collateral? 2022 Ford Escape *KBB What…" at bounding box center [950, 332] width 389 height 472
type input "2"
type input "2019 Buick"
click at [871, 445] on div "*Collateral What is the client using for collateral? 2019 Buick *KBB What is th…" at bounding box center [950, 319] width 311 height 434
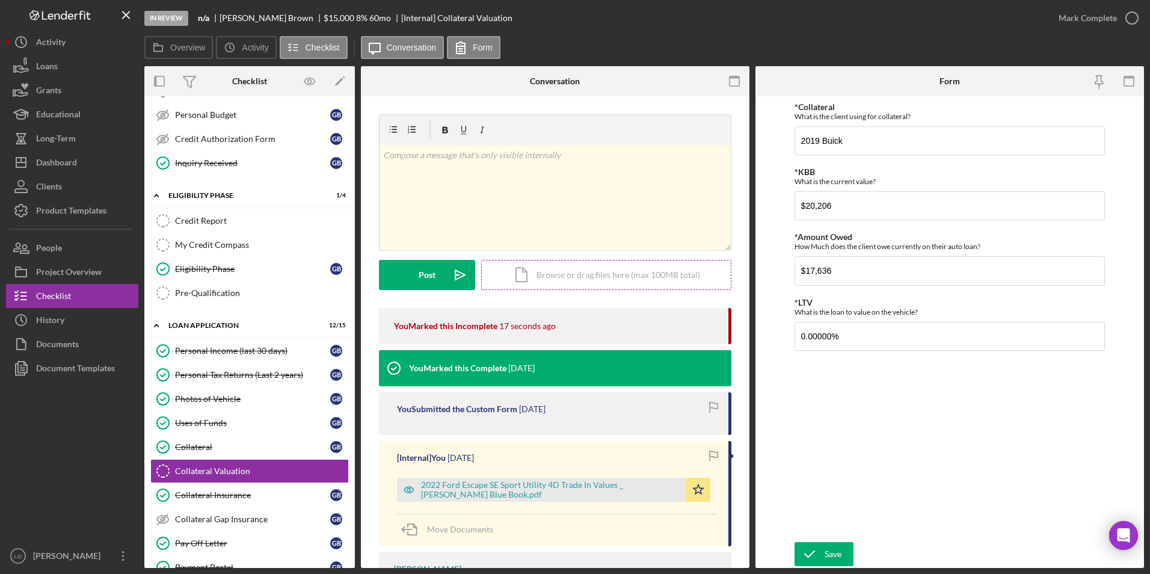
scroll to position [69, 0]
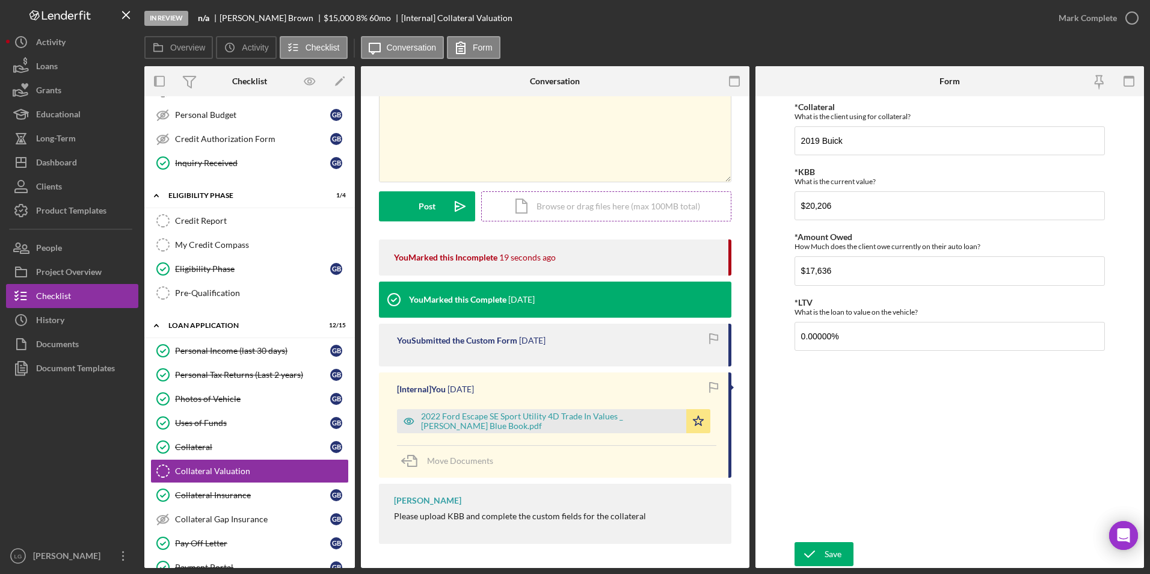
click at [553, 206] on div "Icon/Document Browse or drag files here (max 100MB total) Tap to choose files o…" at bounding box center [606, 206] width 250 height 30
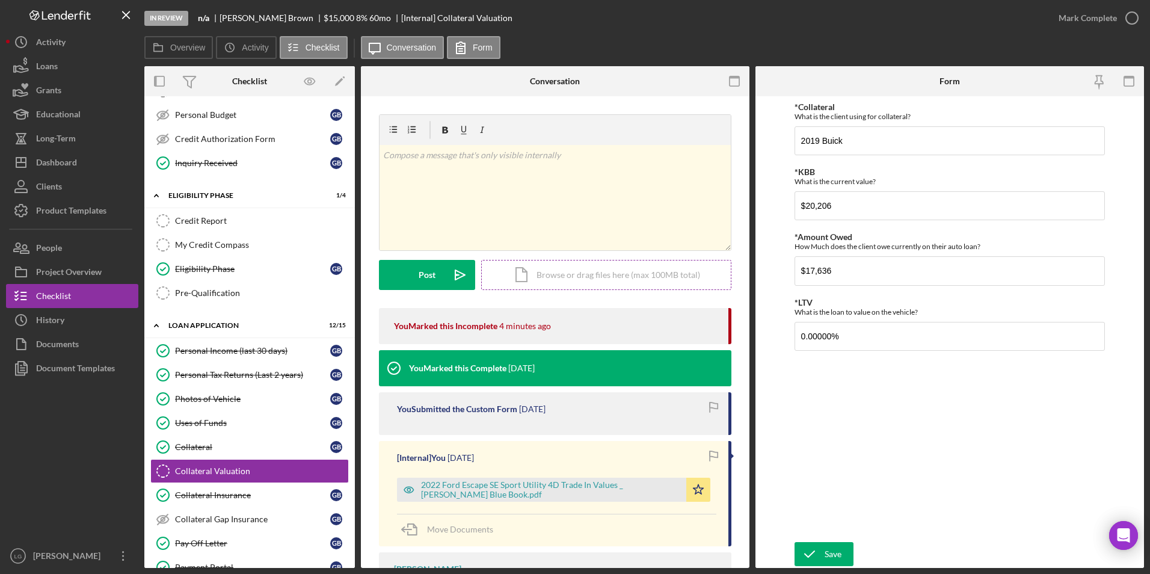
click at [556, 277] on div "Icon/Document Browse or drag files here (max 100MB total) Tap to choose files o…" at bounding box center [606, 275] width 250 height 30
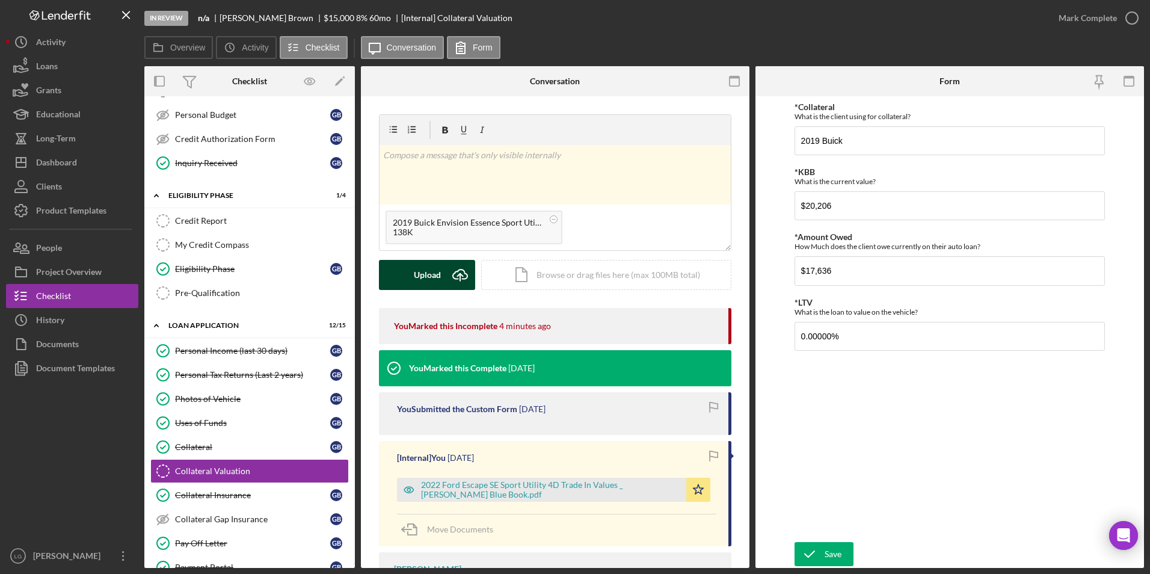
click at [432, 277] on div "Upload" at bounding box center [427, 275] width 27 height 30
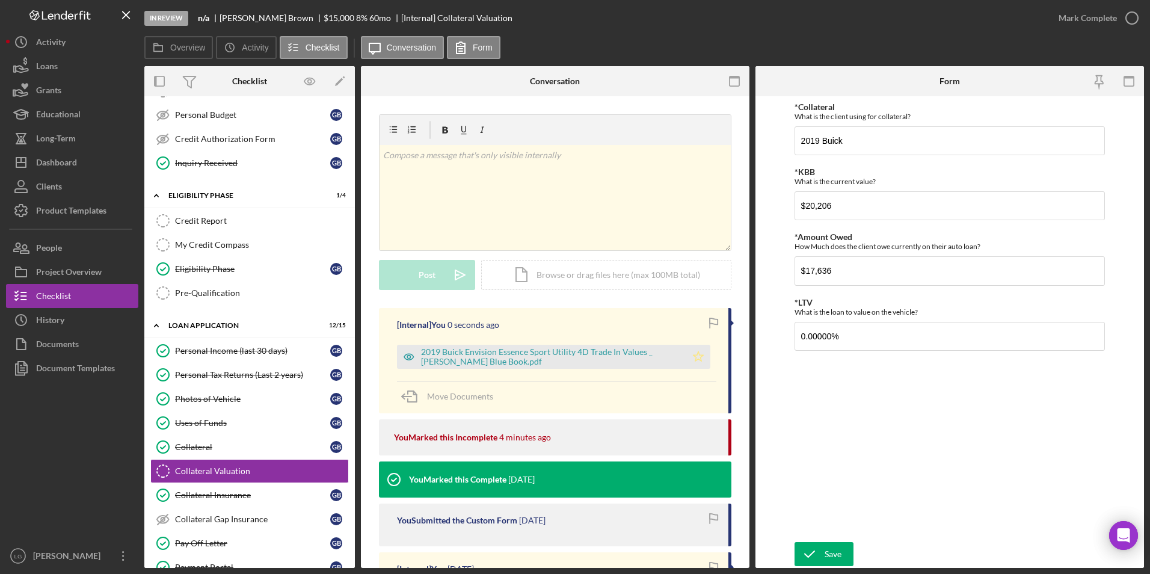
click at [694, 357] on polygon "button" at bounding box center [699, 356] width 10 height 10
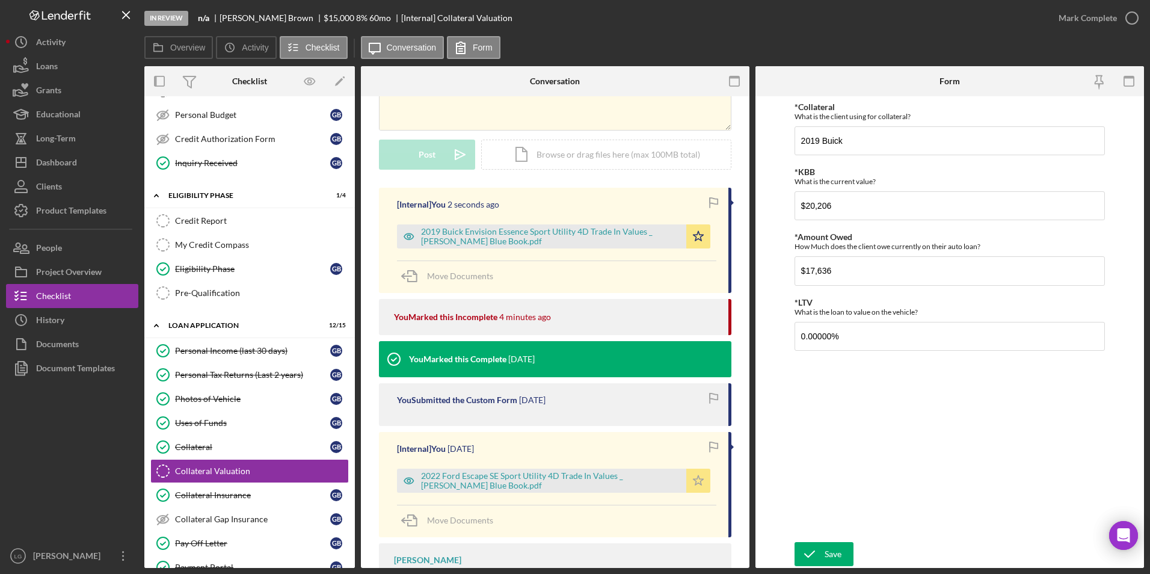
click at [693, 487] on icon "Icon/Star" at bounding box center [698, 481] width 24 height 24
drag, startPoint x: 840, startPoint y: 208, endPoint x: 781, endPoint y: 210, distance: 59.6
click at [781, 210] on form "*Collateral What is the client using for collateral? 2019 Buick *KBB What is th…" at bounding box center [950, 332] width 389 height 472
type input "$16,003"
click at [622, 230] on div "2019 Buick Envision Essence Sport Utility 4D Trade In Values _ [PERSON_NAME] Bl…" at bounding box center [550, 236] width 259 height 19
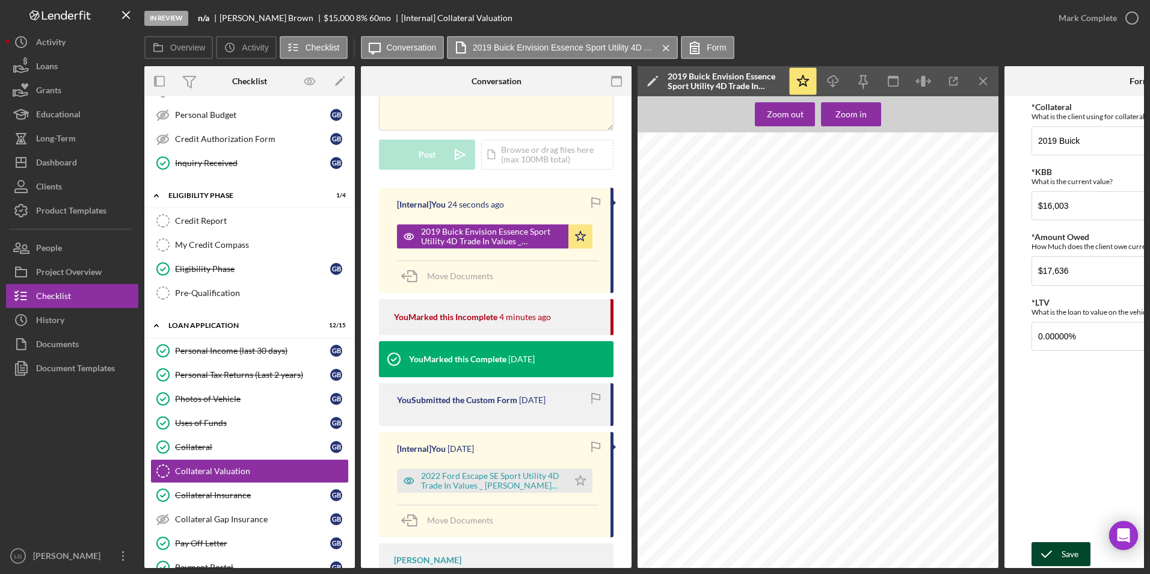
click at [1055, 542] on icon "submit" at bounding box center [1047, 554] width 30 height 30
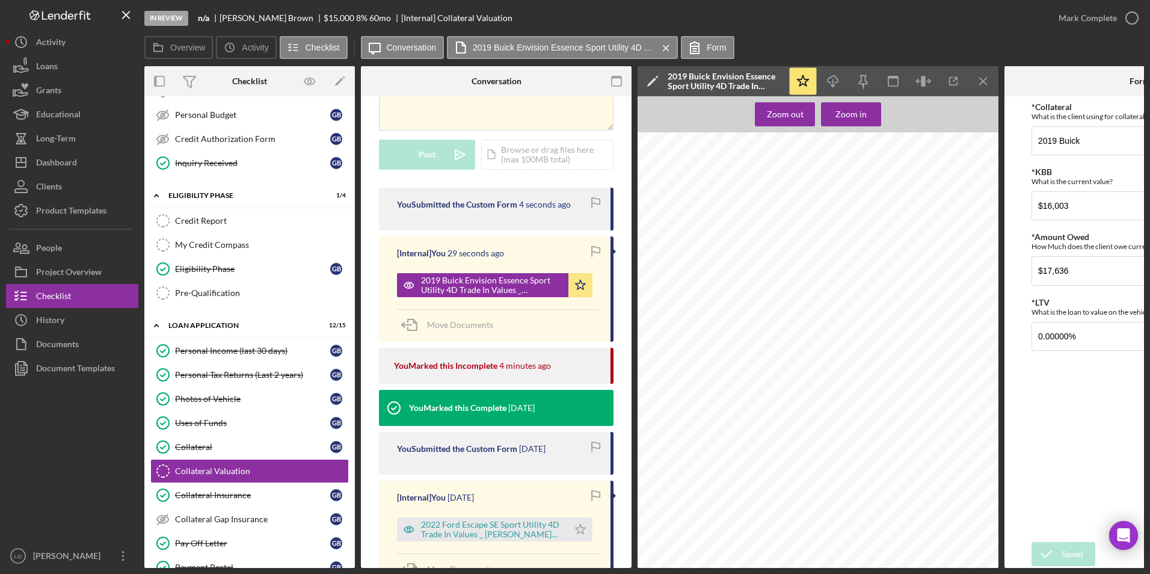
scroll to position [180, 0]
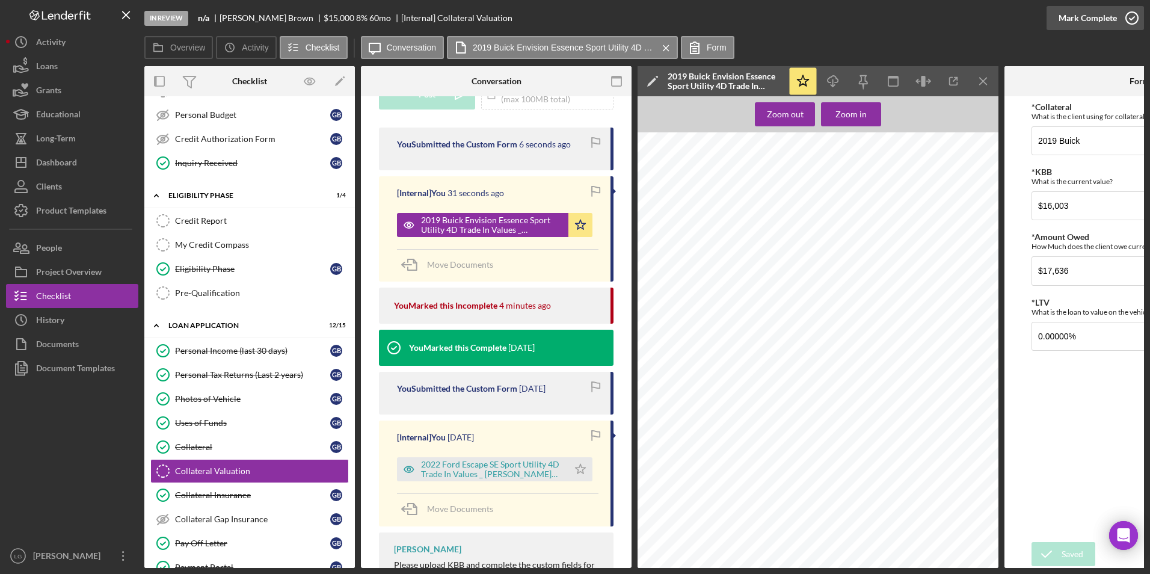
click at [1072, 23] on div "Mark Complete" at bounding box center [1088, 18] width 58 height 24
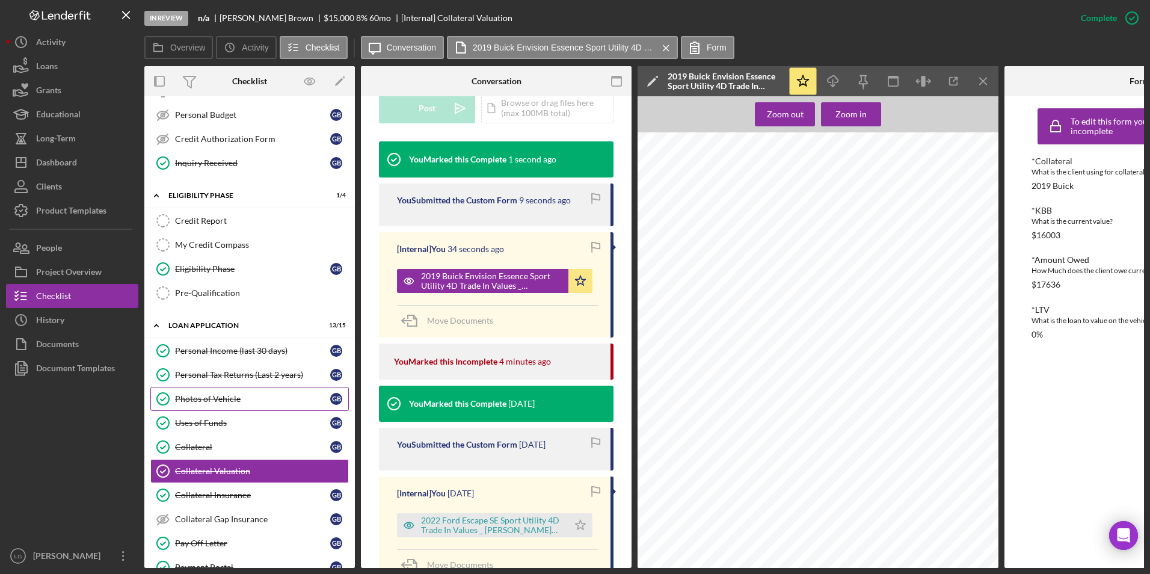
scroll to position [361, 0]
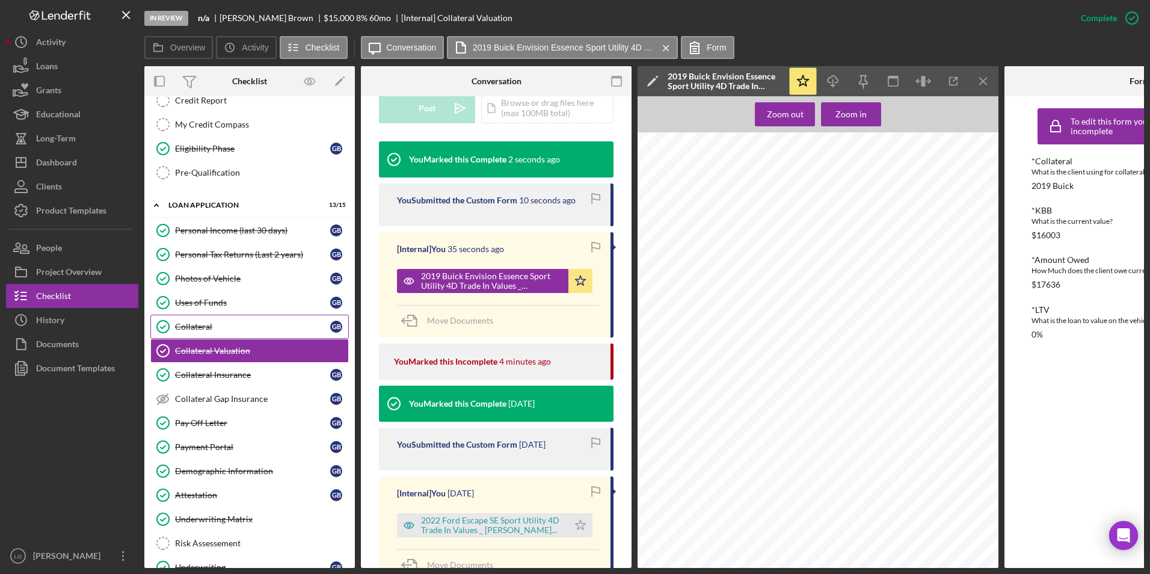
click at [221, 330] on div "Collateral" at bounding box center [252, 327] width 155 height 10
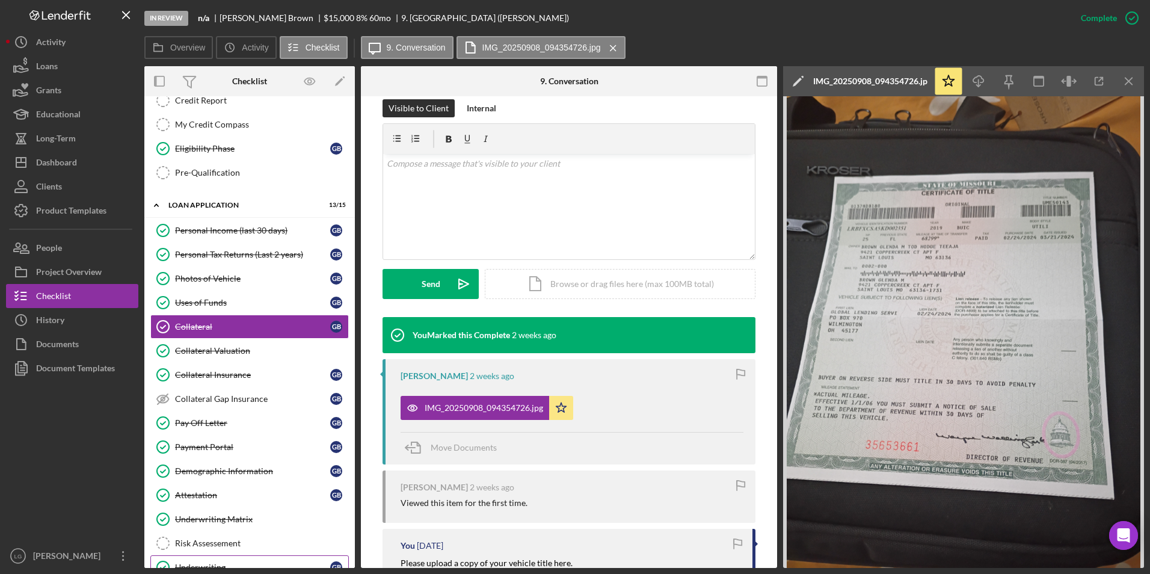
scroll to position [541, 0]
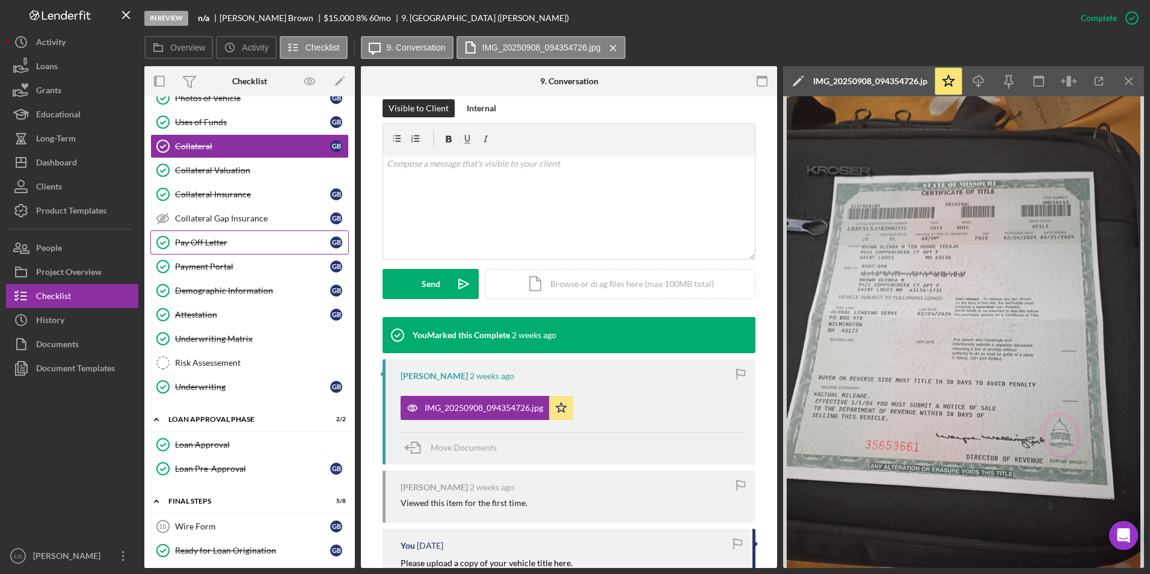
click at [223, 244] on div "Pay Off Letter" at bounding box center [252, 243] width 155 height 10
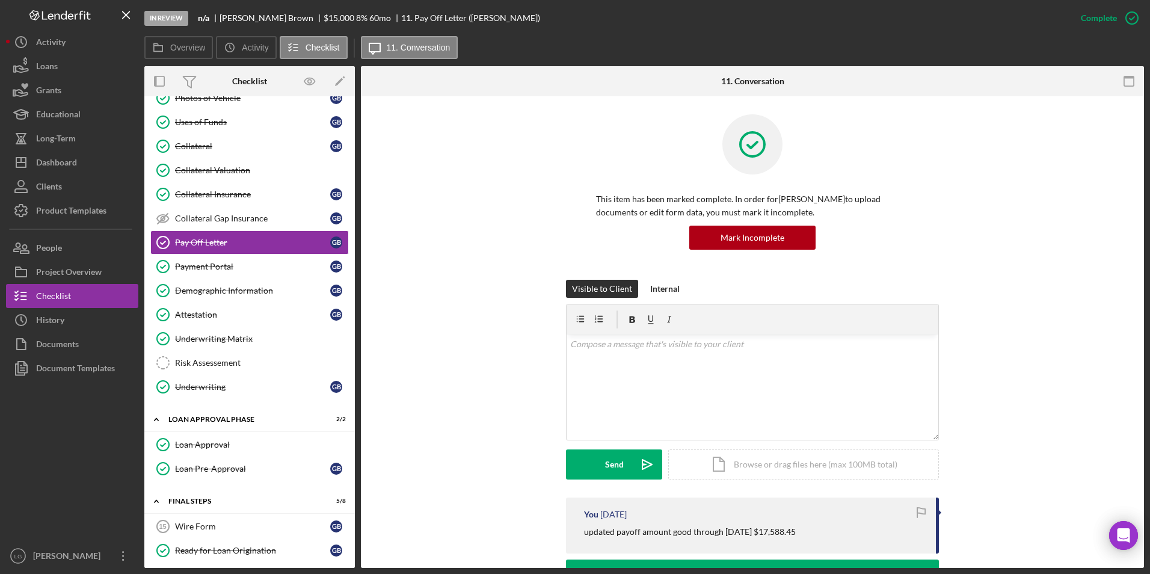
scroll to position [180, 0]
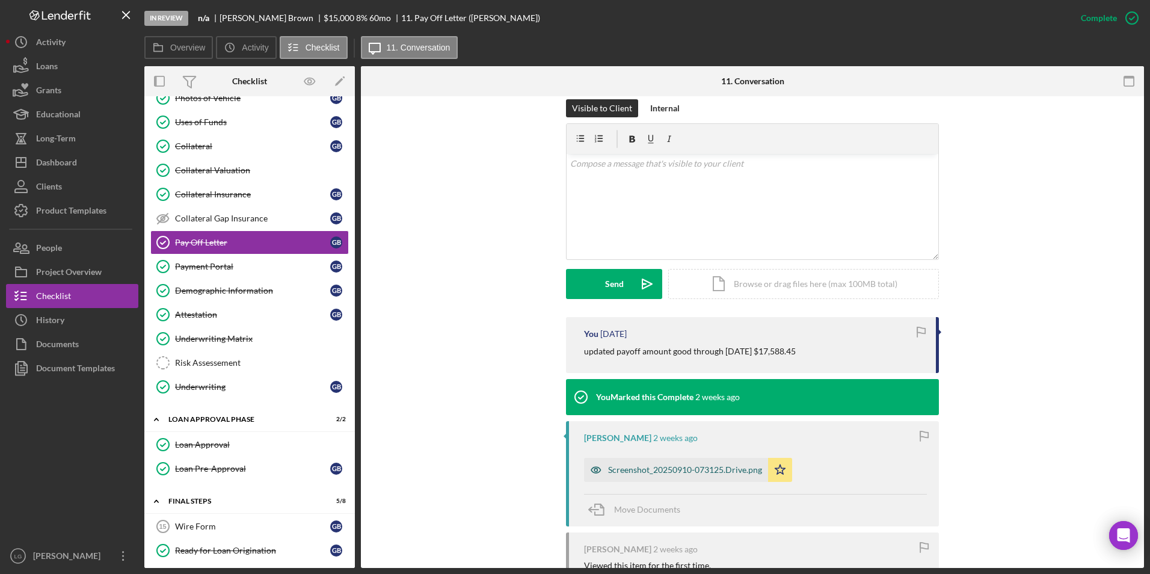
click at [662, 467] on div "Screenshot_20250910-073125.Drive.png" at bounding box center [685, 470] width 154 height 10
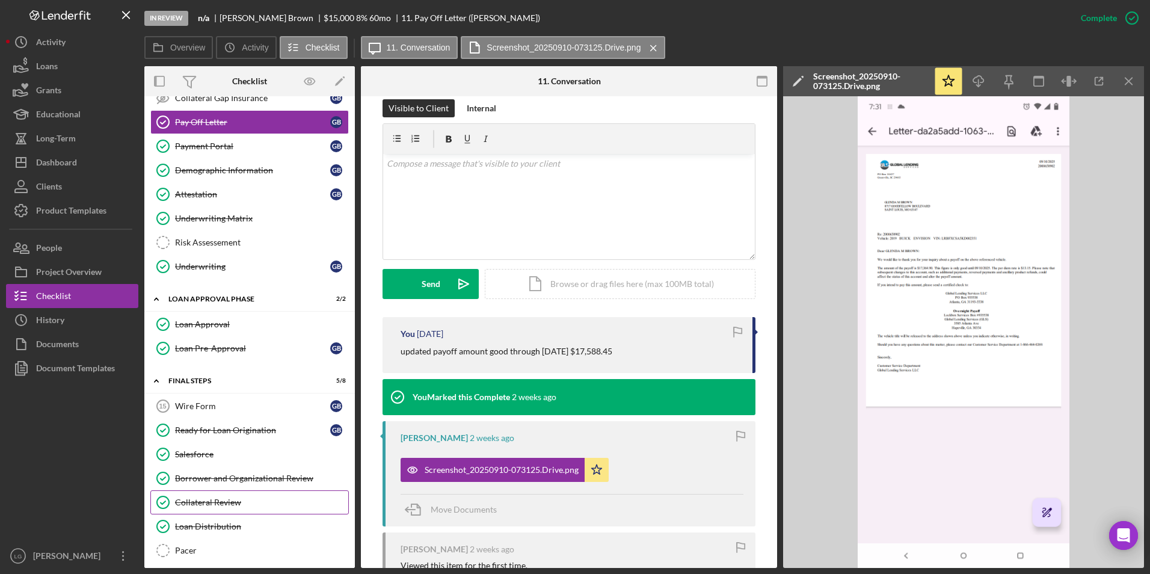
scroll to position [750, 0]
